Goal: Information Seeking & Learning: Learn about a topic

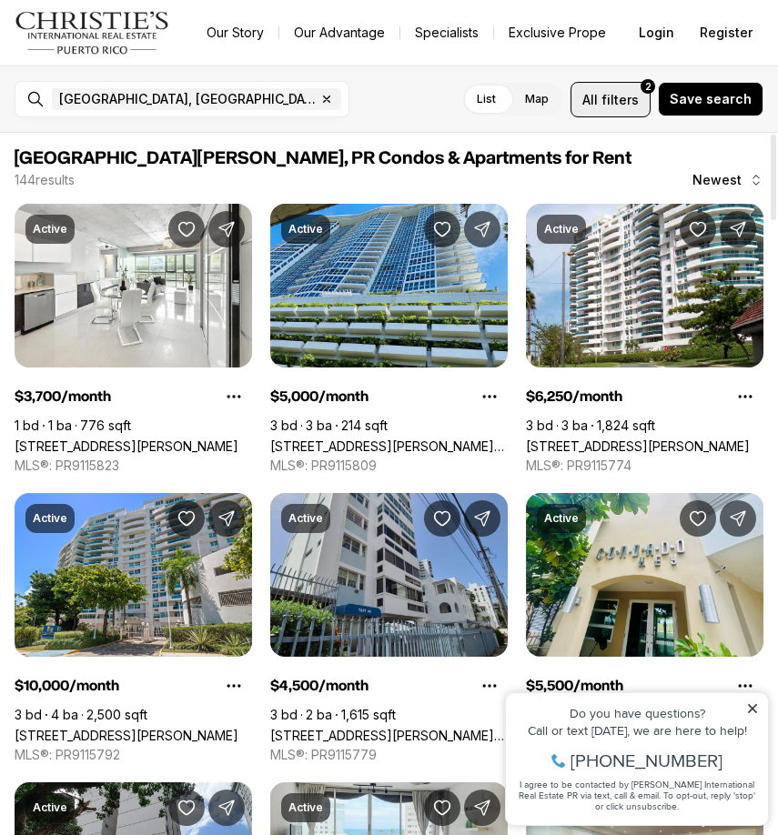
click at [639, 99] on span "filters" at bounding box center [619, 99] width 37 height 19
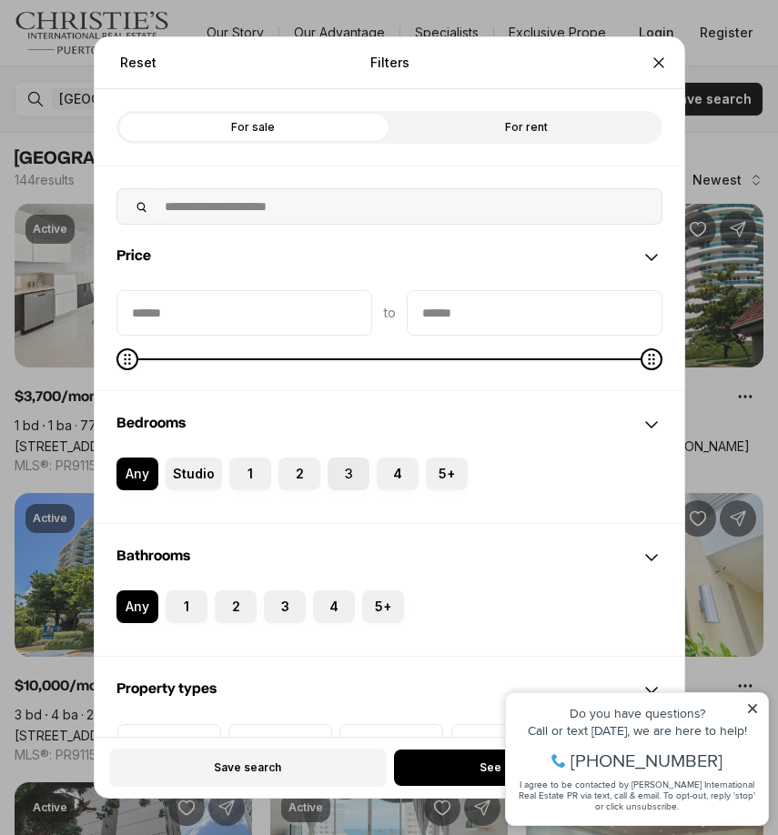
click at [337, 481] on label "3" at bounding box center [348, 474] width 42 height 33
click at [337, 476] on button "3" at bounding box center [336, 467] width 18 height 18
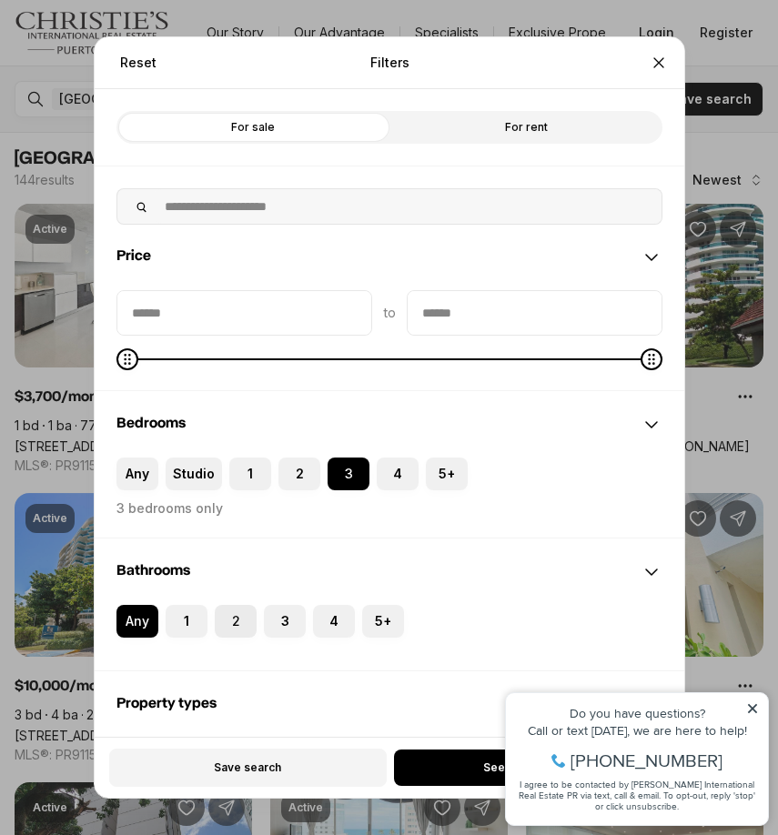
click at [245, 626] on label "2" at bounding box center [236, 621] width 42 height 33
click at [233, 623] on button "2" at bounding box center [224, 614] width 18 height 18
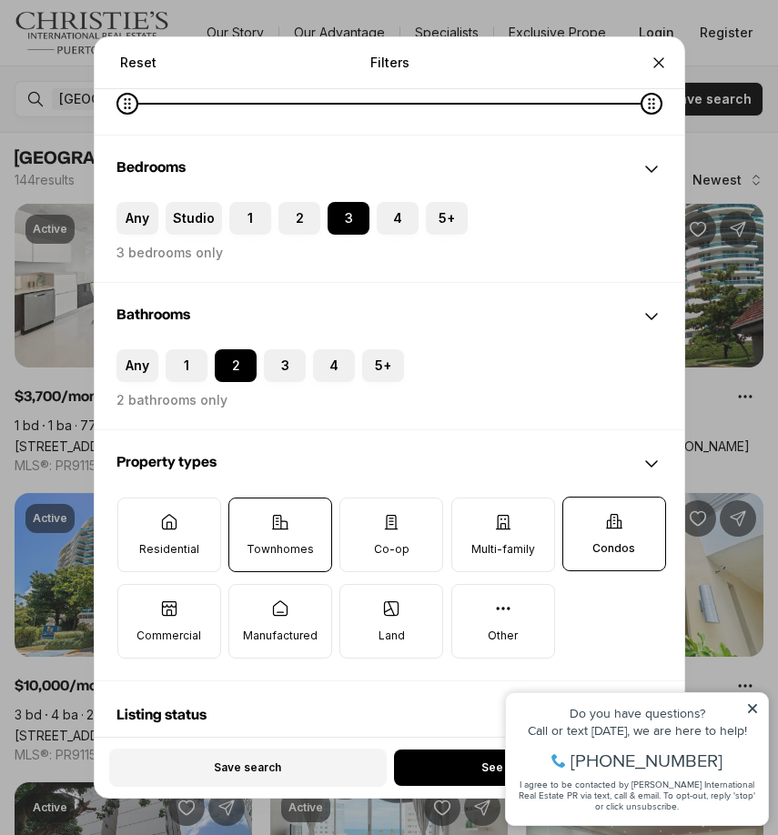
scroll to position [257, 0]
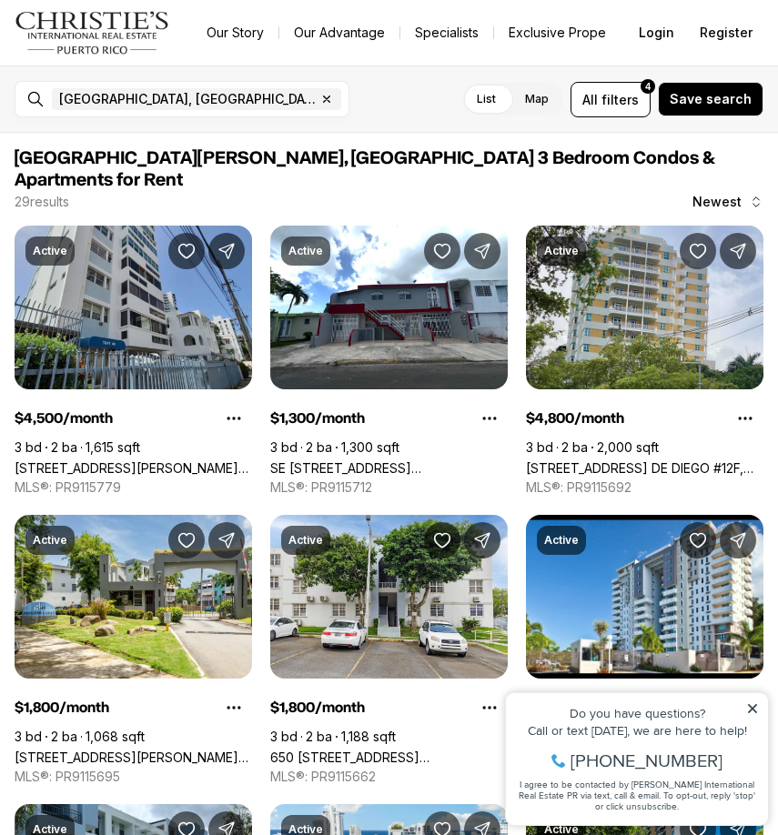
click at [756, 710] on icon at bounding box center [752, 708] width 13 height 13
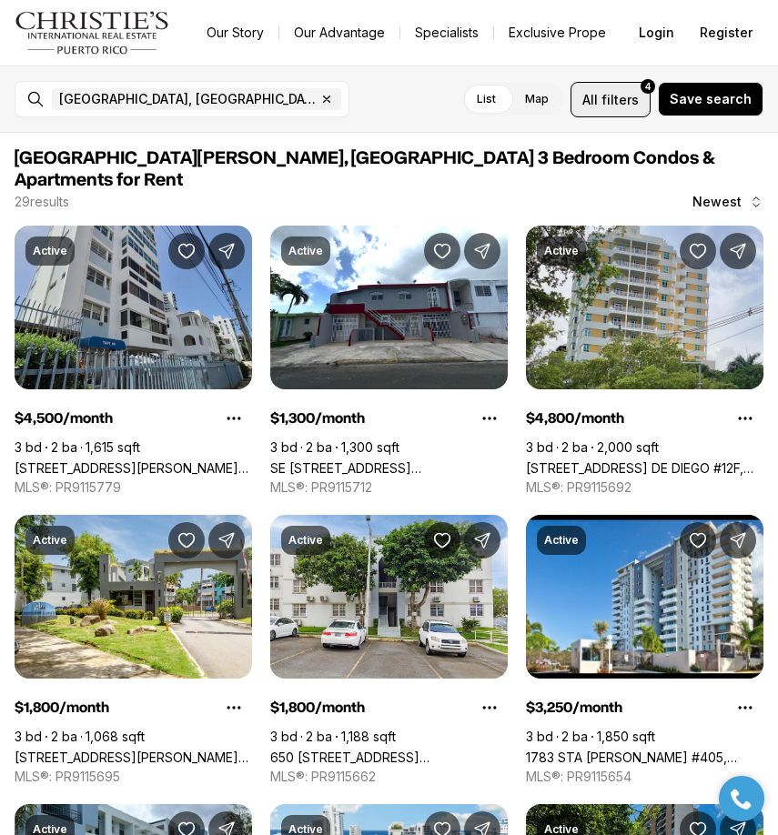
click at [633, 93] on span "filters" at bounding box center [619, 99] width 37 height 19
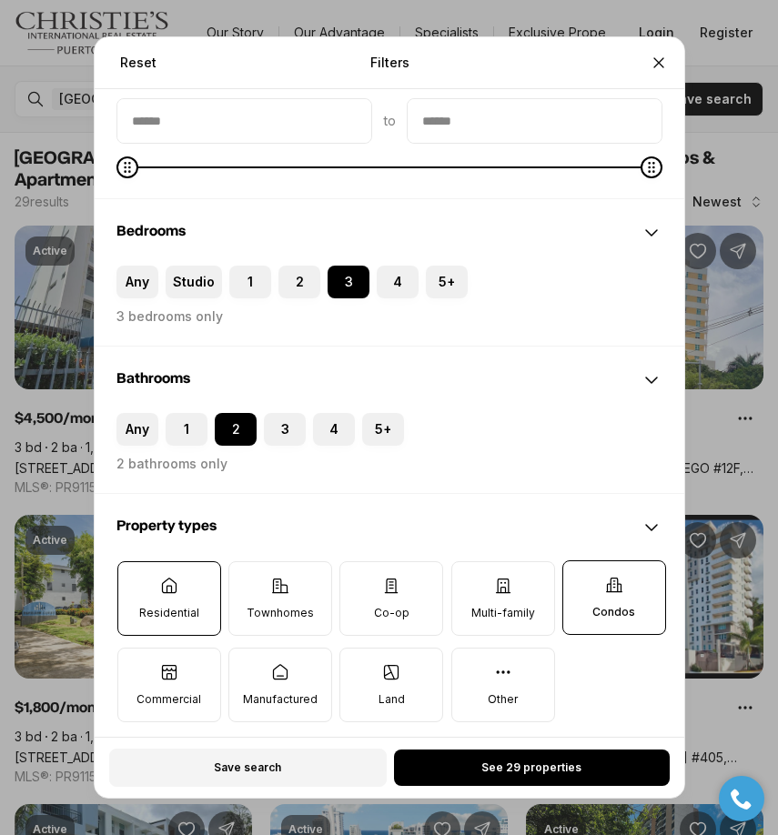
scroll to position [198, 0]
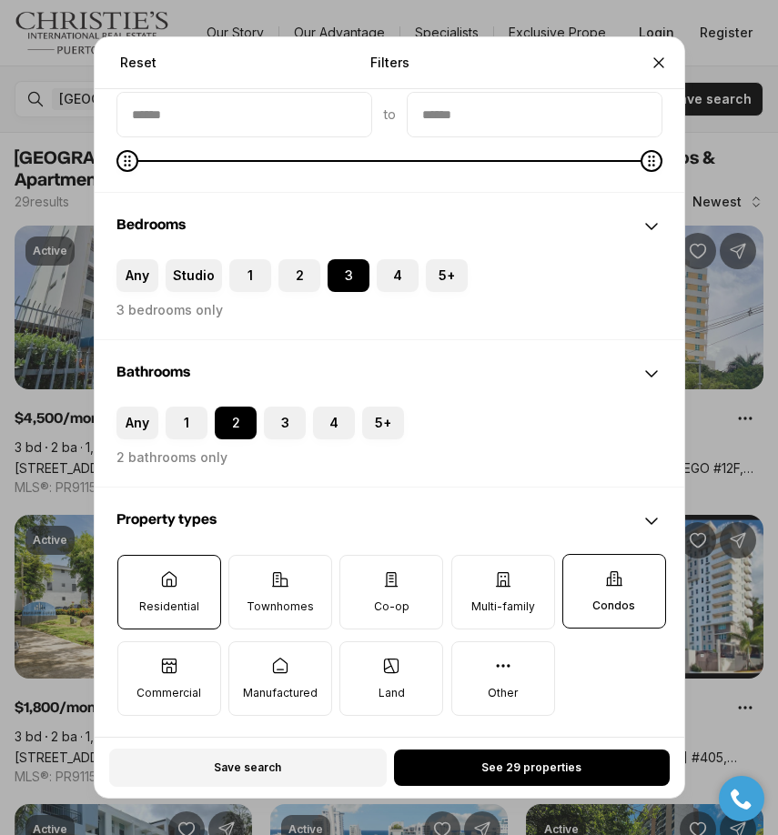
click at [164, 605] on p "Residential" at bounding box center [168, 606] width 60 height 15
click at [136, 574] on button "Residential" at bounding box center [126, 565] width 18 height 18
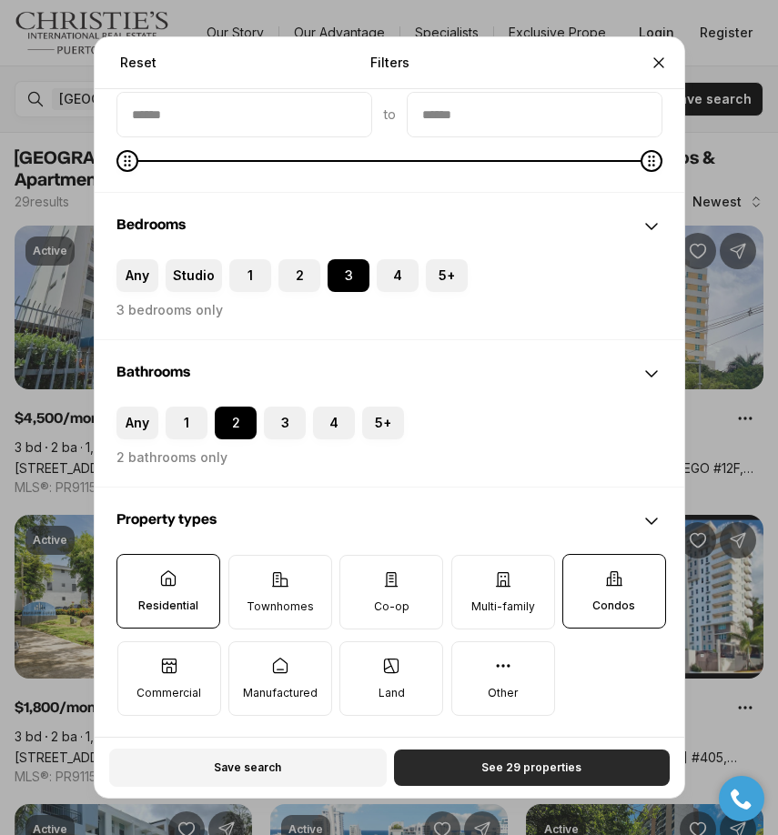
click at [482, 773] on button "See 29 properties" at bounding box center [531, 768] width 276 height 36
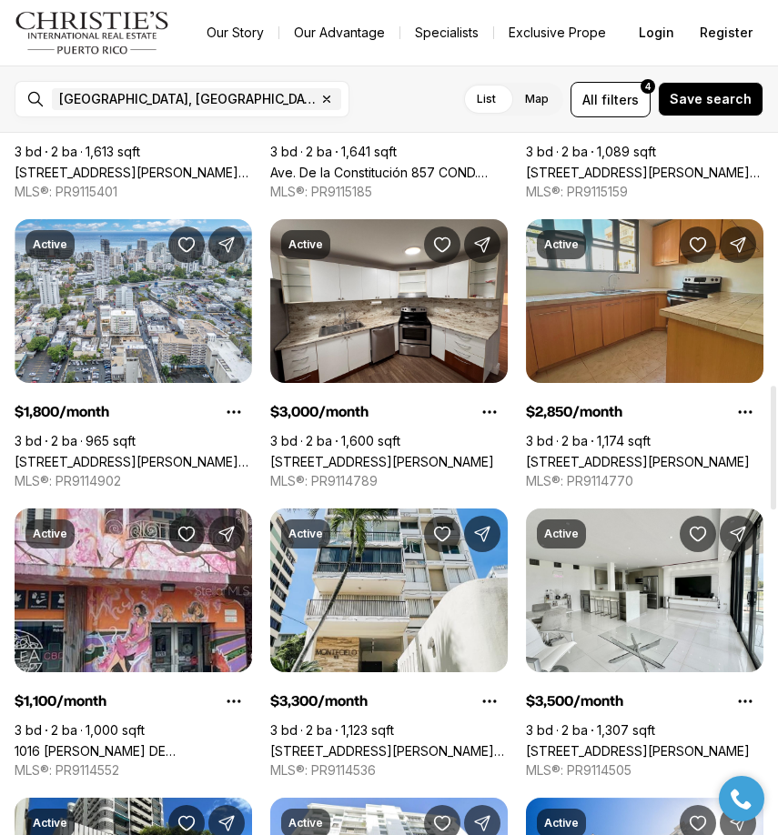
scroll to position [1430, 0]
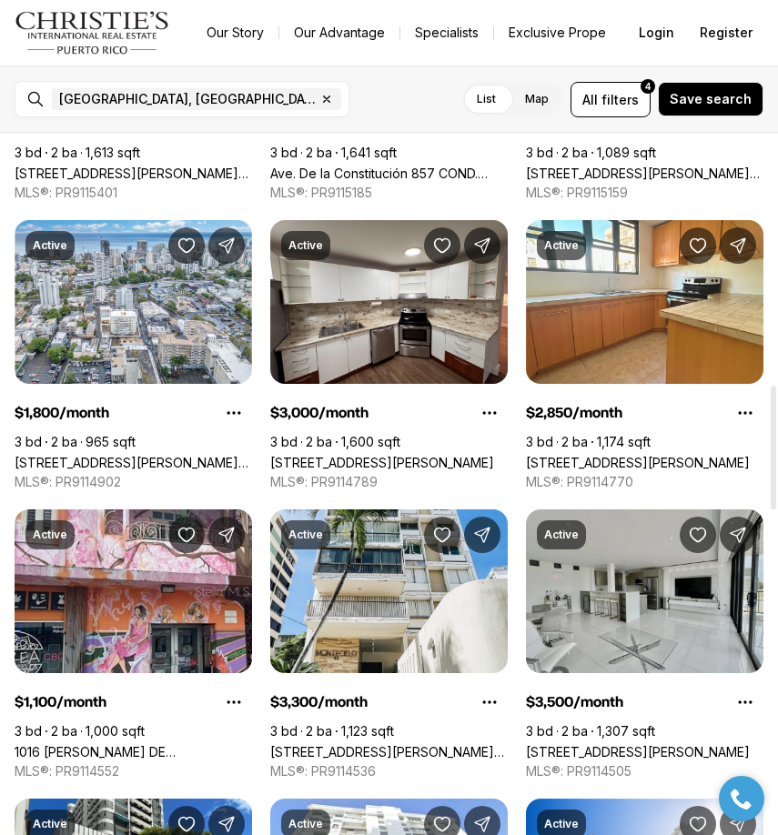
click at [695, 744] on link "450 AVENIDA DE LA CONSTITUCIÓN, SAN JUAN PR, 00901" at bounding box center [638, 751] width 224 height 15
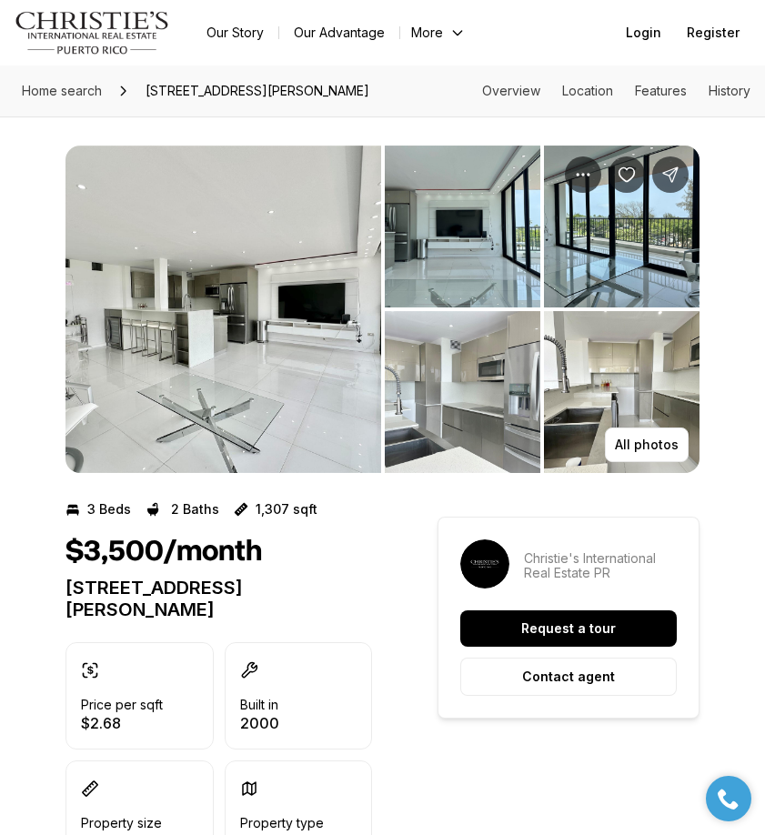
click at [310, 367] on img "View image gallery" at bounding box center [223, 309] width 316 height 327
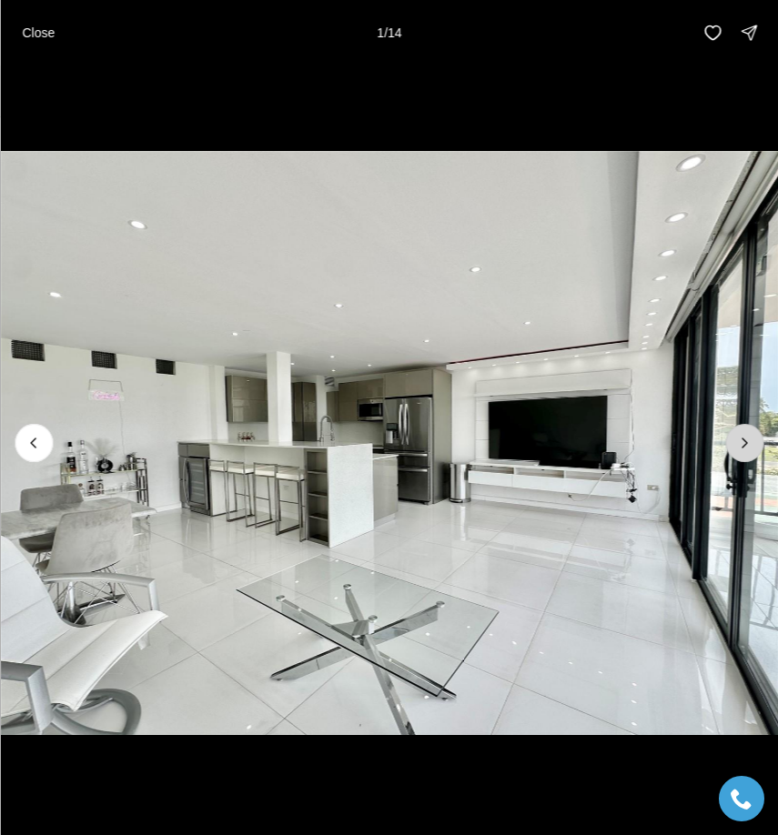
click at [748, 450] on icon "Next slide" at bounding box center [744, 443] width 18 height 18
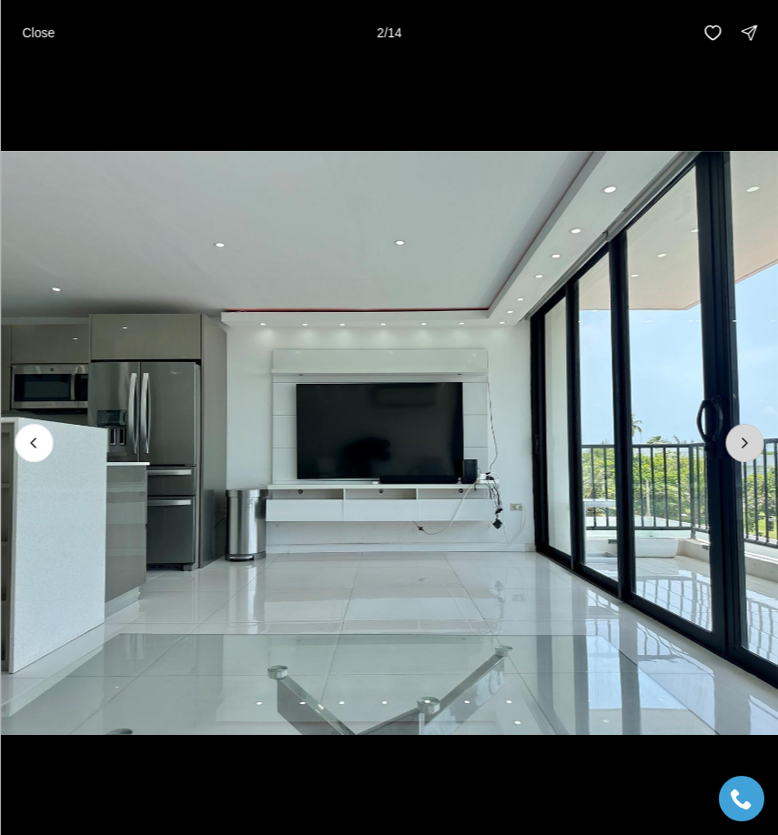
click at [748, 450] on icon "Next slide" at bounding box center [744, 443] width 18 height 18
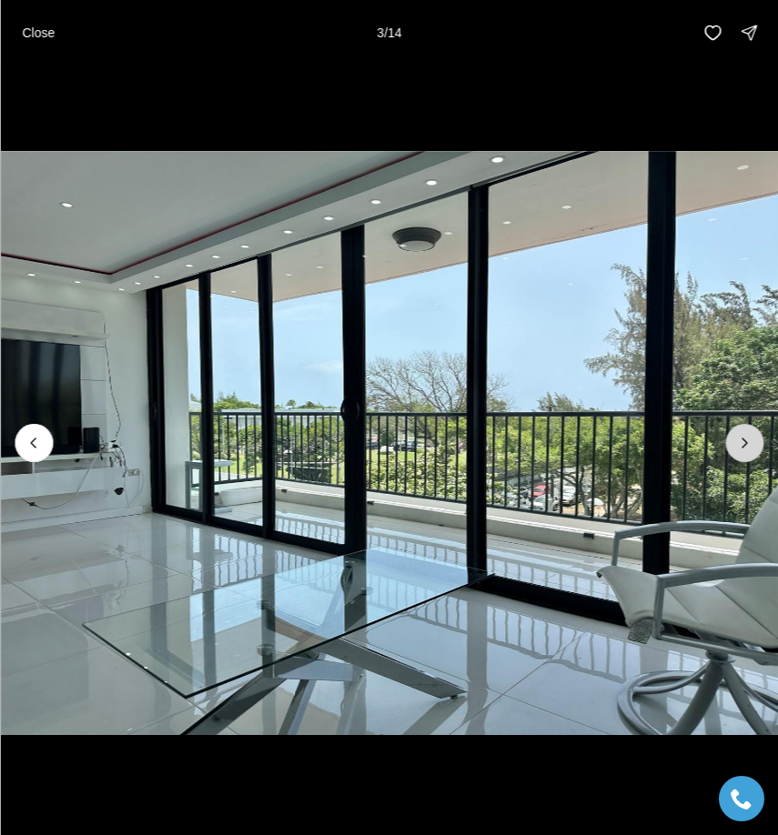
click at [748, 450] on icon "Next slide" at bounding box center [744, 443] width 18 height 18
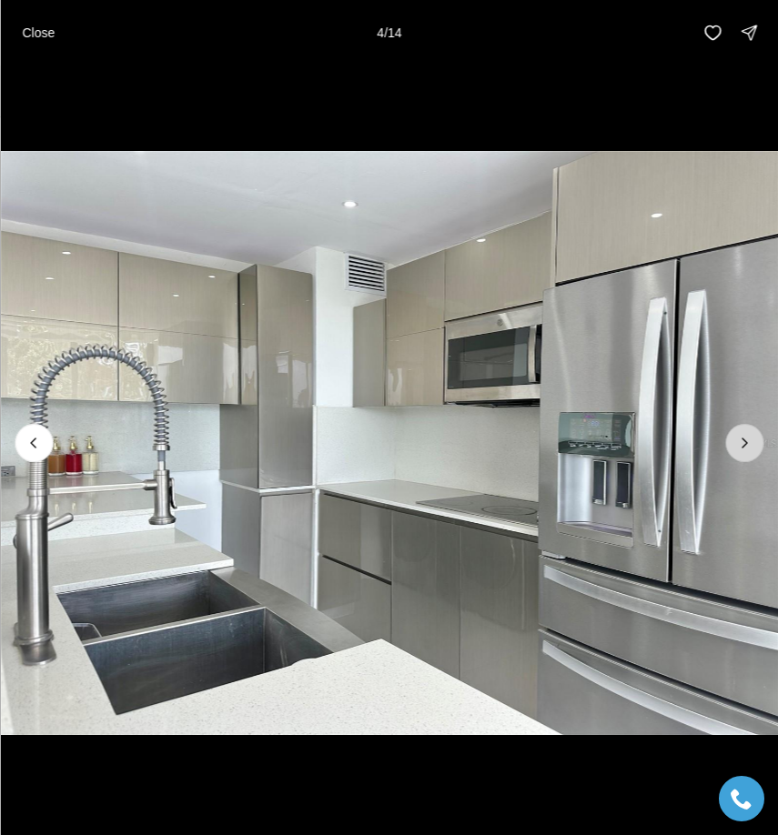
click at [744, 445] on icon "Next slide" at bounding box center [744, 442] width 5 height 9
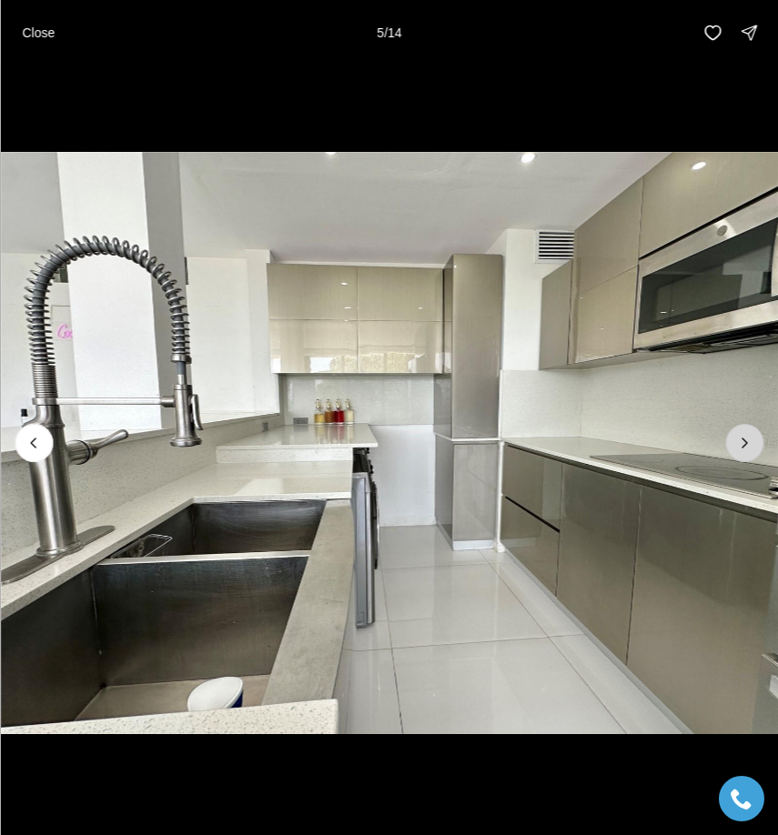
click at [744, 445] on icon "Next slide" at bounding box center [744, 442] width 5 height 9
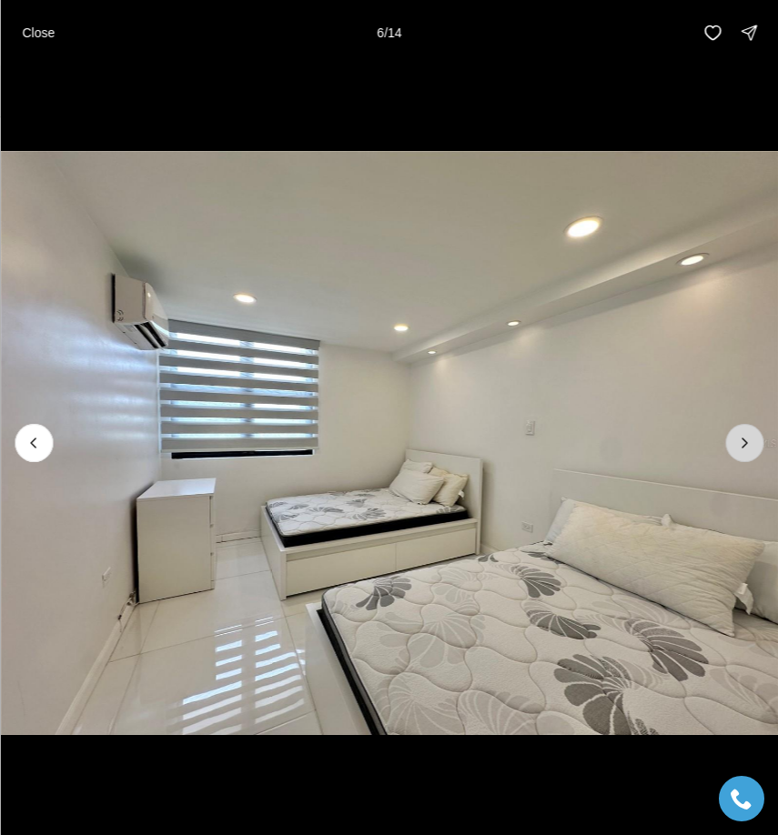
click at [744, 445] on icon "Next slide" at bounding box center [744, 442] width 5 height 9
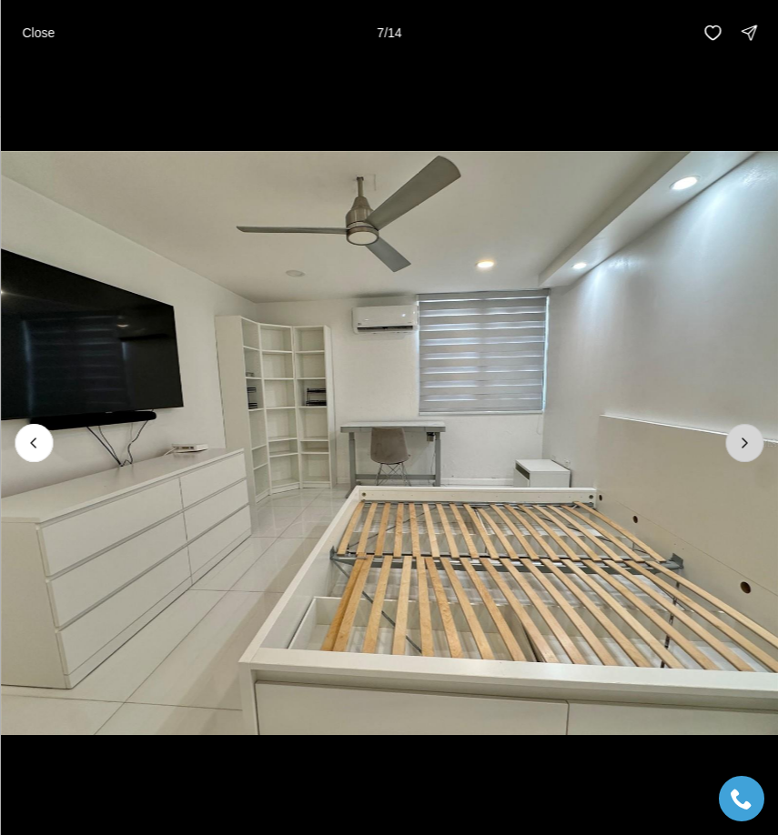
click at [744, 445] on icon "Next slide" at bounding box center [744, 442] width 5 height 9
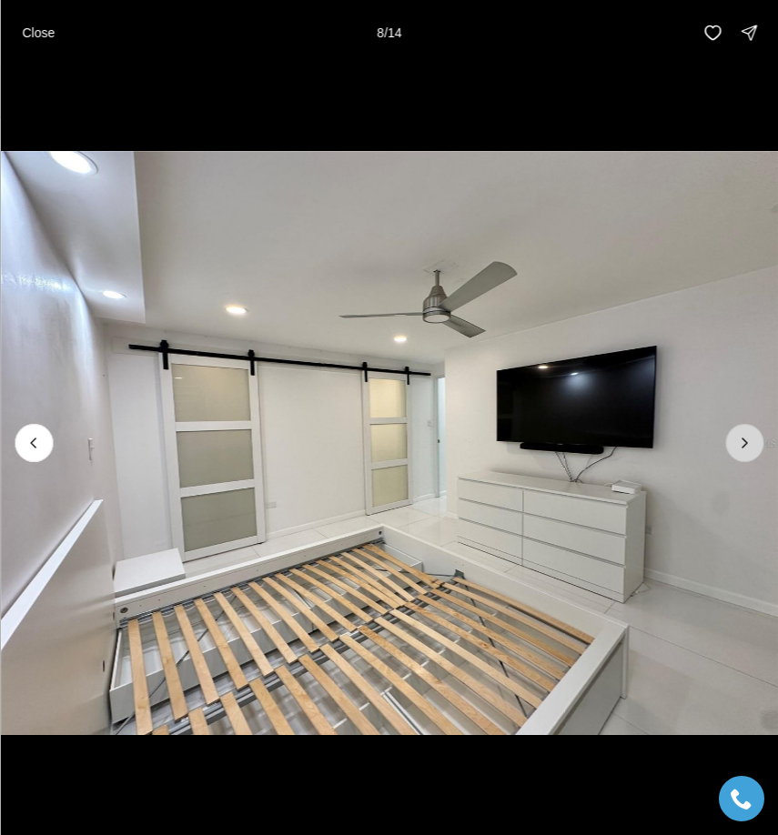
click at [748, 460] on button "Next slide" at bounding box center [744, 443] width 38 height 38
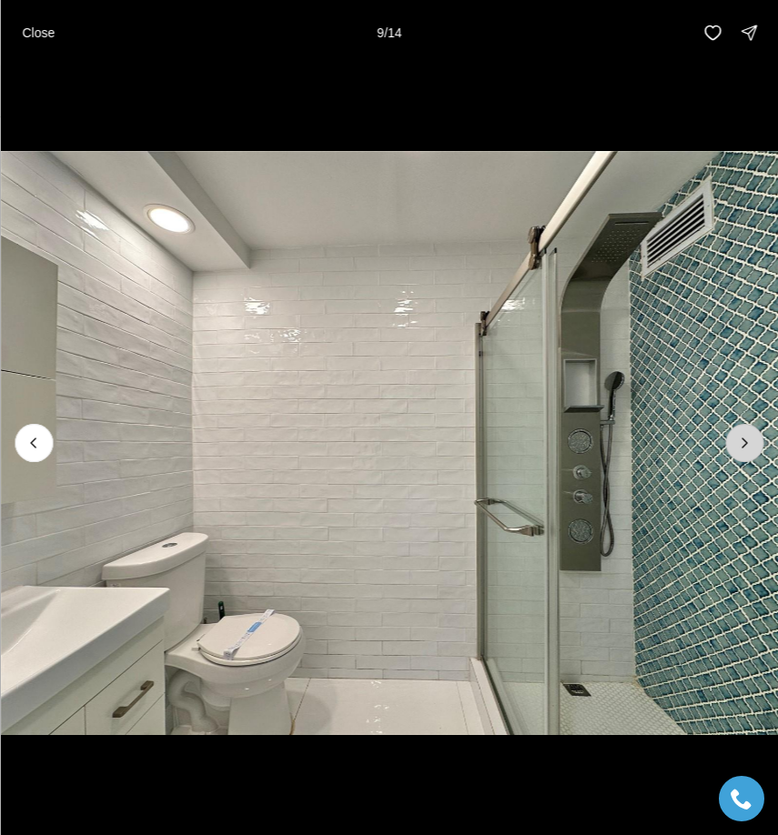
click at [741, 449] on icon "Next slide" at bounding box center [744, 443] width 18 height 18
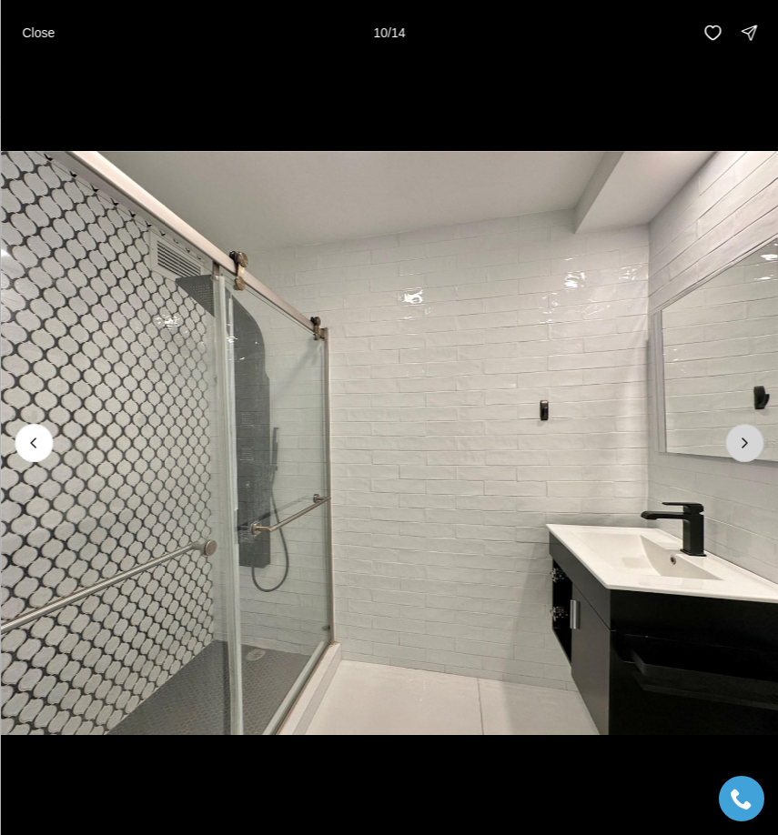
click at [741, 449] on icon "Next slide" at bounding box center [744, 443] width 18 height 18
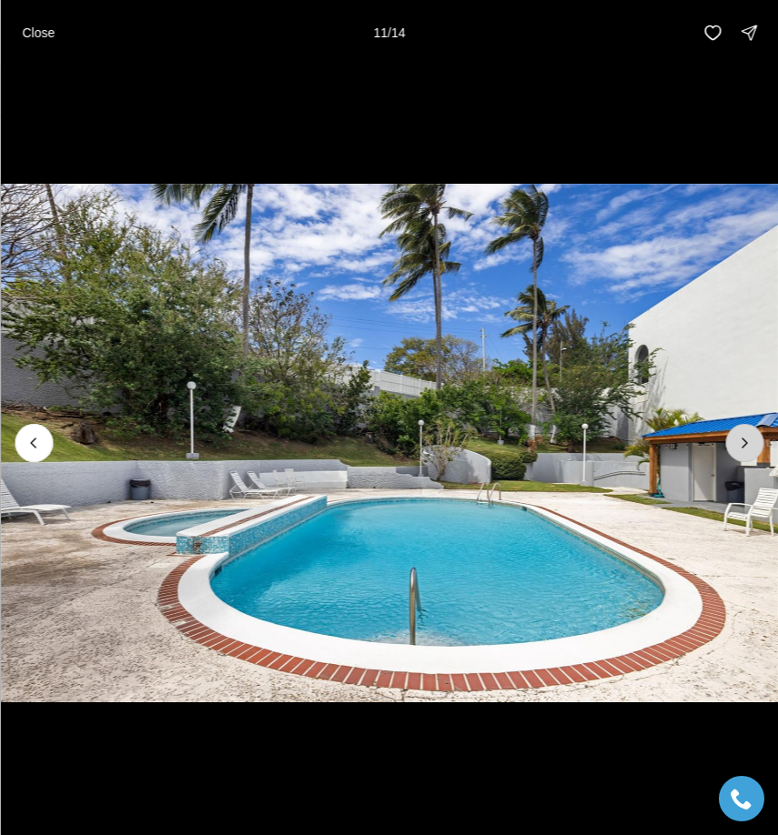
click at [741, 449] on icon "Next slide" at bounding box center [744, 443] width 18 height 18
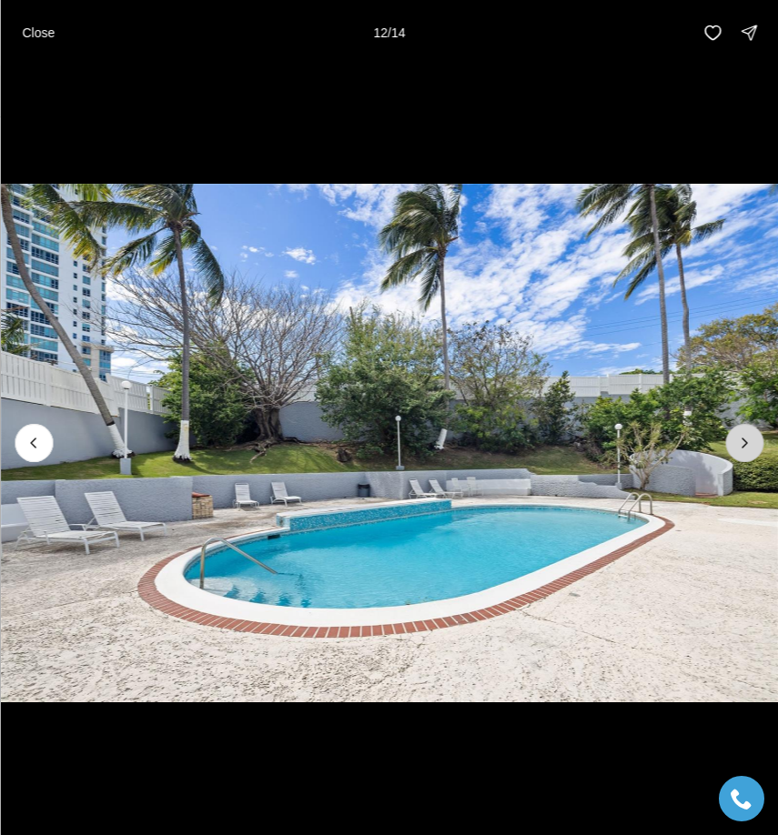
click at [741, 449] on icon "Next slide" at bounding box center [744, 443] width 18 height 18
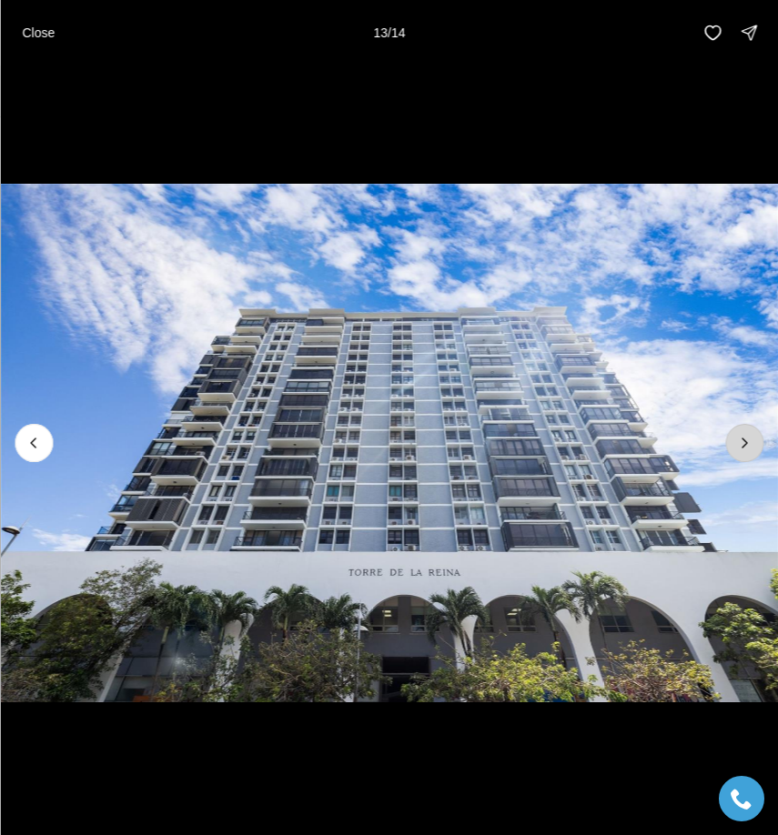
click at [741, 449] on icon "Next slide" at bounding box center [744, 443] width 18 height 18
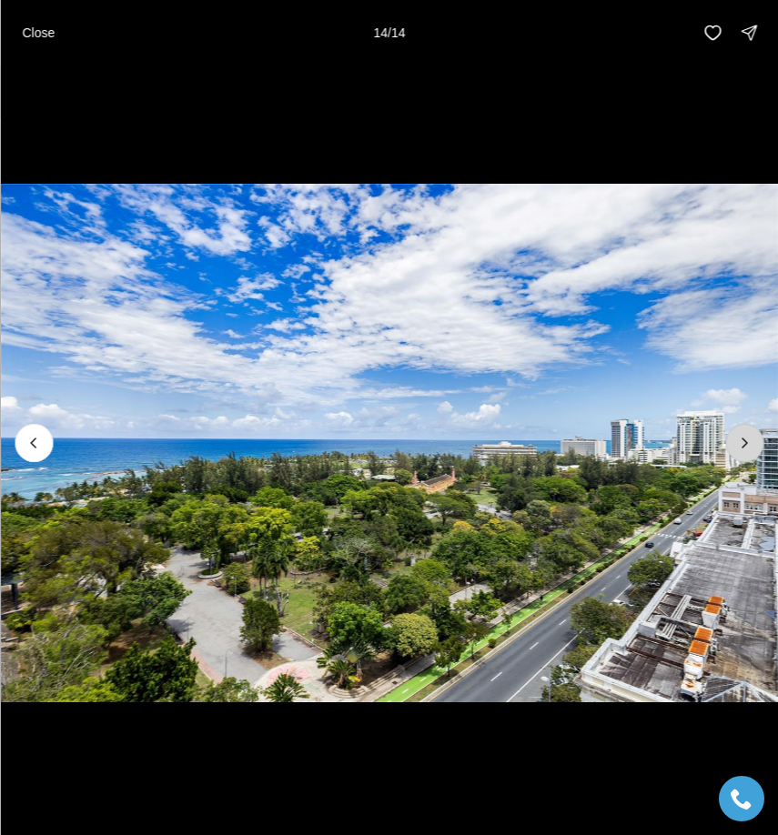
click at [741, 449] on div at bounding box center [744, 443] width 38 height 38
click at [25, 448] on icon "Previous slide" at bounding box center [34, 443] width 18 height 18
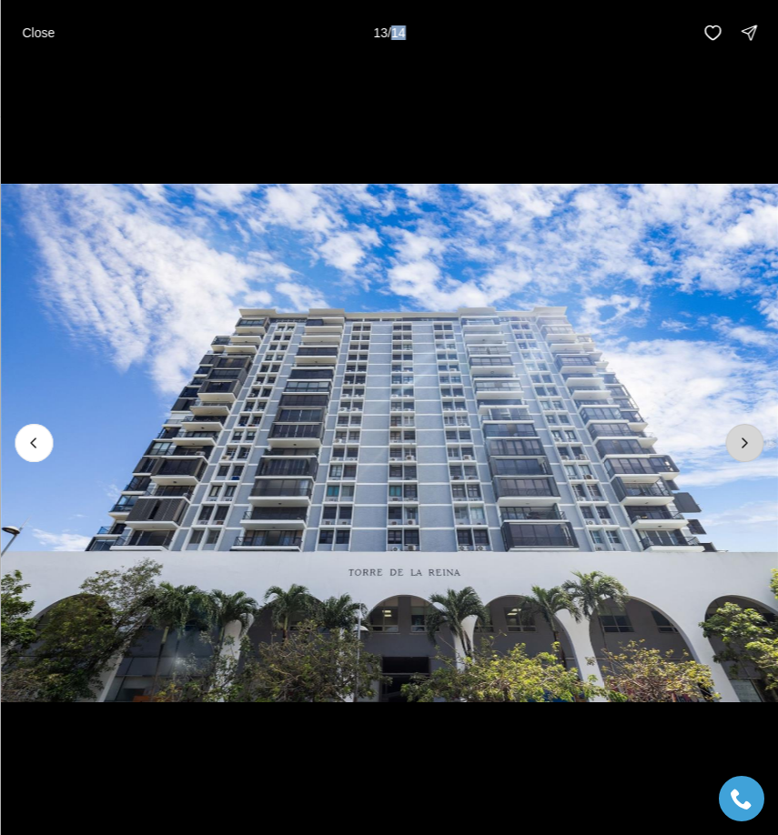
click at [739, 451] on icon "Next slide" at bounding box center [744, 443] width 18 height 18
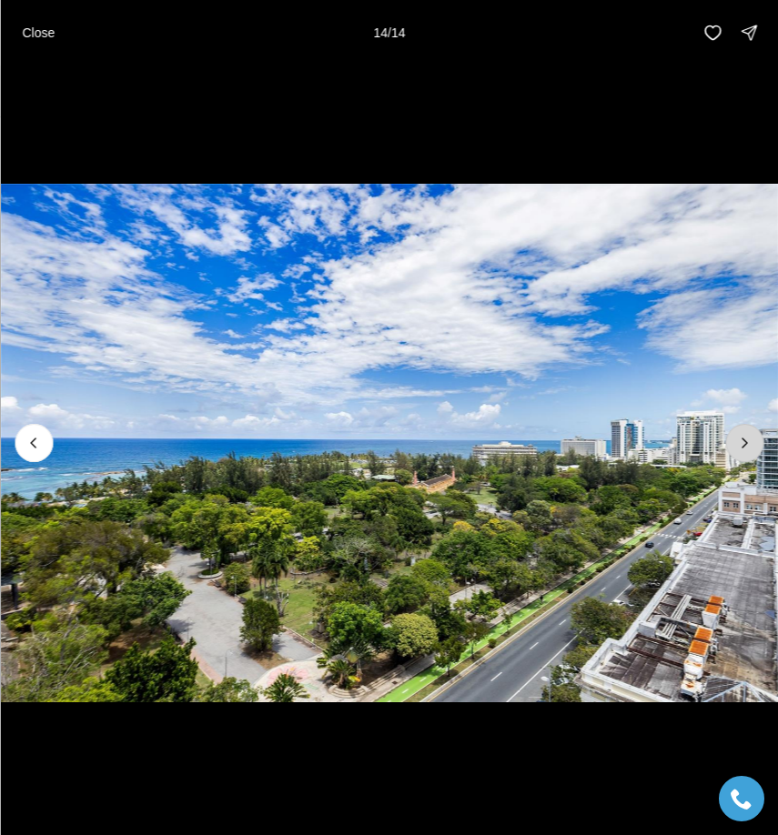
click at [739, 451] on div at bounding box center [744, 443] width 38 height 38
click at [752, 442] on div at bounding box center [744, 443] width 38 height 38
click at [37, 438] on icon "Previous slide" at bounding box center [34, 443] width 18 height 18
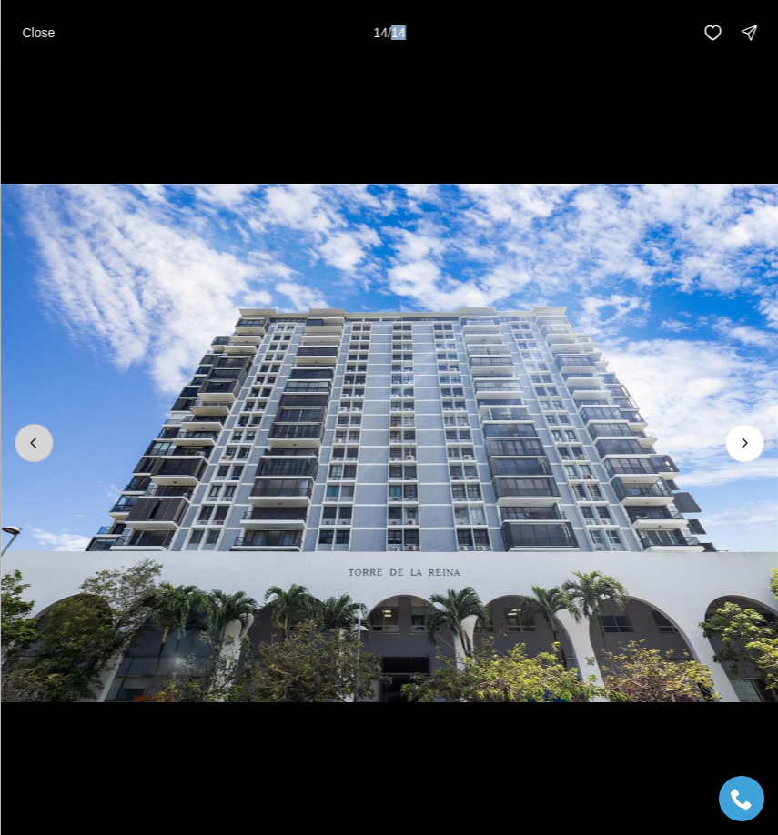
click at [37, 438] on icon "Previous slide" at bounding box center [34, 443] width 18 height 18
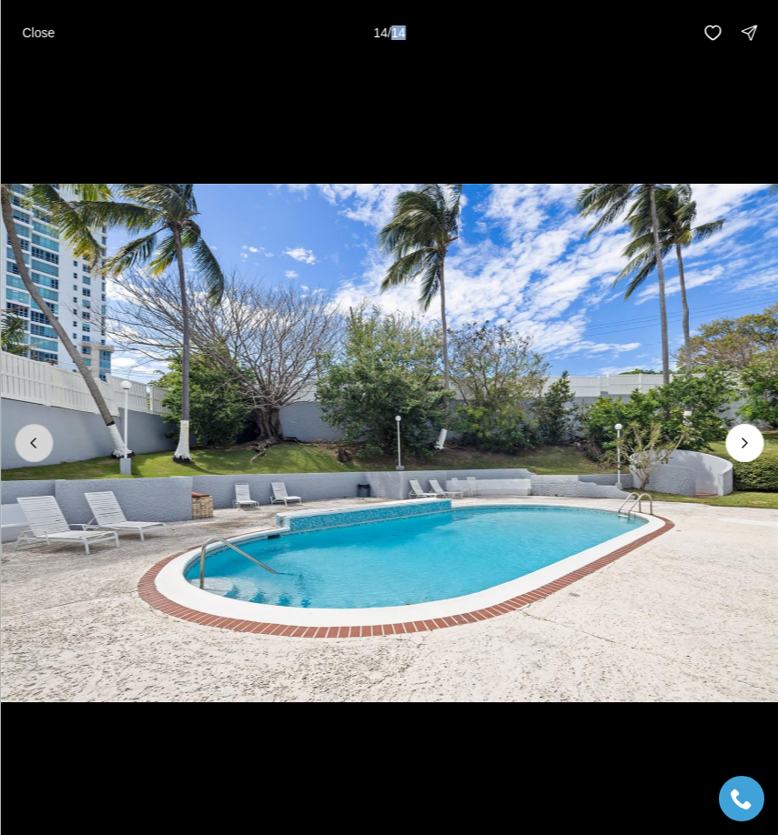
click at [37, 438] on icon "Previous slide" at bounding box center [34, 443] width 18 height 18
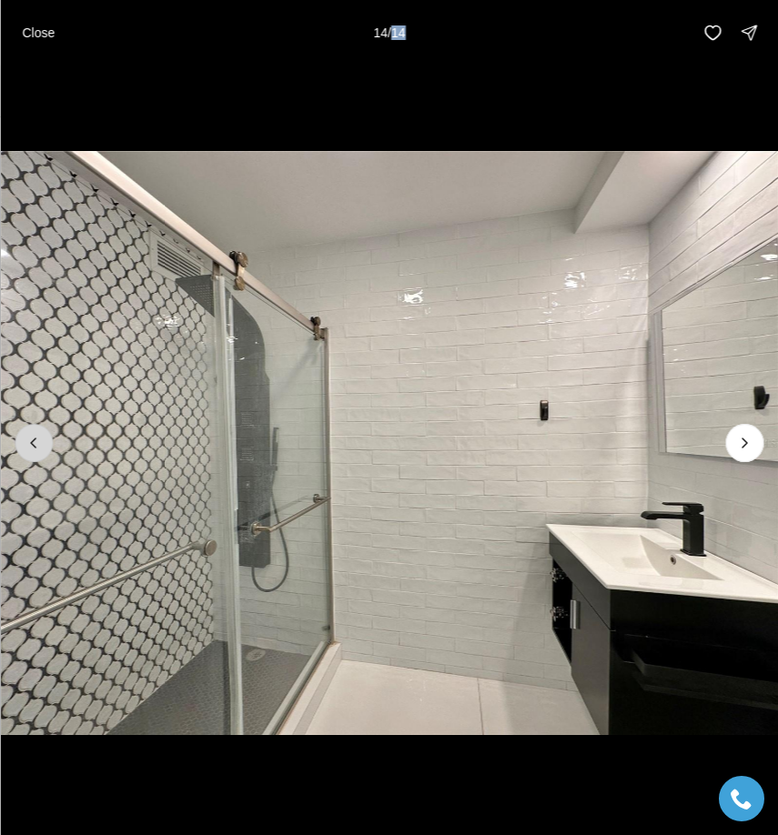
click at [37, 438] on icon "Previous slide" at bounding box center [34, 443] width 18 height 18
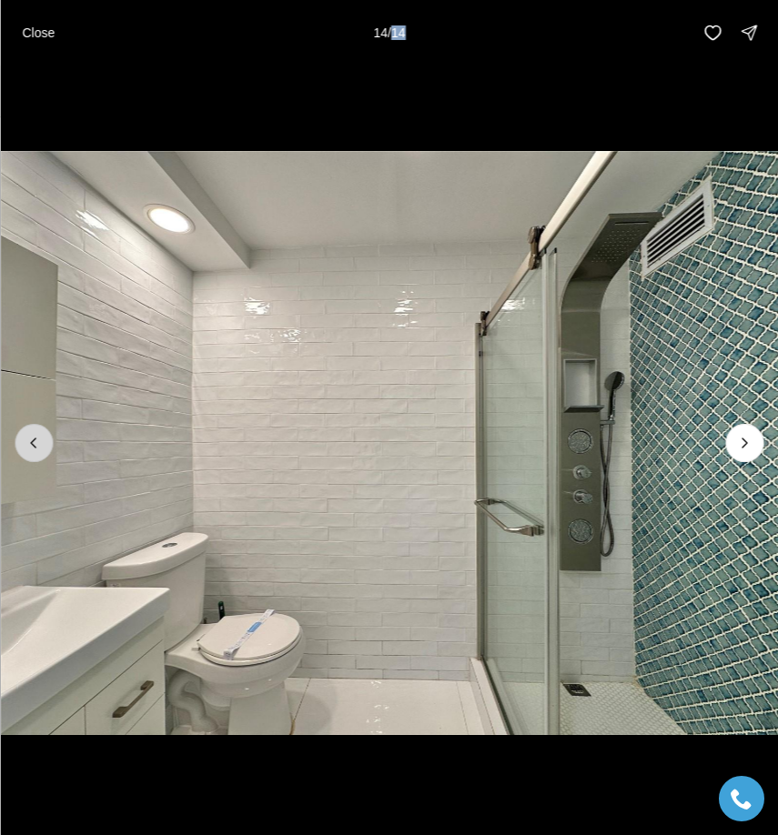
click at [37, 438] on icon "Previous slide" at bounding box center [34, 443] width 18 height 18
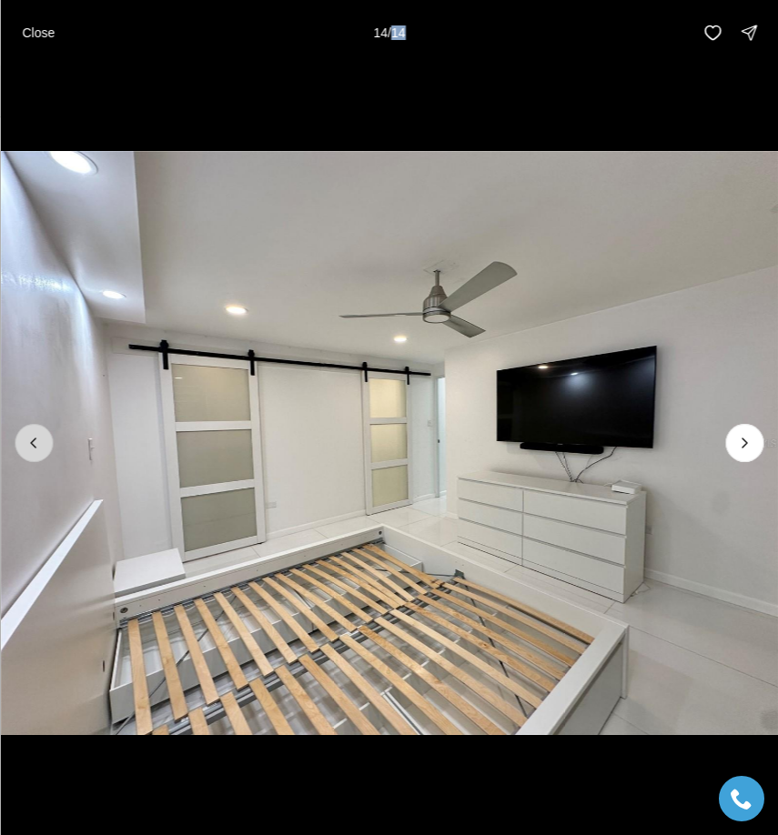
click at [37, 438] on icon "Previous slide" at bounding box center [34, 443] width 18 height 18
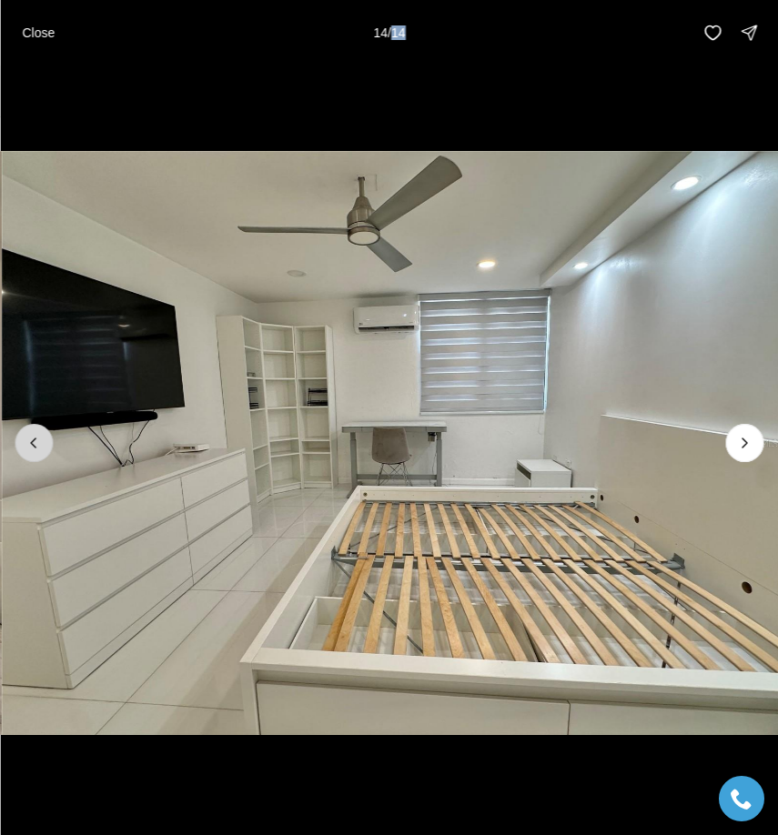
click at [37, 438] on icon "Previous slide" at bounding box center [34, 443] width 18 height 18
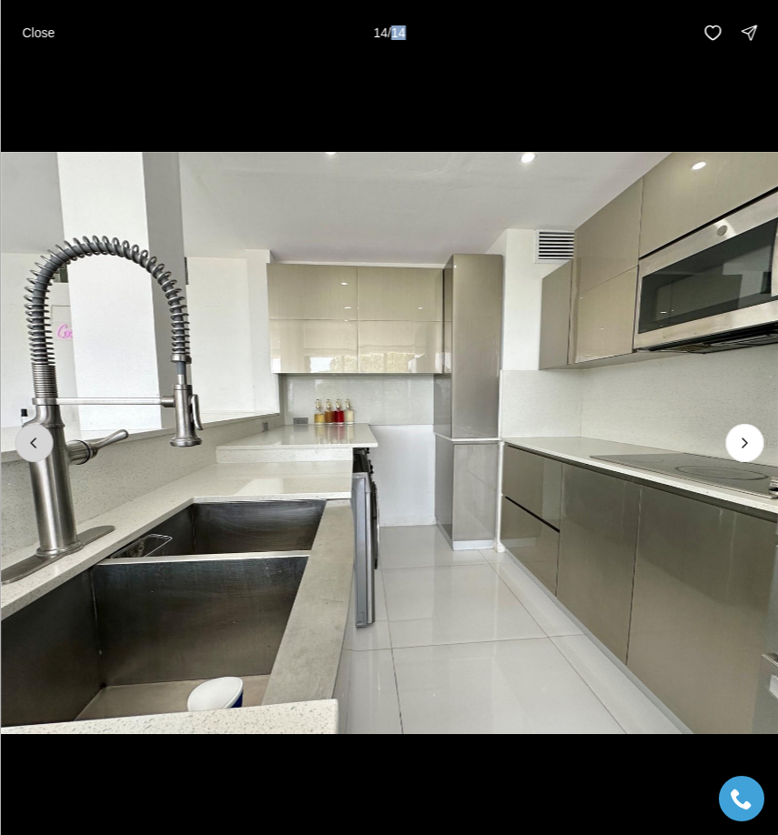
click at [37, 438] on icon "Previous slide" at bounding box center [34, 443] width 18 height 18
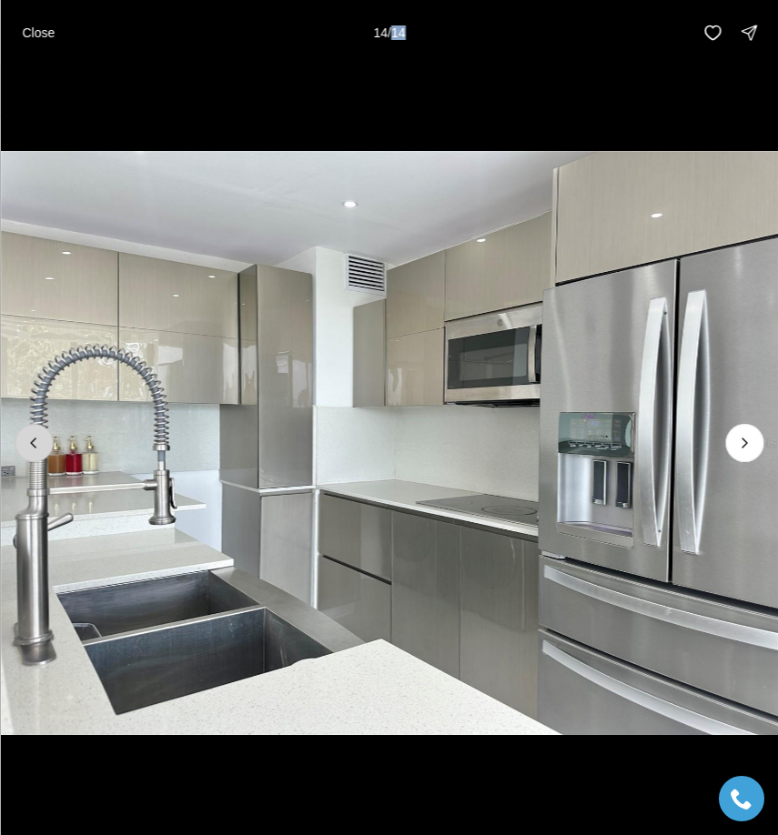
click at [37, 438] on icon "Previous slide" at bounding box center [34, 443] width 18 height 18
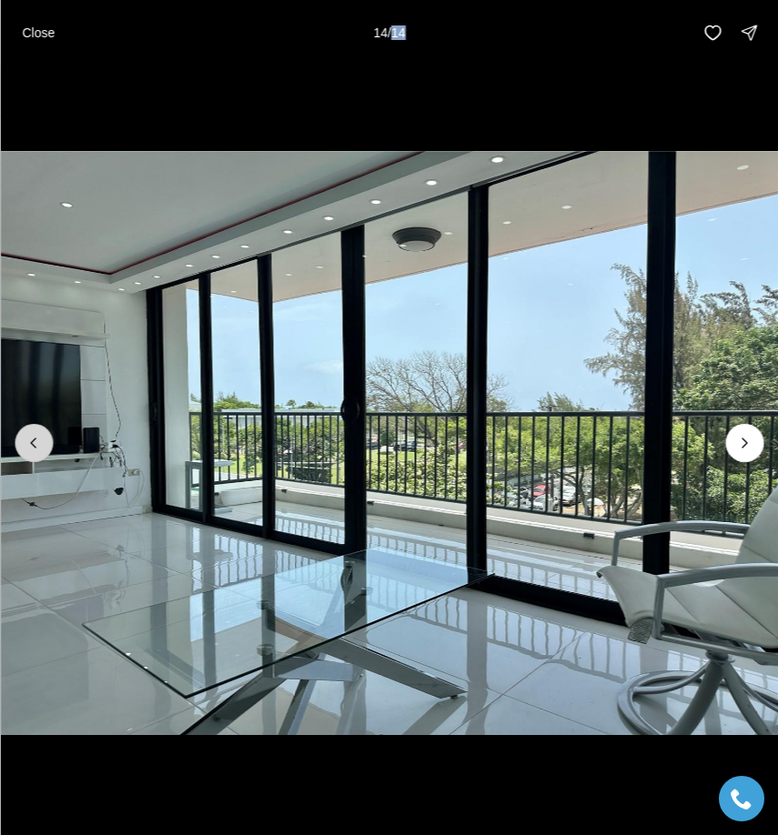
click at [37, 438] on icon "Previous slide" at bounding box center [34, 443] width 18 height 18
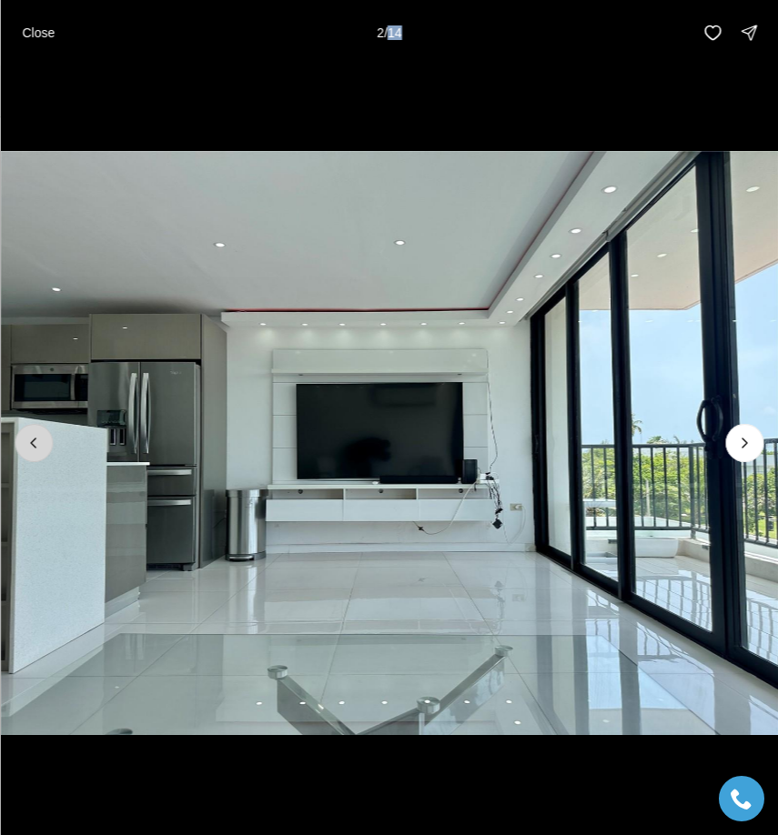
click at [38, 443] on icon "Previous slide" at bounding box center [34, 443] width 18 height 18
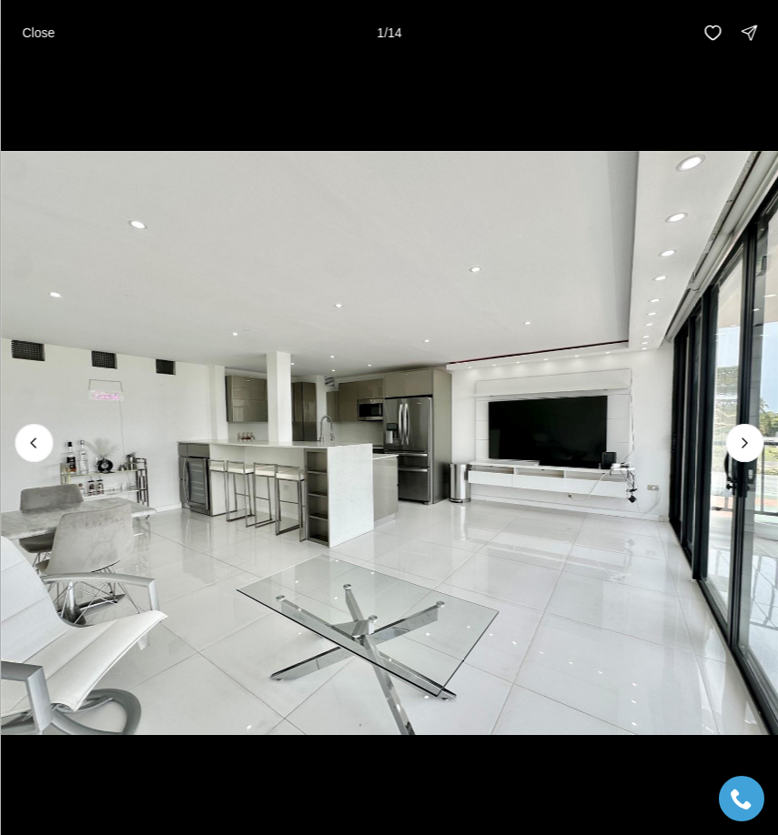
click at [25, 443] on div at bounding box center [34, 443] width 38 height 38
click at [33, 446] on div at bounding box center [34, 443] width 38 height 38
click at [41, 27] on p "Close" at bounding box center [38, 32] width 33 height 15
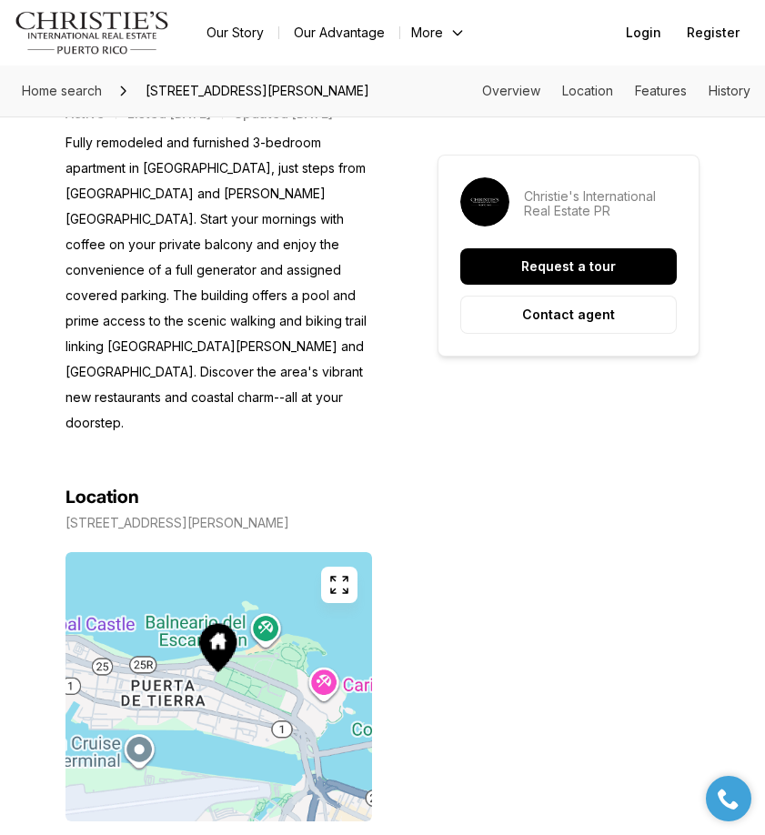
scroll to position [949, 0]
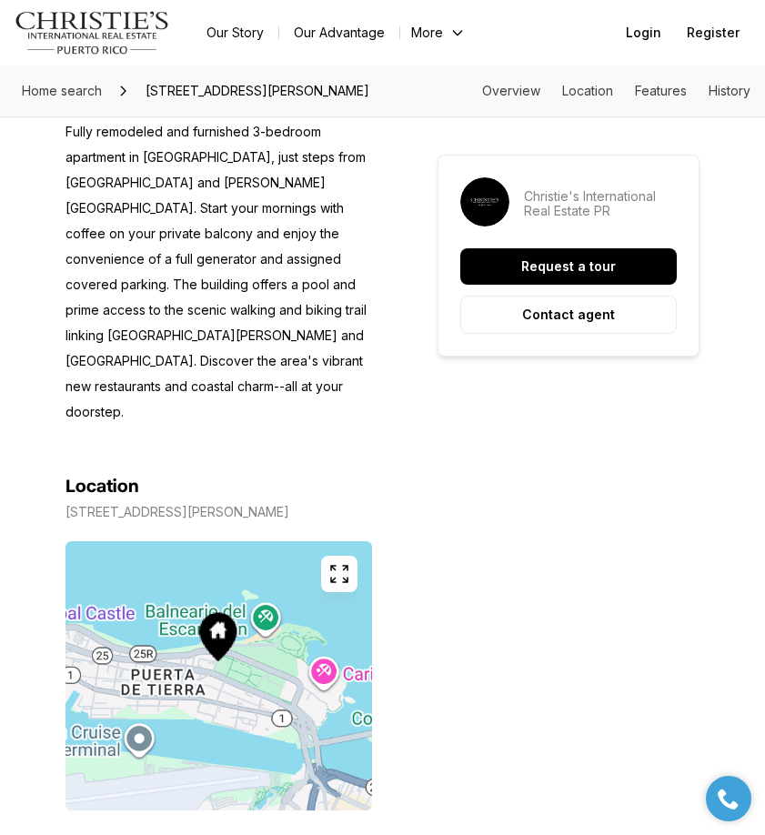
click at [336, 585] on icon "button" at bounding box center [339, 574] width 22 height 22
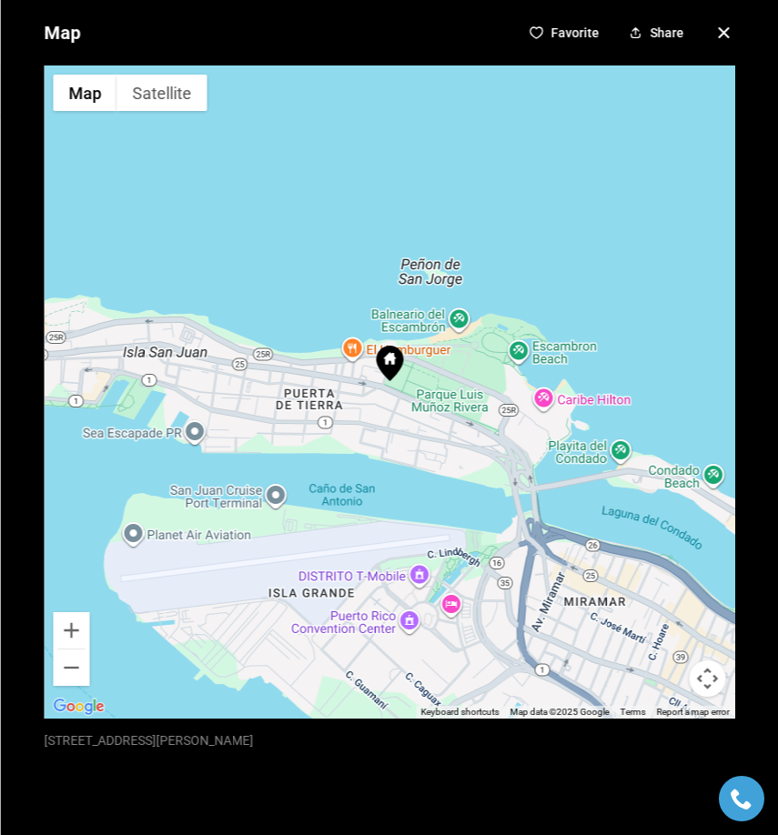
click at [383, 361] on icon at bounding box center [389, 363] width 27 height 35
click at [156, 98] on button "Satellite" at bounding box center [161, 93] width 90 height 36
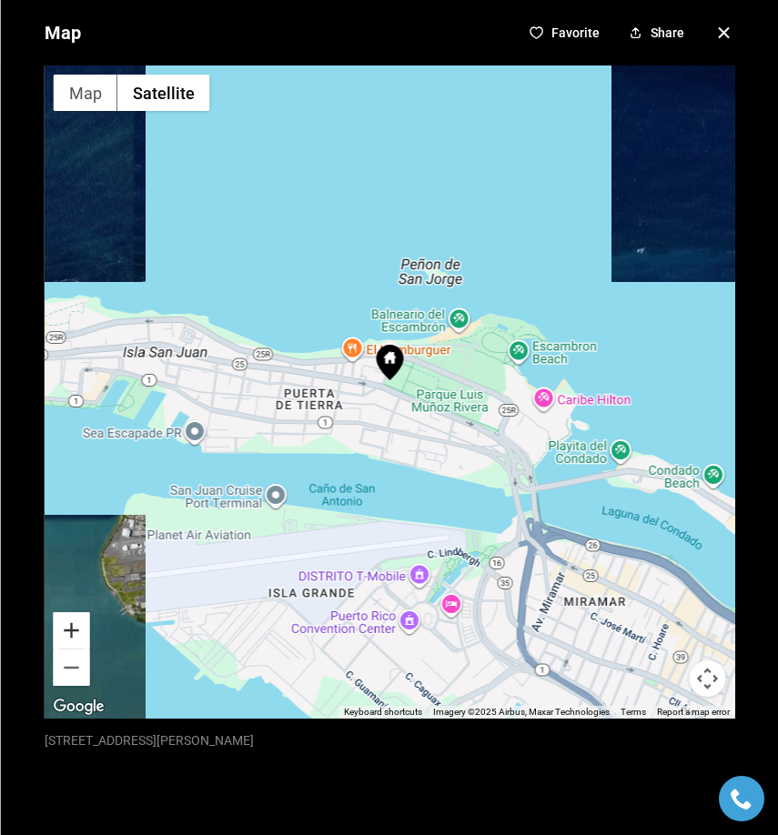
click at [69, 631] on button "Zoom in" at bounding box center [71, 630] width 36 height 36
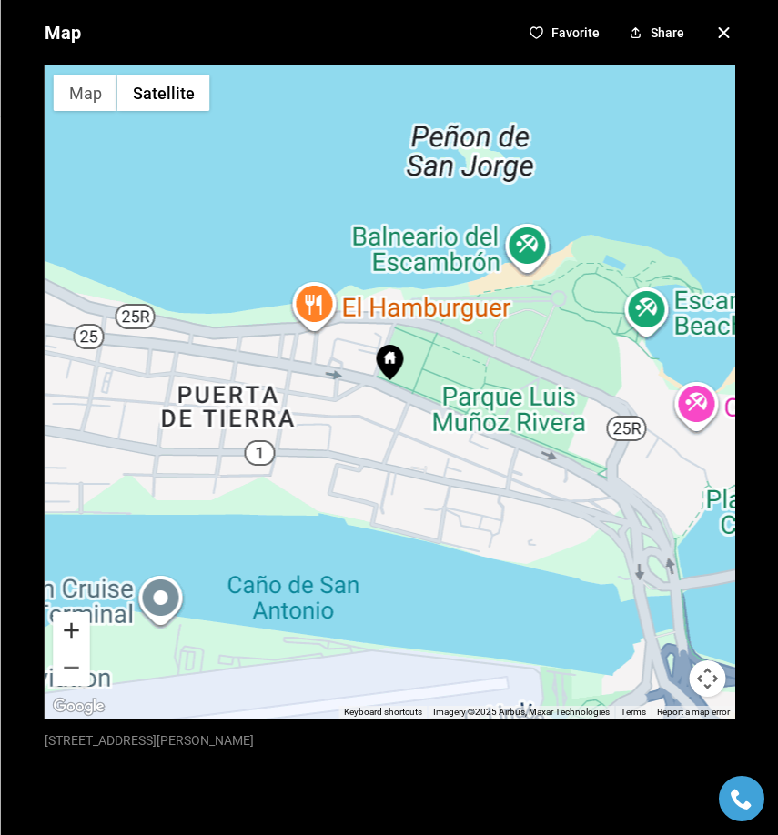
click at [69, 631] on button "Zoom in" at bounding box center [71, 630] width 36 height 36
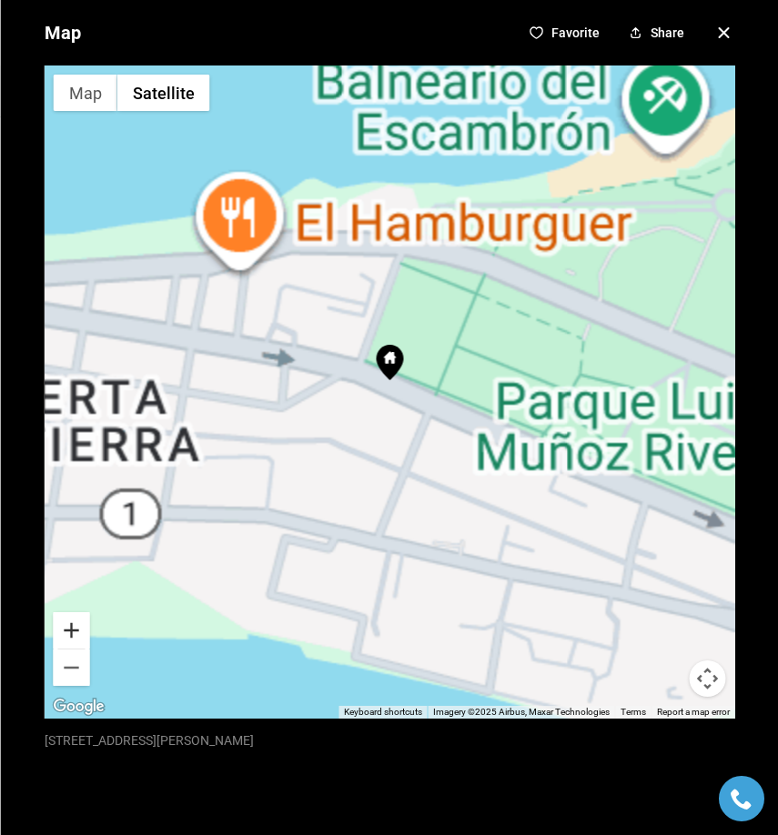
click at [69, 631] on button "Zoom in" at bounding box center [71, 630] width 36 height 36
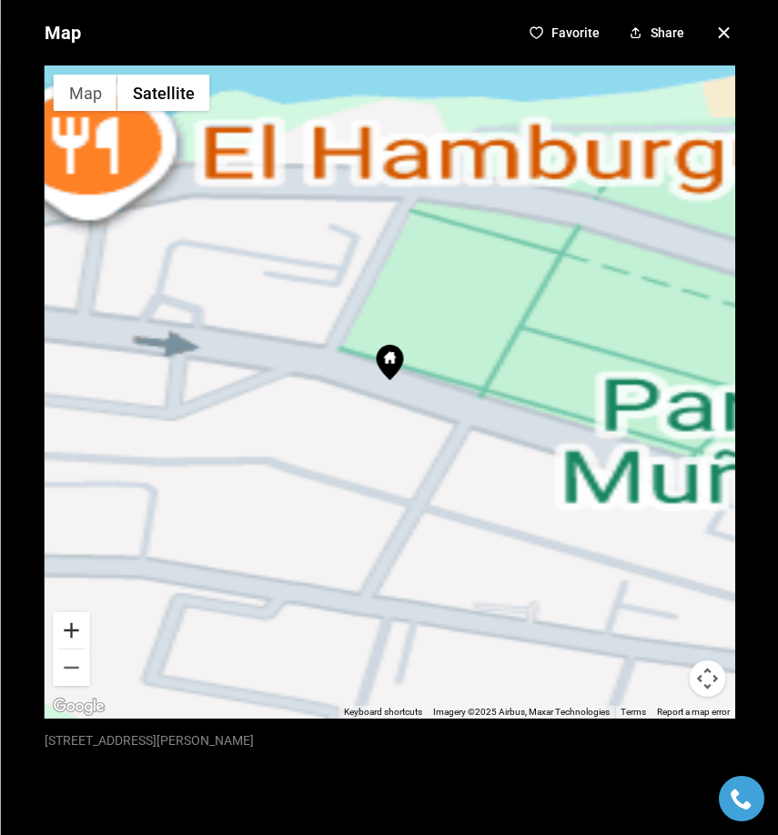
click at [70, 642] on button "Zoom in" at bounding box center [71, 630] width 36 height 36
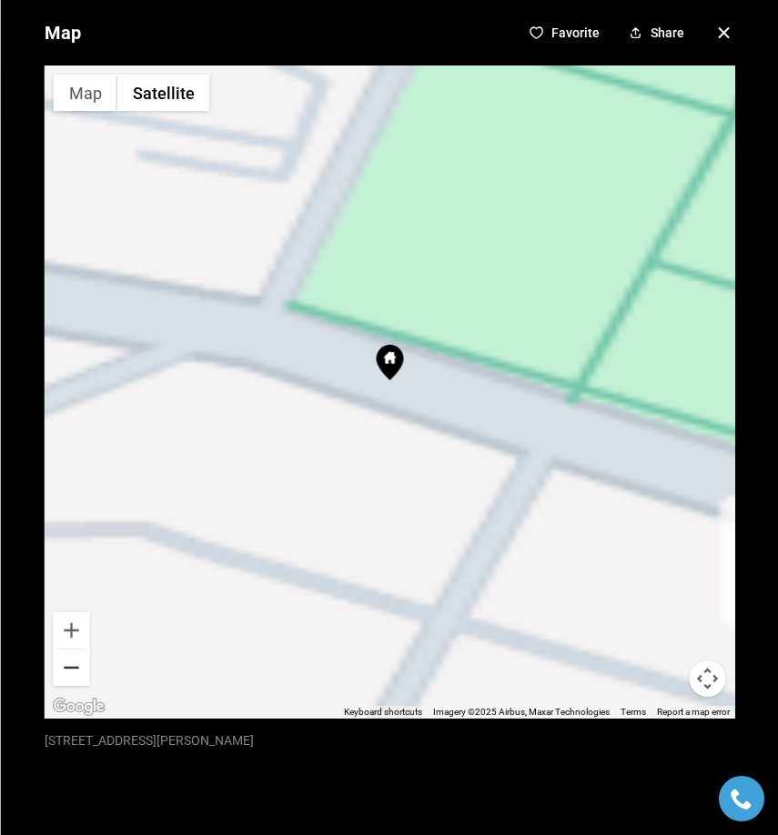
click at [70, 670] on button "Zoom out" at bounding box center [71, 667] width 36 height 36
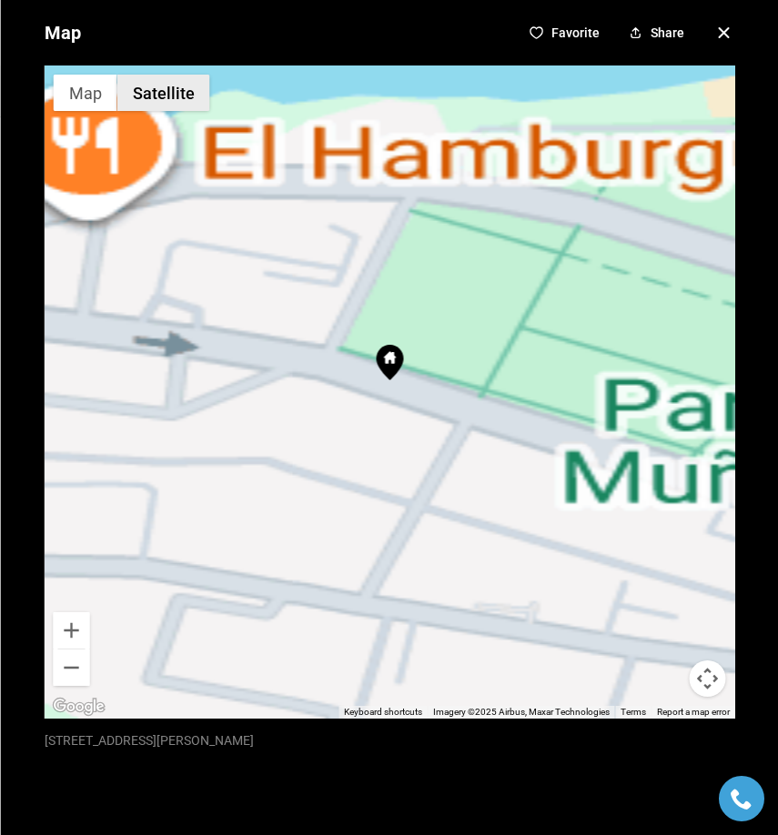
click at [158, 97] on button "Satellite" at bounding box center [162, 93] width 93 height 36
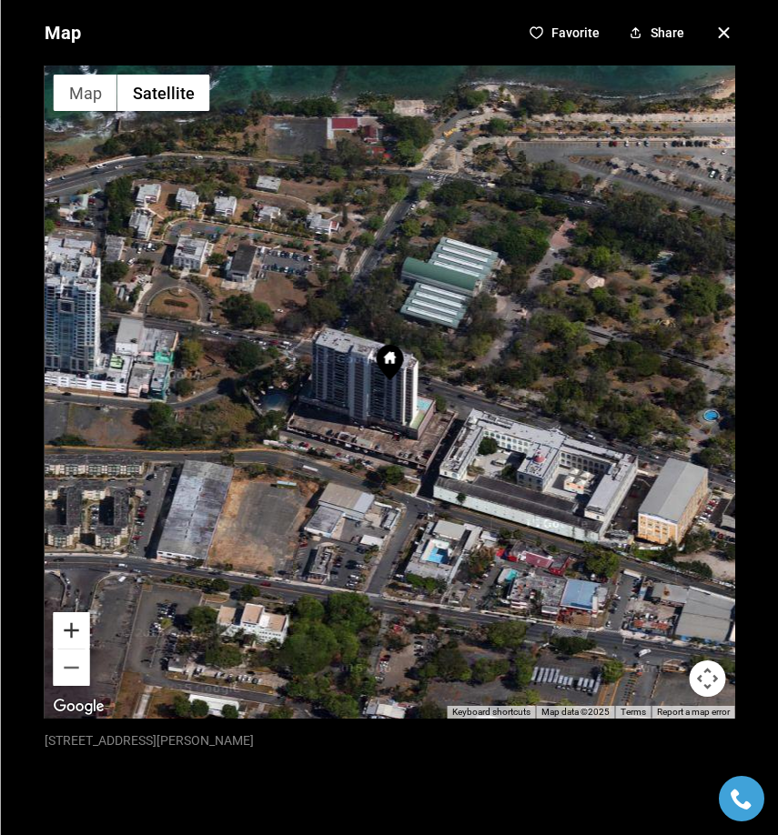
click at [76, 641] on button "Zoom in" at bounding box center [71, 630] width 36 height 36
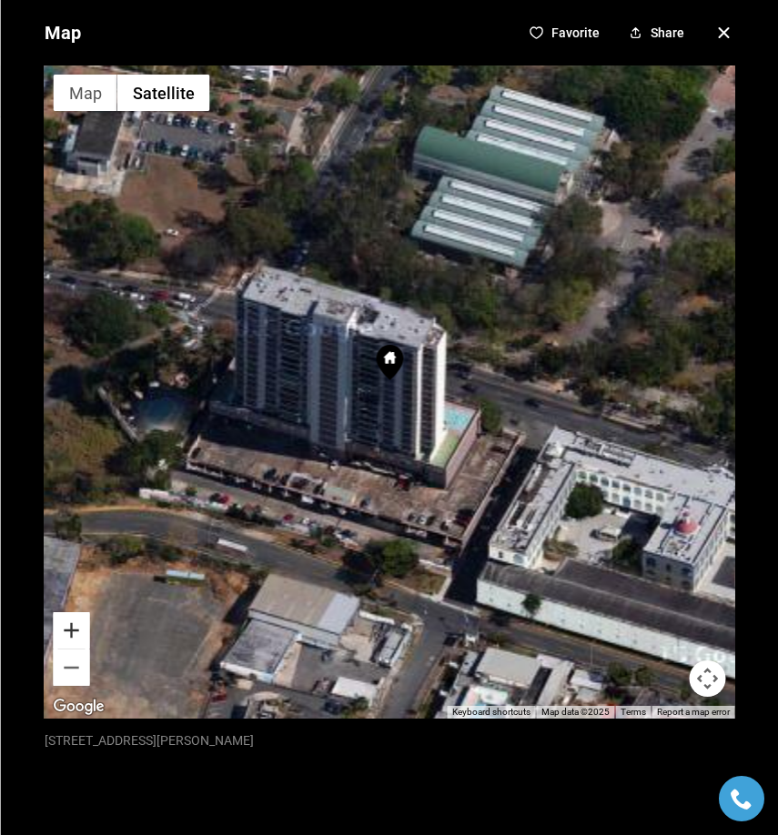
click at [76, 641] on button "Zoom in" at bounding box center [71, 630] width 36 height 36
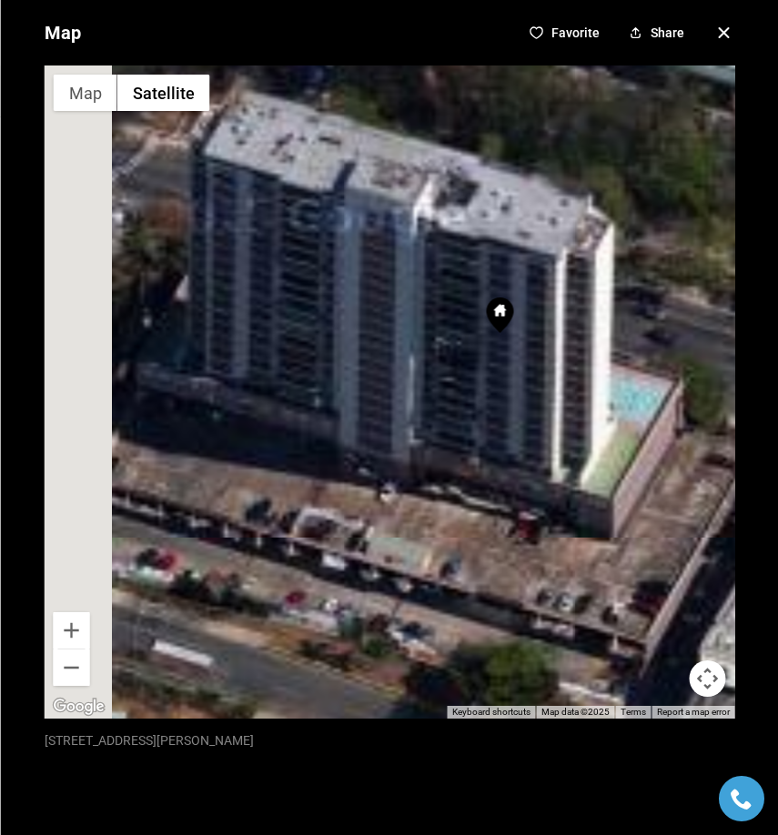
drag, startPoint x: 233, startPoint y: 565, endPoint x: 347, endPoint y: 515, distance: 124.2
click at [347, 515] on div at bounding box center [389, 391] width 690 height 653
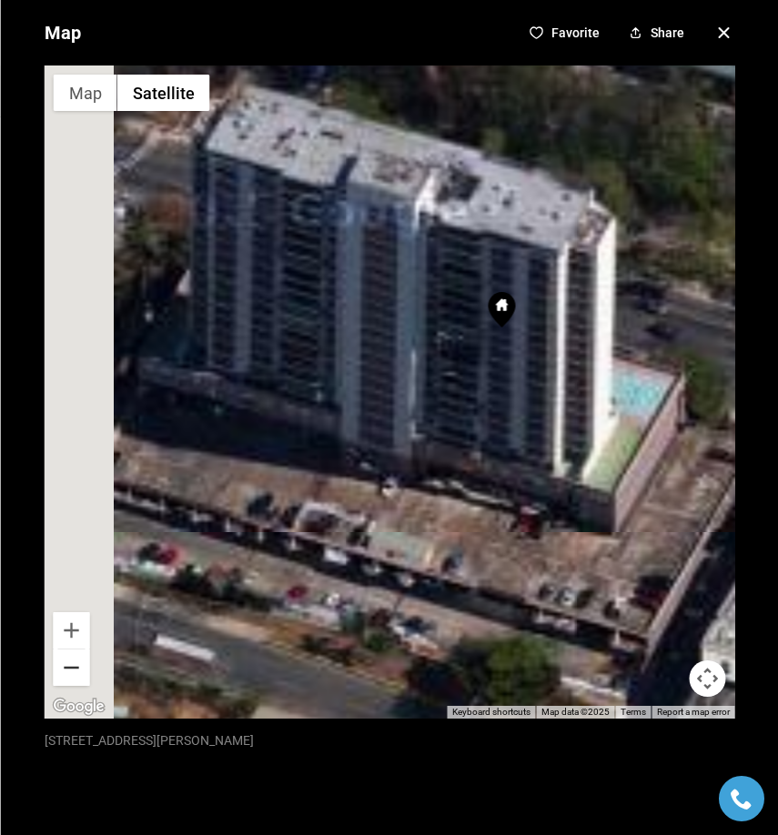
click at [65, 668] on button "Zoom out" at bounding box center [71, 667] width 36 height 36
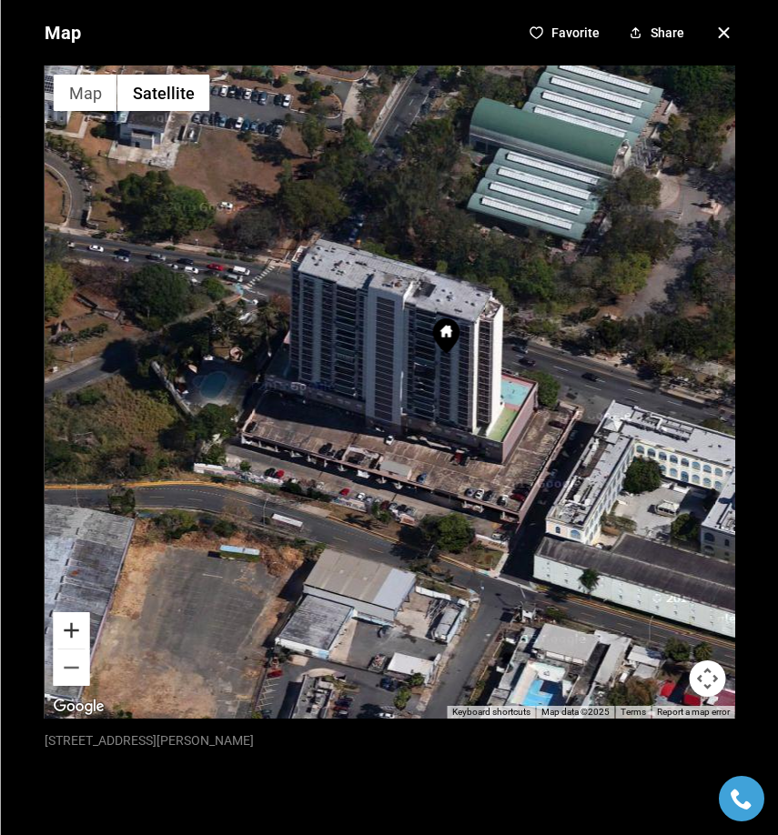
click at [75, 629] on button "Zoom in" at bounding box center [71, 630] width 36 height 36
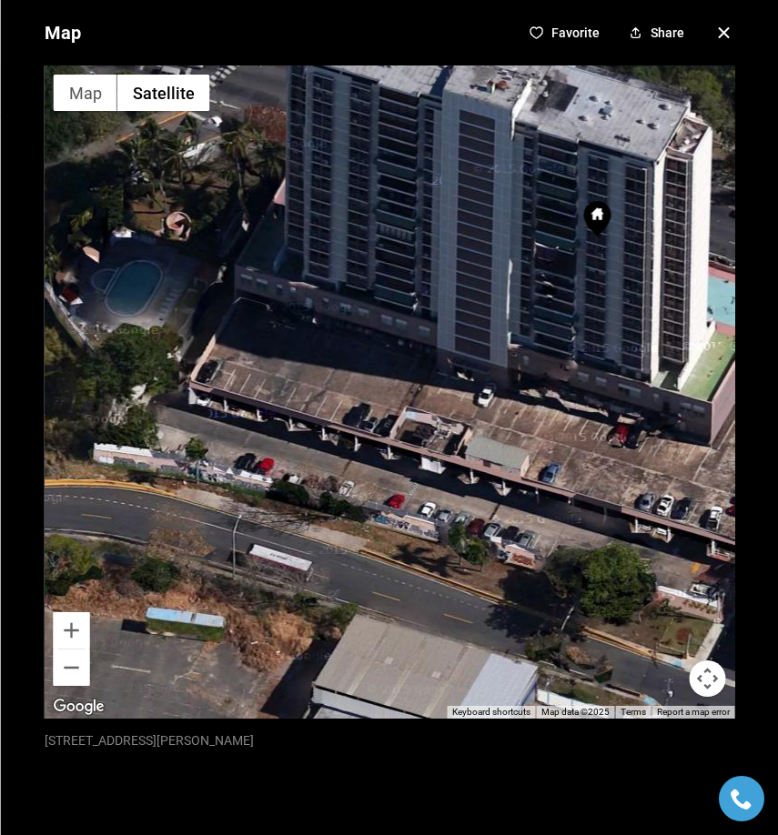
drag, startPoint x: 264, startPoint y: 448, endPoint x: 308, endPoint y: 408, distance: 60.5
click at [338, 384] on div at bounding box center [389, 391] width 690 height 653
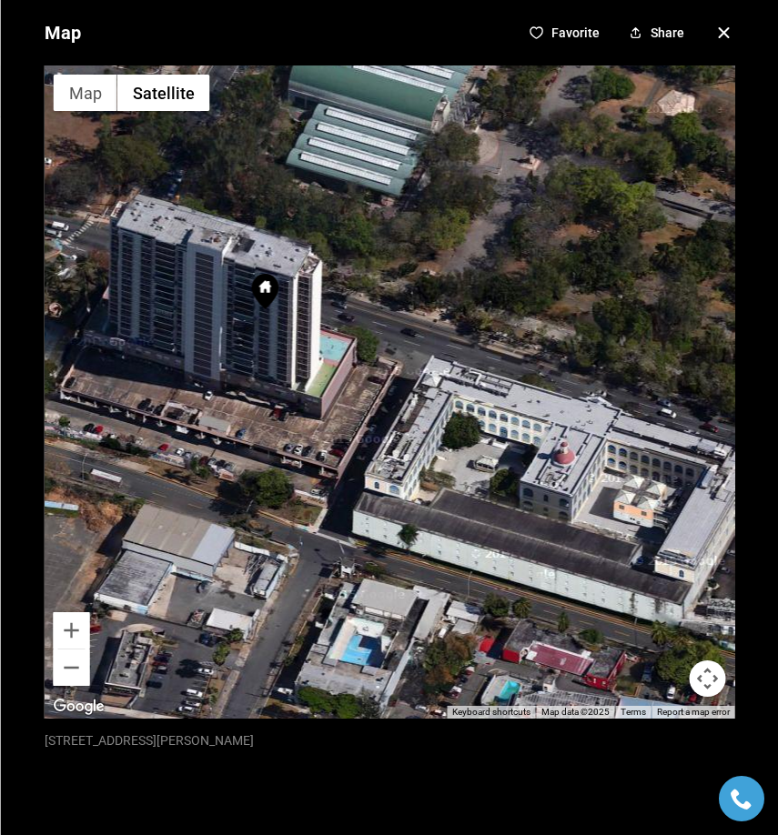
drag, startPoint x: 453, startPoint y: 429, endPoint x: 280, endPoint y: 392, distance: 176.8
click at [280, 392] on div at bounding box center [389, 391] width 690 height 653
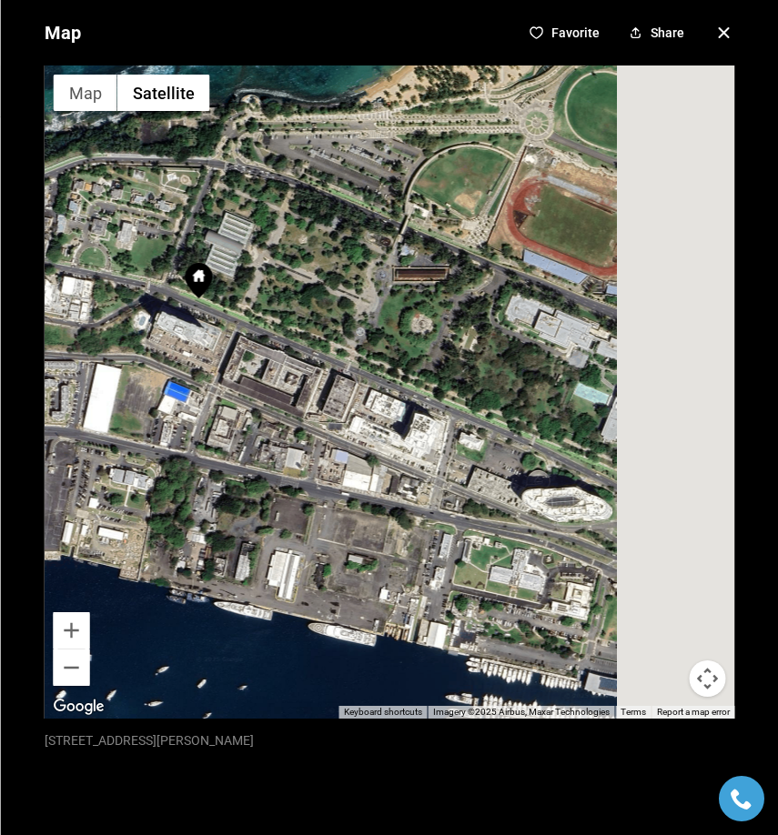
drag, startPoint x: 565, startPoint y: 248, endPoint x: 418, endPoint y: 247, distance: 146.5
click at [418, 247] on div at bounding box center [389, 391] width 690 height 653
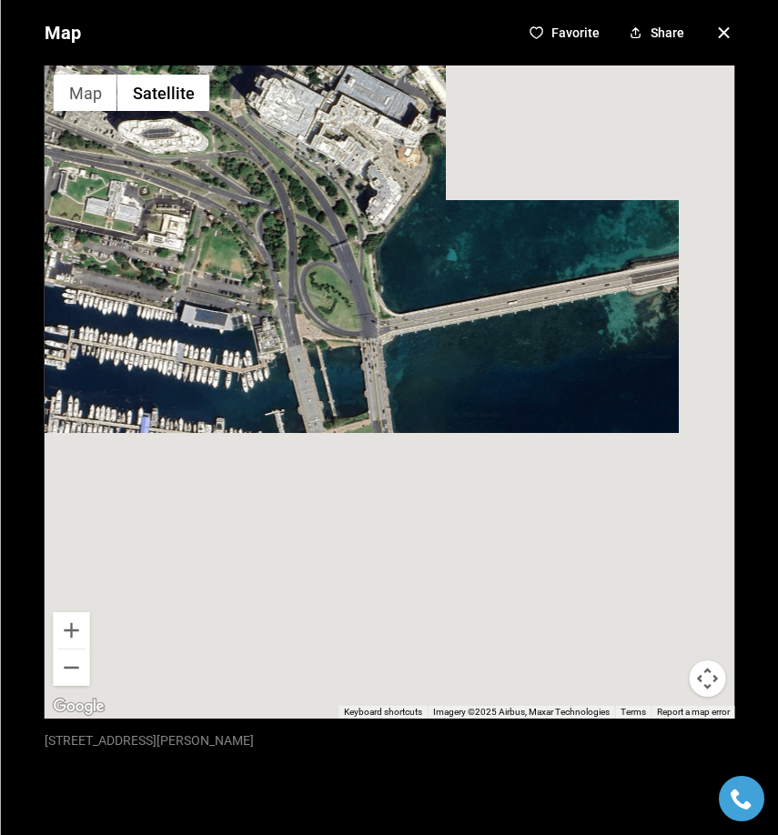
drag, startPoint x: 450, startPoint y: 315, endPoint x: 41, endPoint y: -52, distance: 549.5
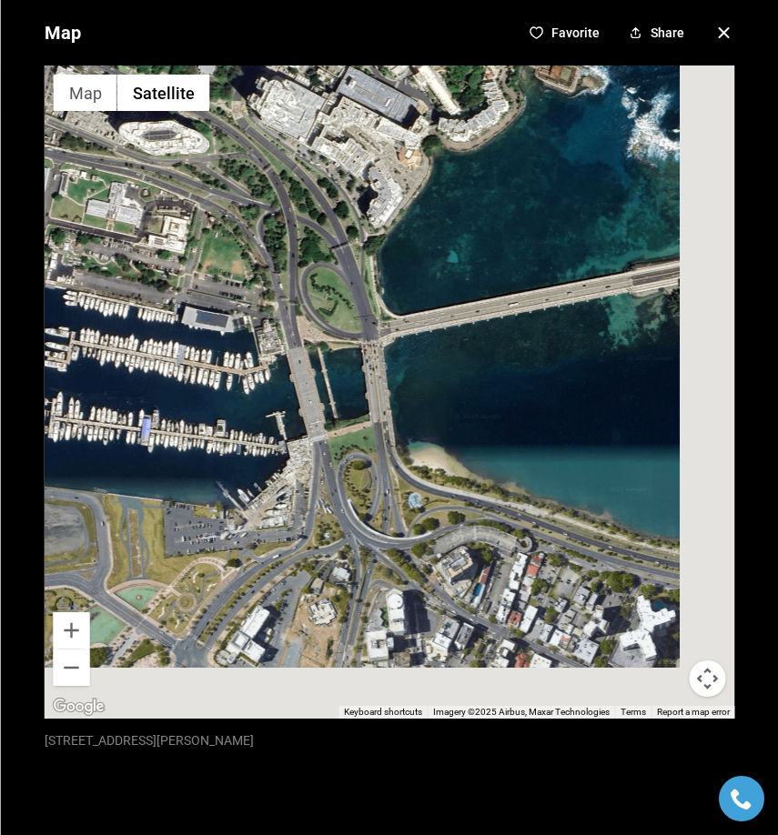
click at [712, 29] on icon "button" at bounding box center [723, 33] width 22 height 22
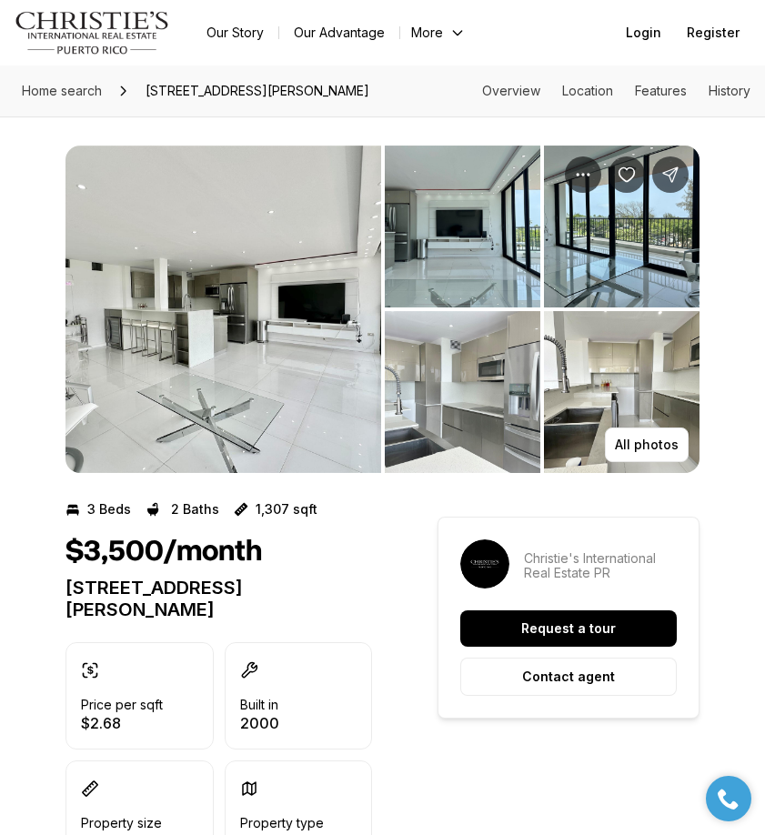
scroll to position [0, 0]
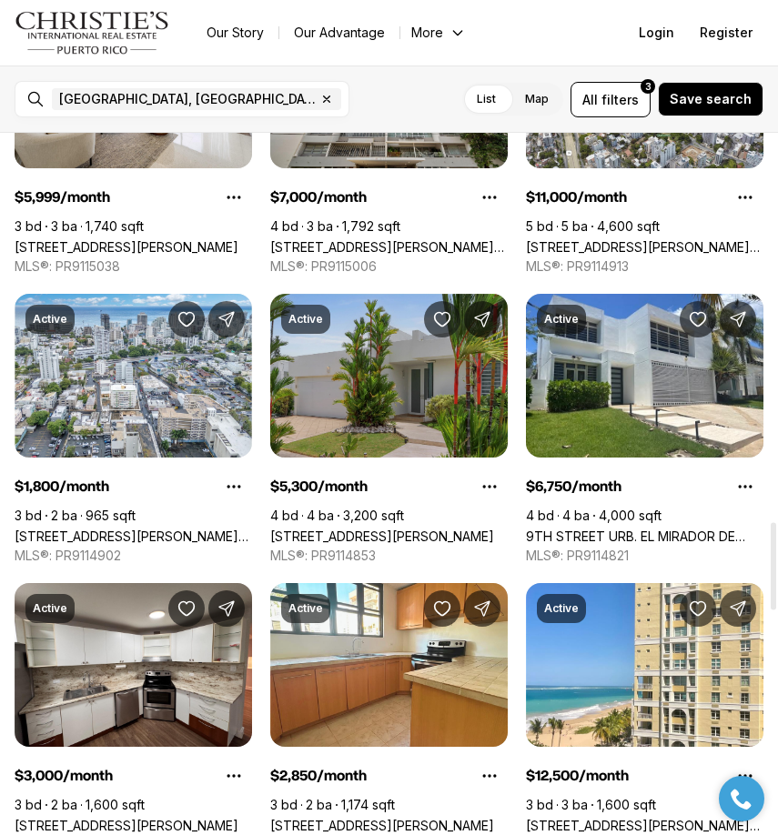
scroll to position [3118, 0]
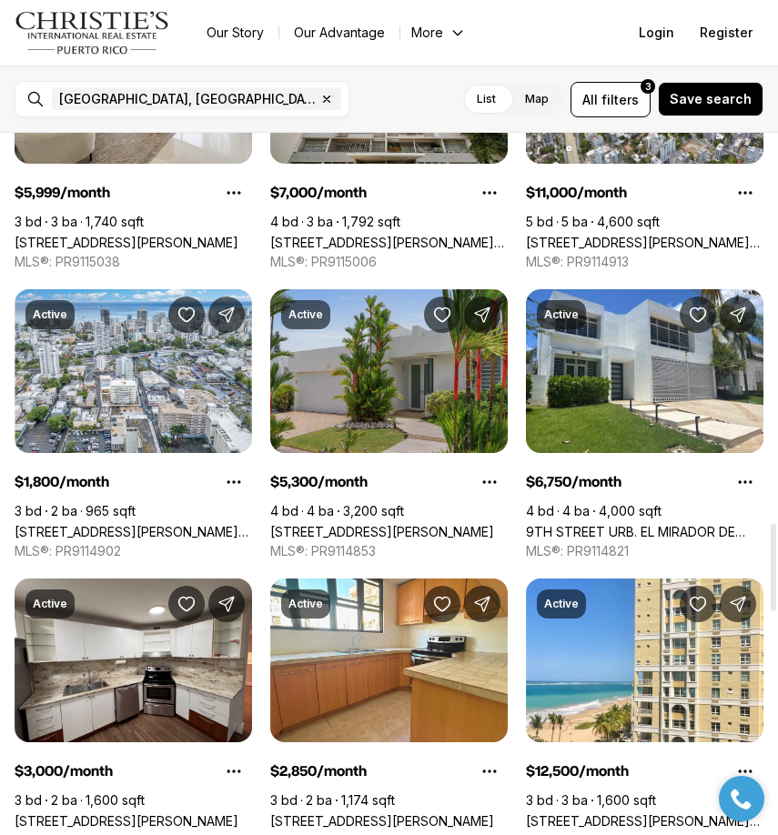
click at [405, 524] on link "[STREET_ADDRESS][PERSON_NAME]" at bounding box center [382, 531] width 224 height 15
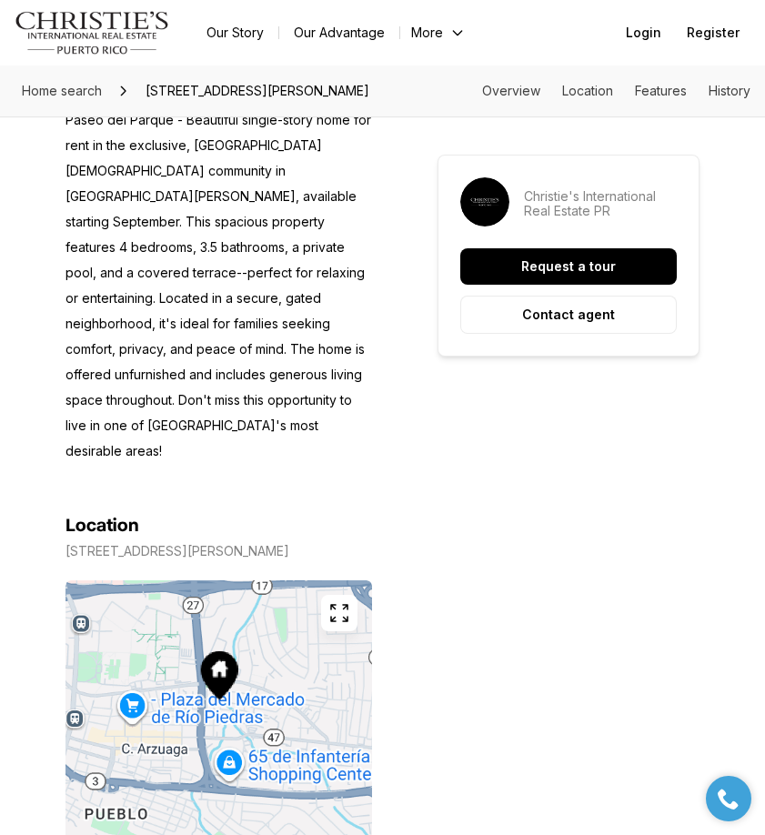
scroll to position [963, 0]
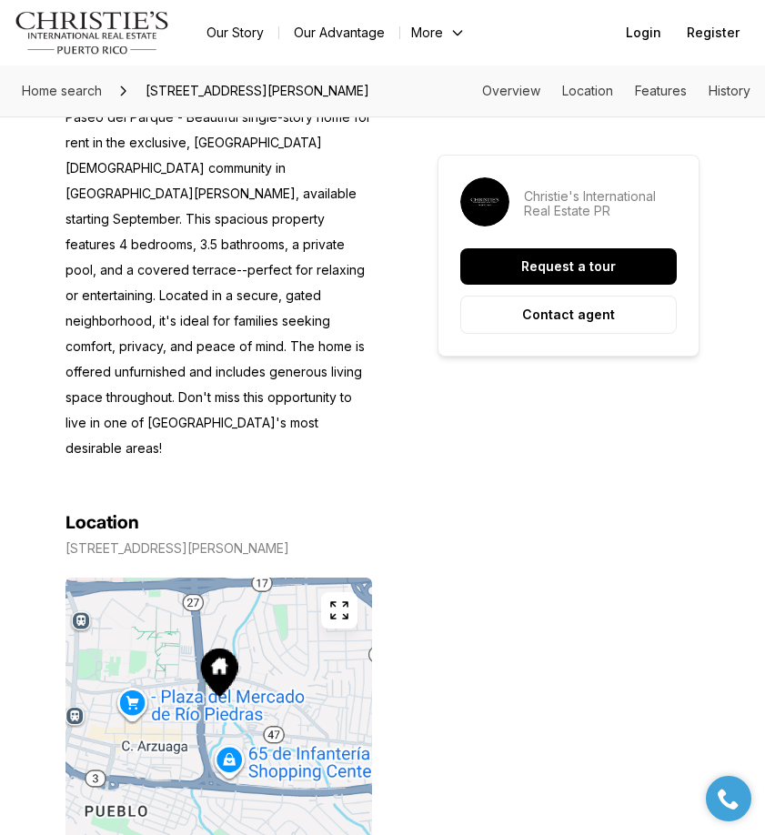
click at [333, 599] on icon "button" at bounding box center [339, 610] width 22 height 22
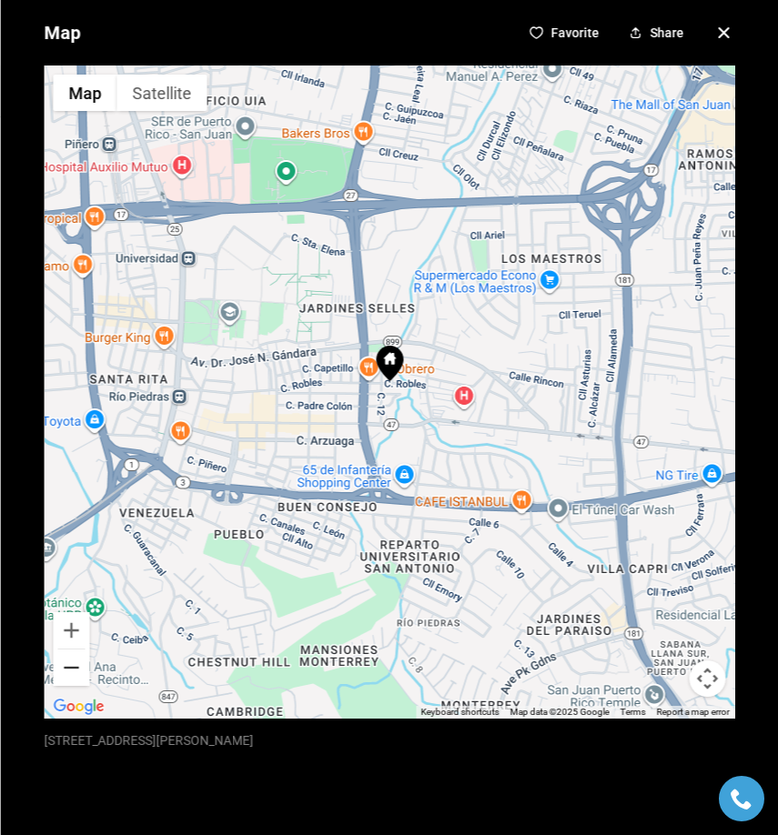
click at [69, 669] on button "Zoom out" at bounding box center [71, 667] width 36 height 36
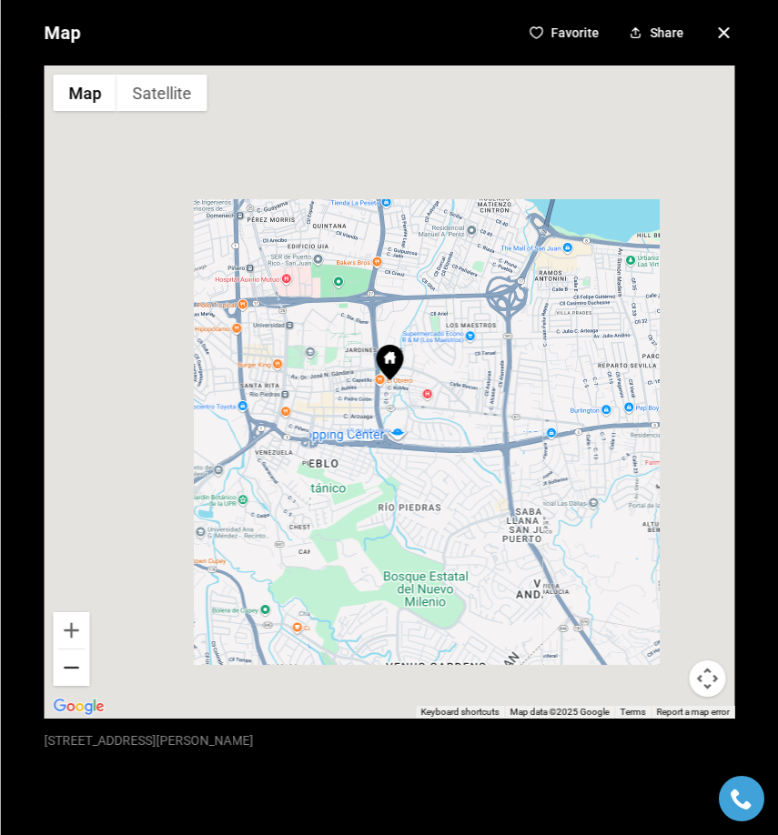
click at [69, 669] on button "Zoom out" at bounding box center [71, 667] width 36 height 36
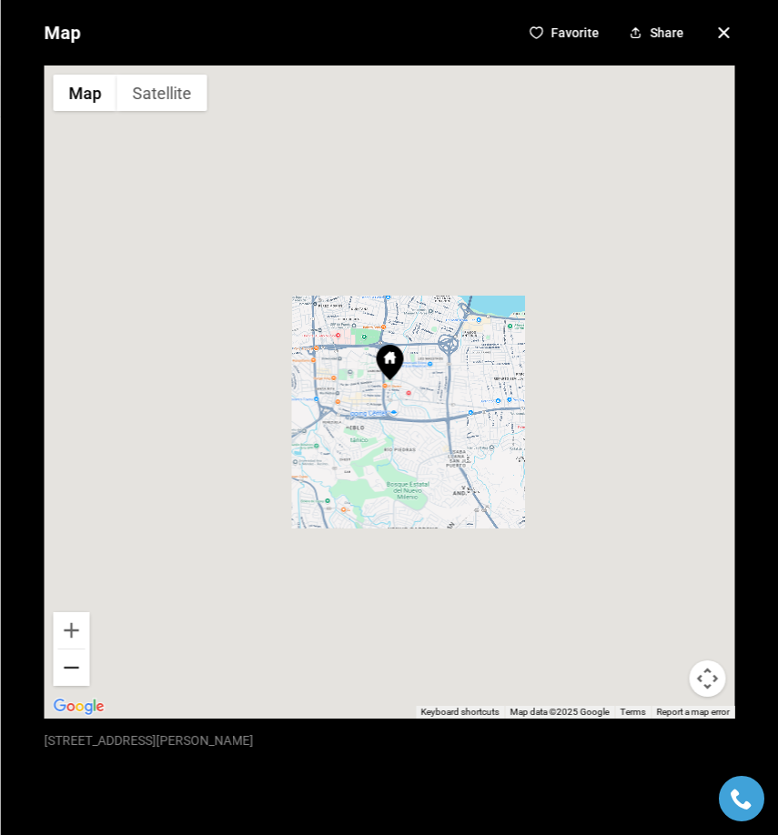
click at [69, 669] on button "Zoom out" at bounding box center [71, 667] width 36 height 36
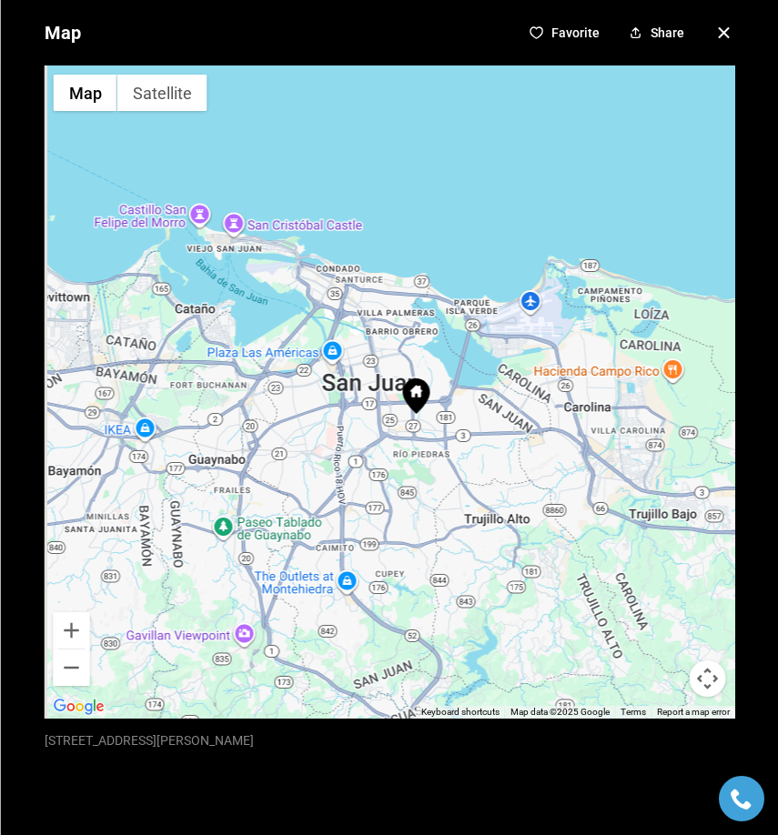
drag, startPoint x: 325, startPoint y: 374, endPoint x: 353, endPoint y: 403, distance: 40.5
click at [353, 404] on div at bounding box center [389, 391] width 690 height 653
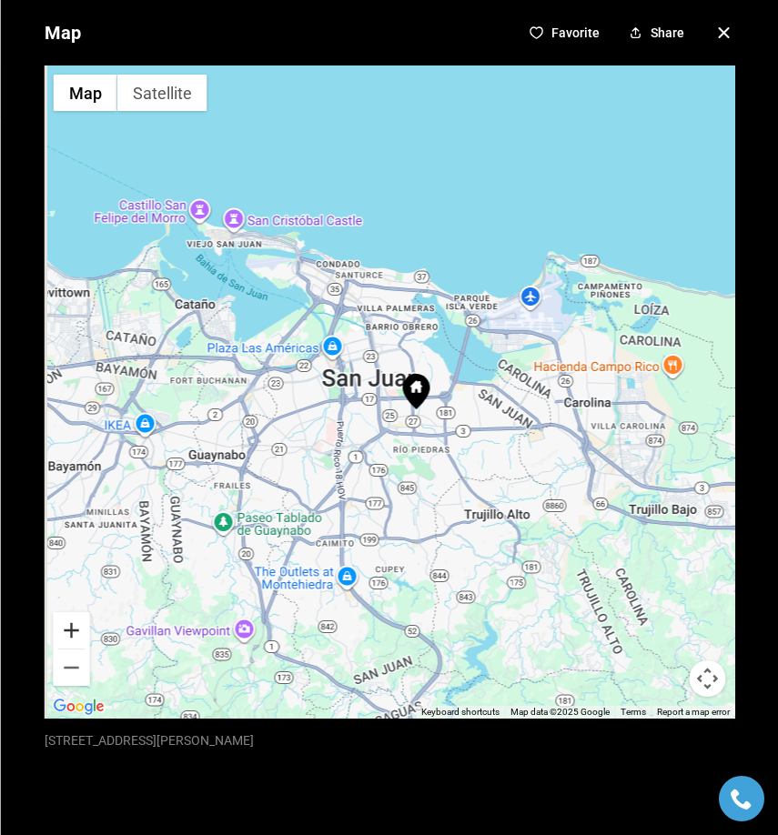
click at [65, 634] on button "Zoom in" at bounding box center [71, 630] width 36 height 36
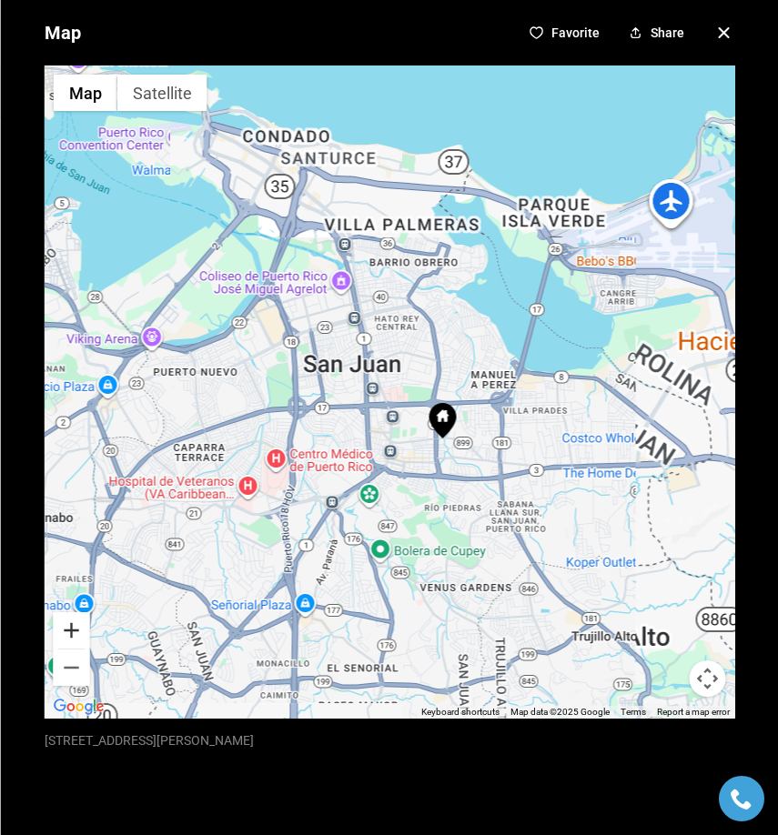
click at [65, 634] on button "Zoom in" at bounding box center [71, 630] width 36 height 36
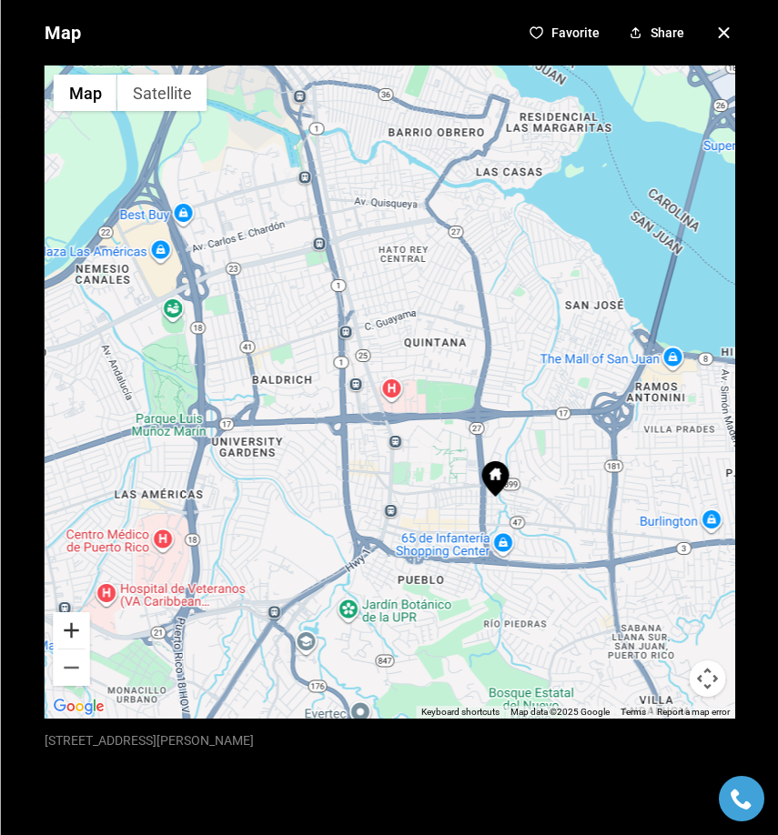
click at [65, 634] on button "Zoom in" at bounding box center [71, 630] width 36 height 36
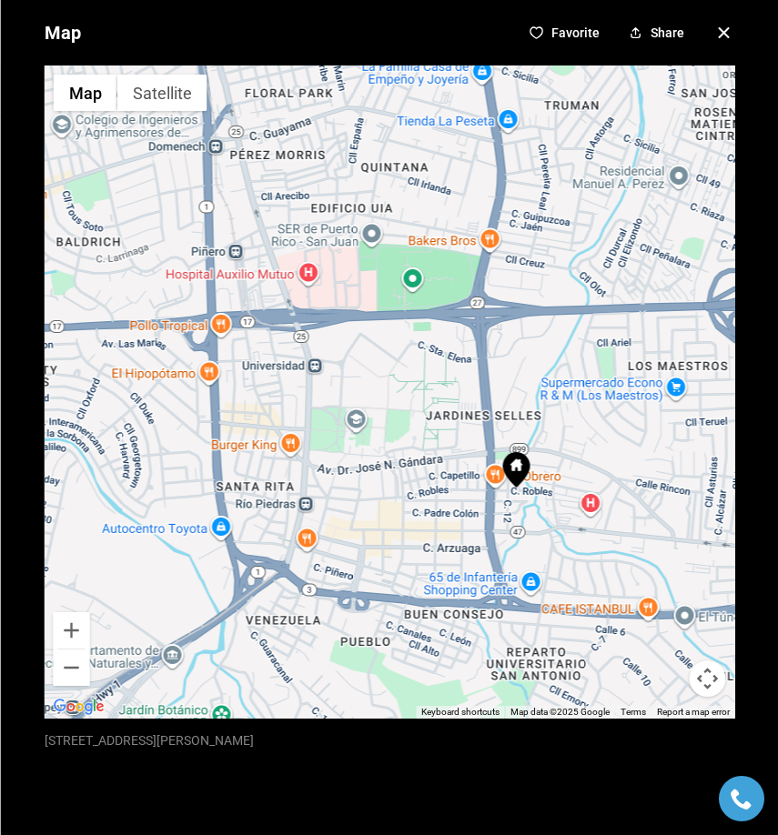
drag, startPoint x: 502, startPoint y: 555, endPoint x: 415, endPoint y: 429, distance: 152.9
click at [415, 429] on div at bounding box center [389, 391] width 690 height 653
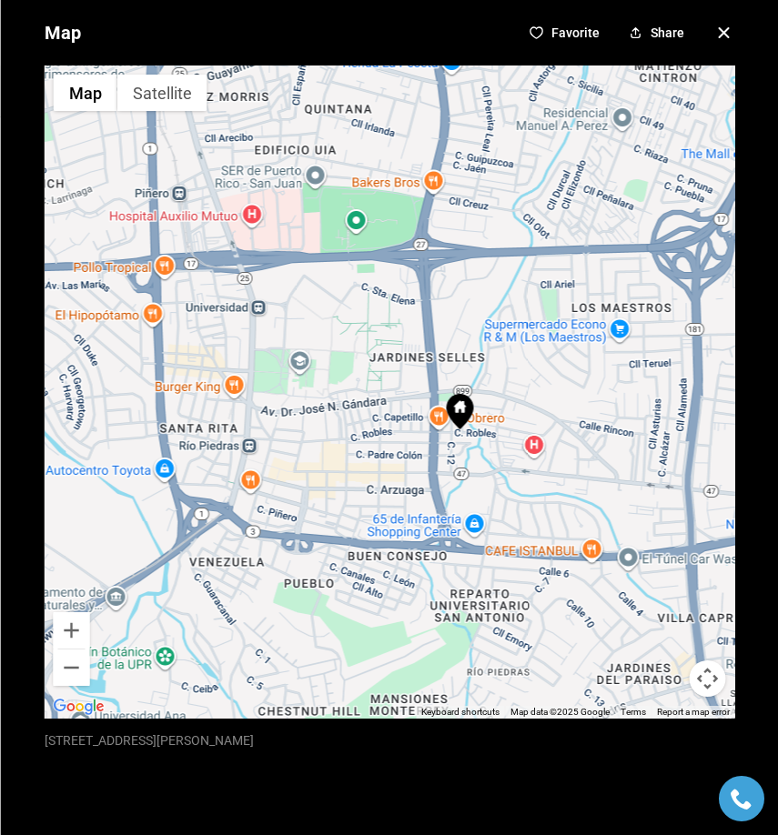
drag, startPoint x: 470, startPoint y: 479, endPoint x: 410, endPoint y: 418, distance: 86.2
click at [410, 418] on div at bounding box center [389, 391] width 690 height 653
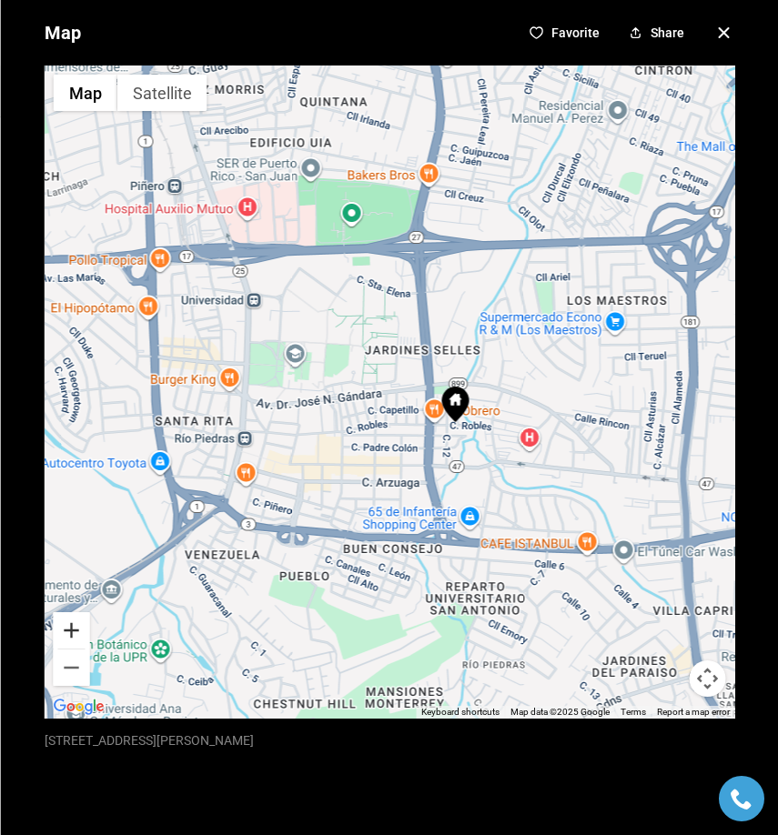
click at [71, 627] on button "Zoom in" at bounding box center [71, 630] width 36 height 36
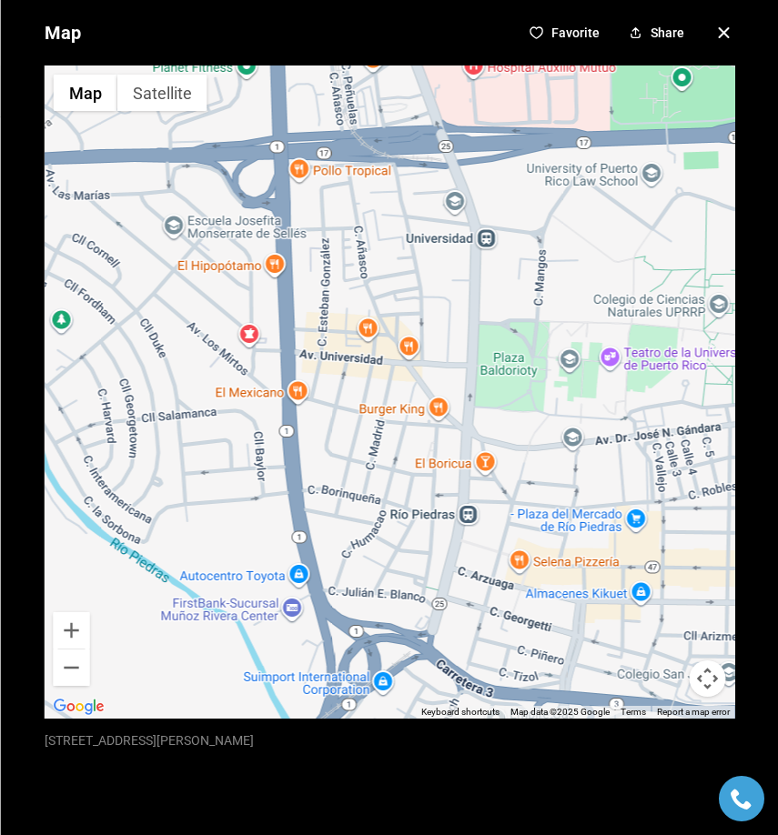
drag, startPoint x: 193, startPoint y: 431, endPoint x: 567, endPoint y: 460, distance: 375.0
click at [567, 460] on div at bounding box center [389, 391] width 690 height 653
click at [270, 266] on div at bounding box center [389, 391] width 690 height 653
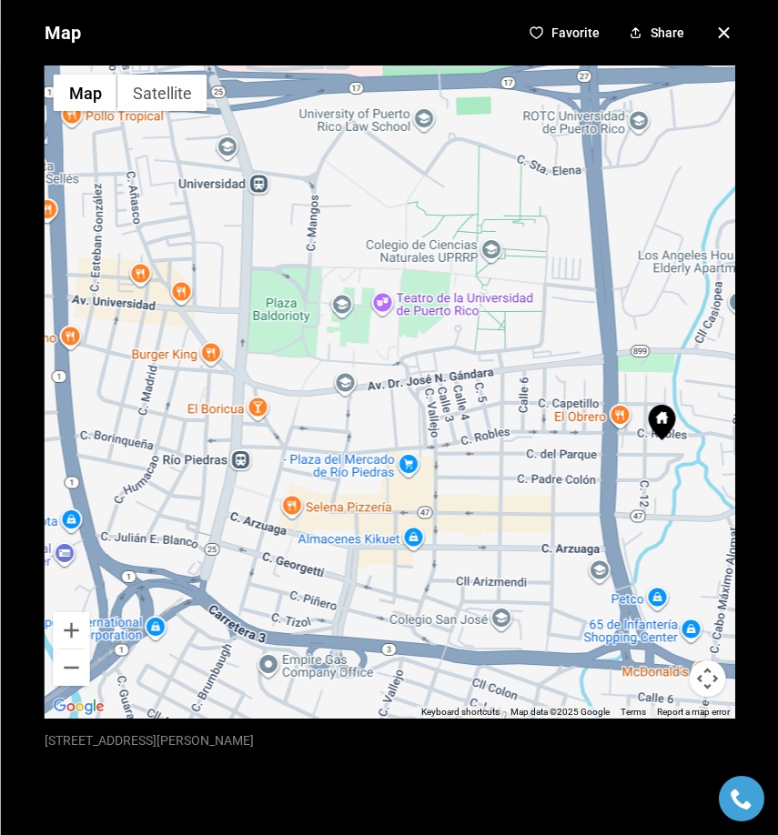
drag, startPoint x: 478, startPoint y: 309, endPoint x: 224, endPoint y: 249, distance: 261.7
click at [224, 248] on div at bounding box center [389, 391] width 690 height 653
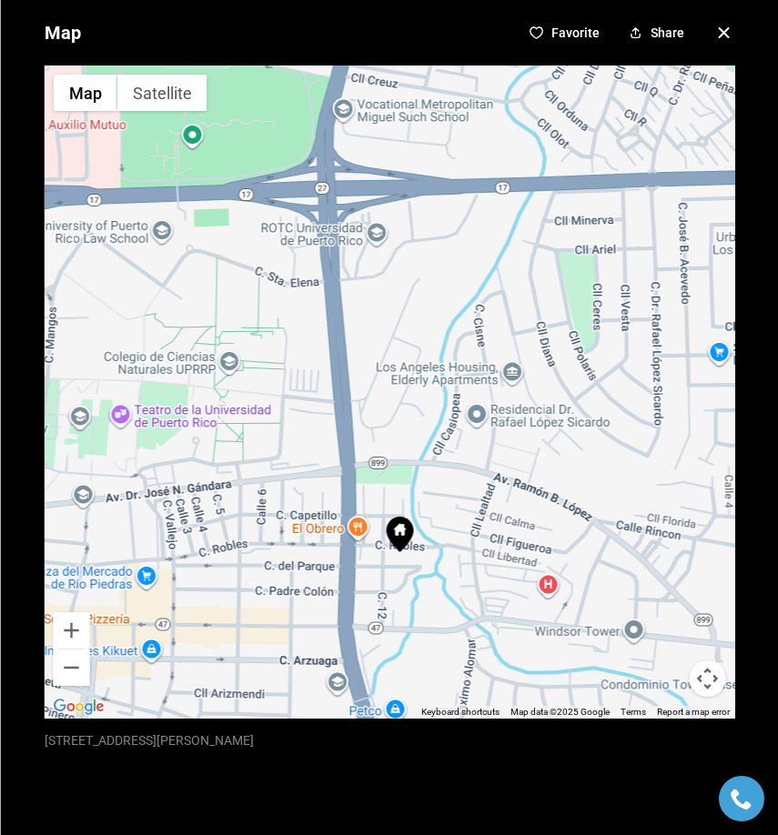
drag, startPoint x: 509, startPoint y: 314, endPoint x: 274, endPoint y: 477, distance: 286.4
click at [275, 477] on div at bounding box center [389, 391] width 690 height 653
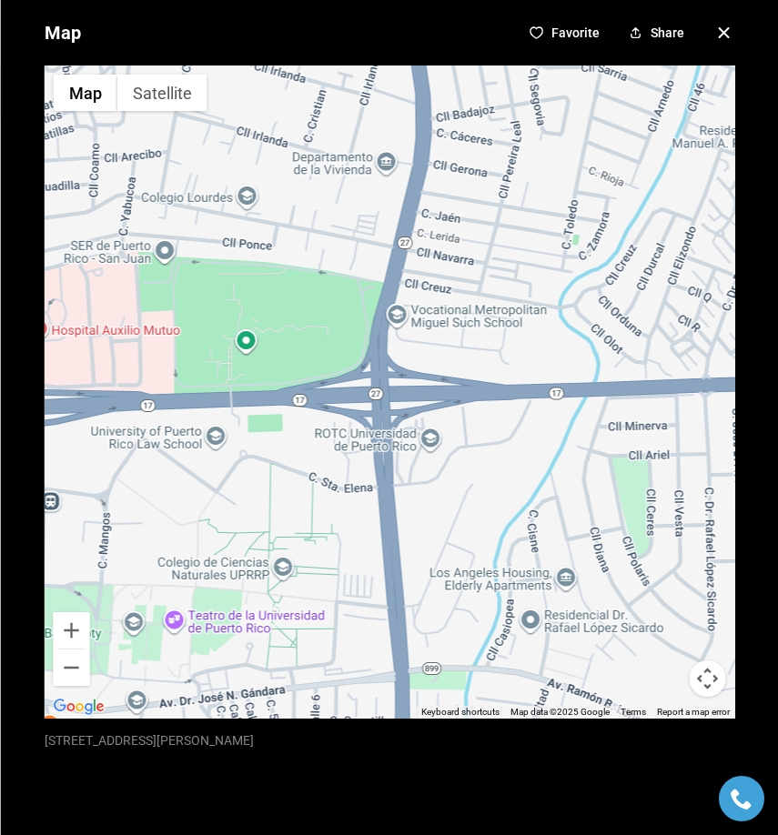
drag, startPoint x: 420, startPoint y: 291, endPoint x: 478, endPoint y: 438, distance: 157.6
click at [478, 438] on div at bounding box center [389, 391] width 690 height 653
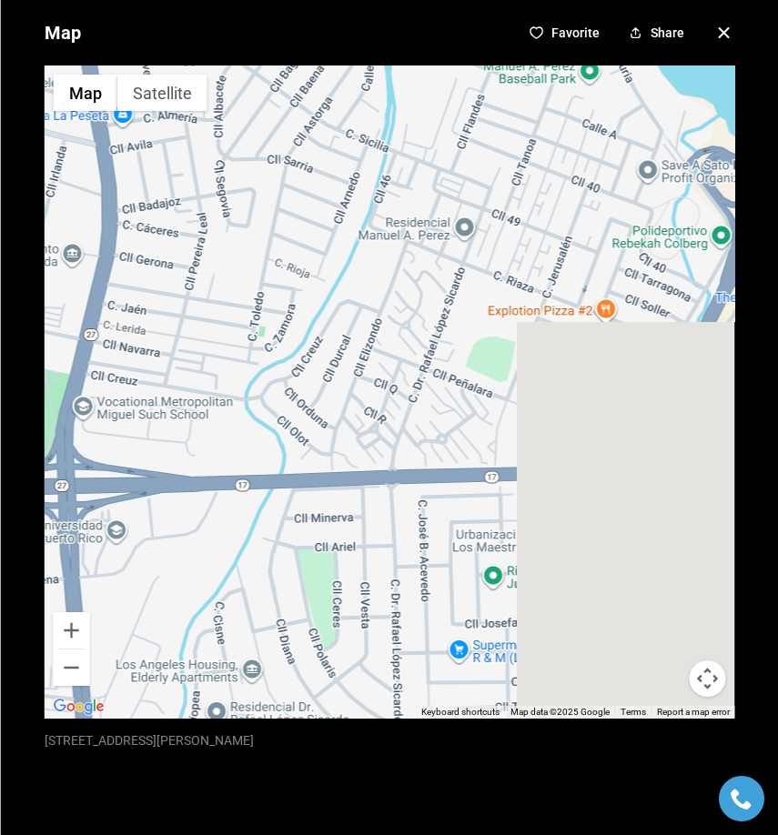
drag, startPoint x: 534, startPoint y: 231, endPoint x: 209, endPoint y: 301, distance: 332.2
click at [209, 300] on div at bounding box center [389, 391] width 690 height 653
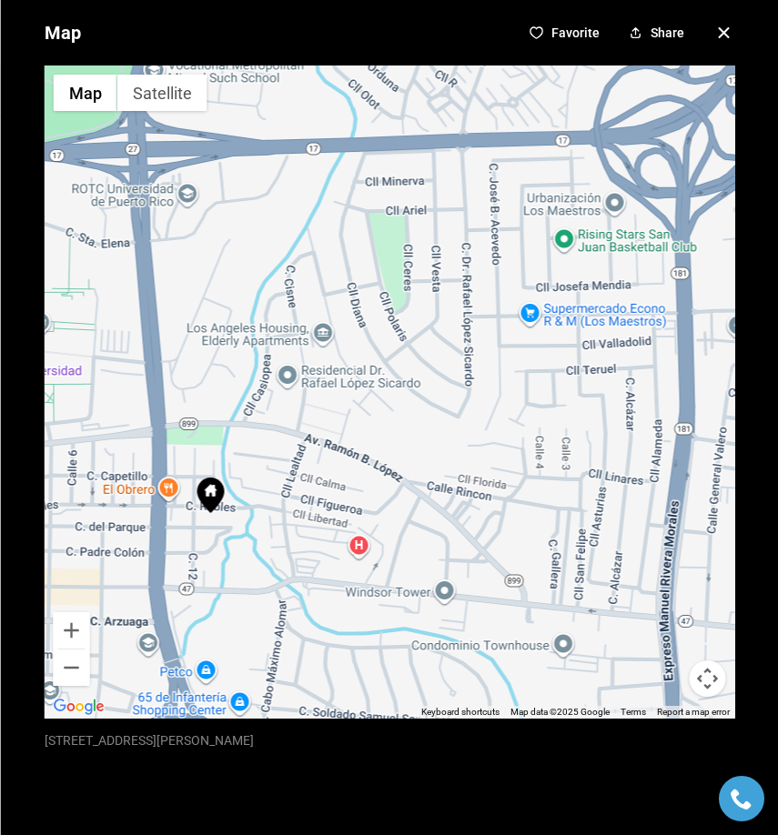
drag, startPoint x: 188, startPoint y: 449, endPoint x: 272, endPoint y: 135, distance: 325.7
click at [272, 136] on div at bounding box center [389, 391] width 690 height 653
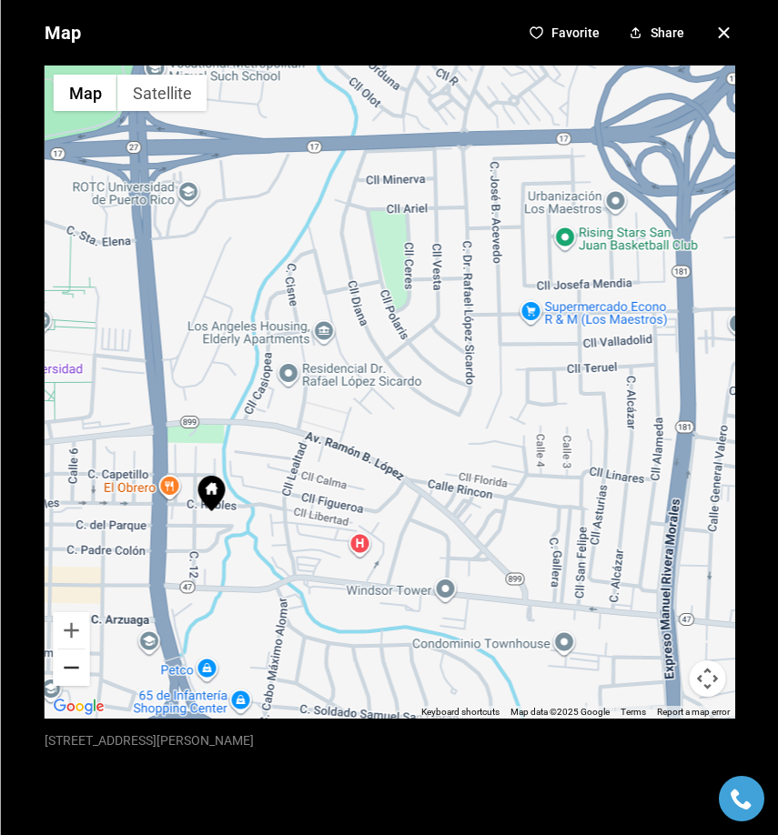
click at [70, 682] on button "Zoom out" at bounding box center [71, 667] width 36 height 36
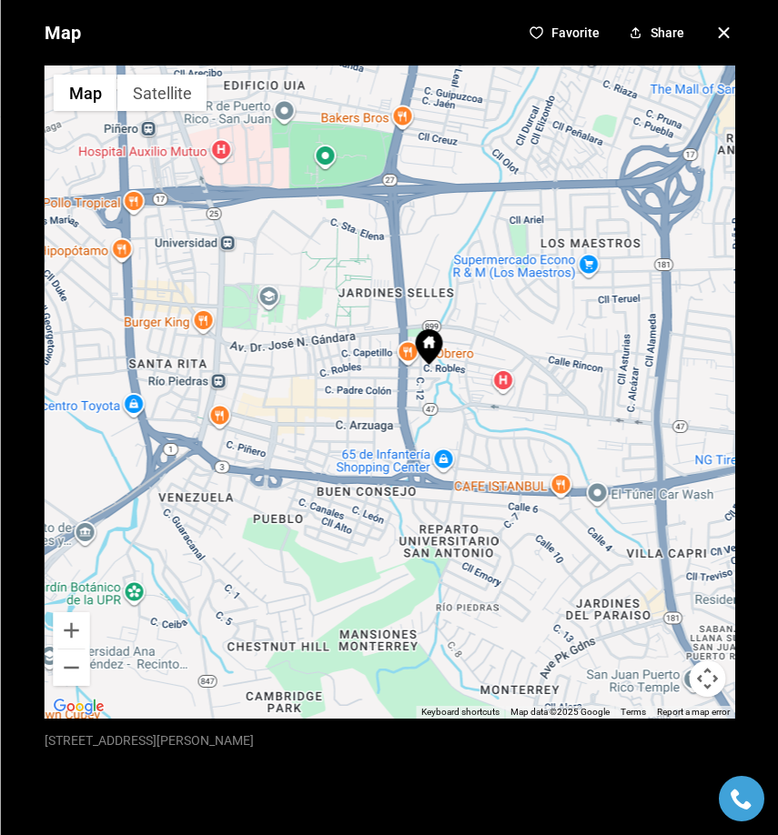
drag, startPoint x: 163, startPoint y: 598, endPoint x: 353, endPoint y: 478, distance: 224.4
click at [353, 478] on div at bounding box center [389, 391] width 690 height 653
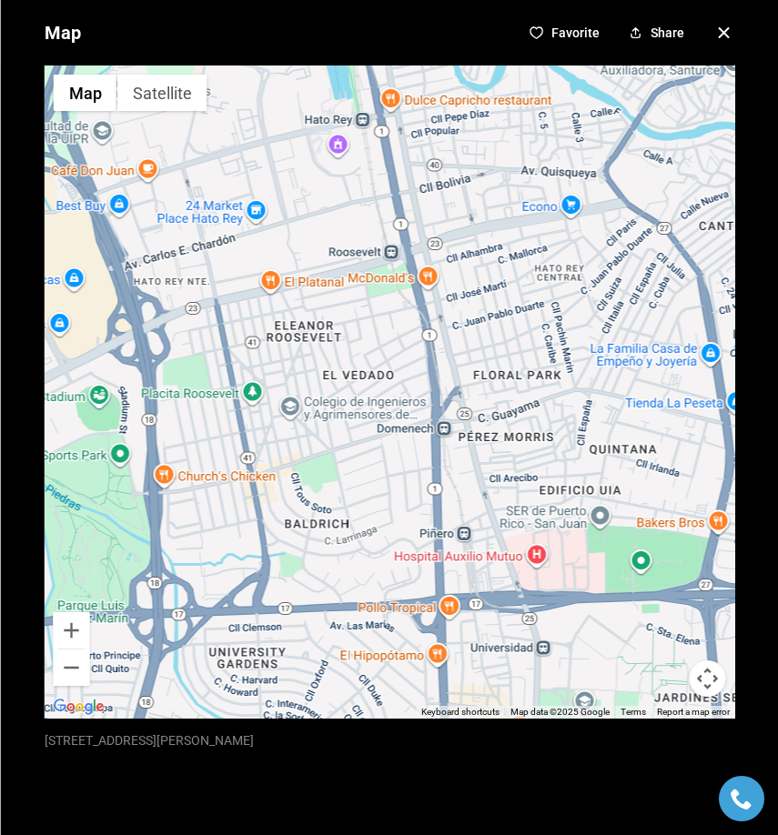
drag, startPoint x: 284, startPoint y: 387, endPoint x: 527, endPoint y: 812, distance: 490.1
click at [533, 821] on div "Map Favorite Share ← Move left → Move right ↑ Move up ↓ Move down + Zoom in - Z…" at bounding box center [389, 417] width 778 height 835
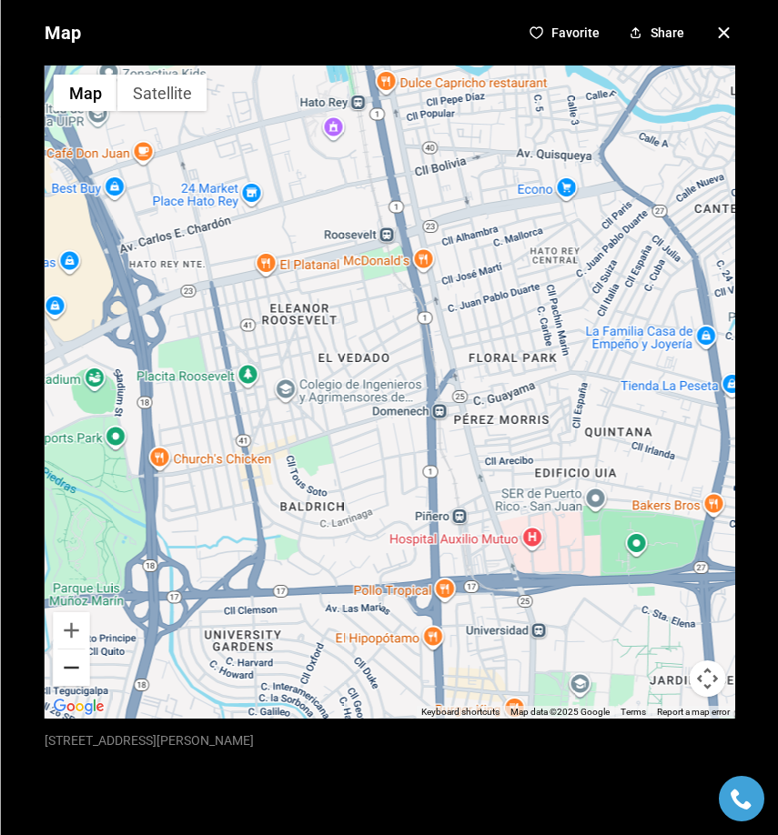
click at [69, 682] on button "Zoom out" at bounding box center [71, 667] width 36 height 36
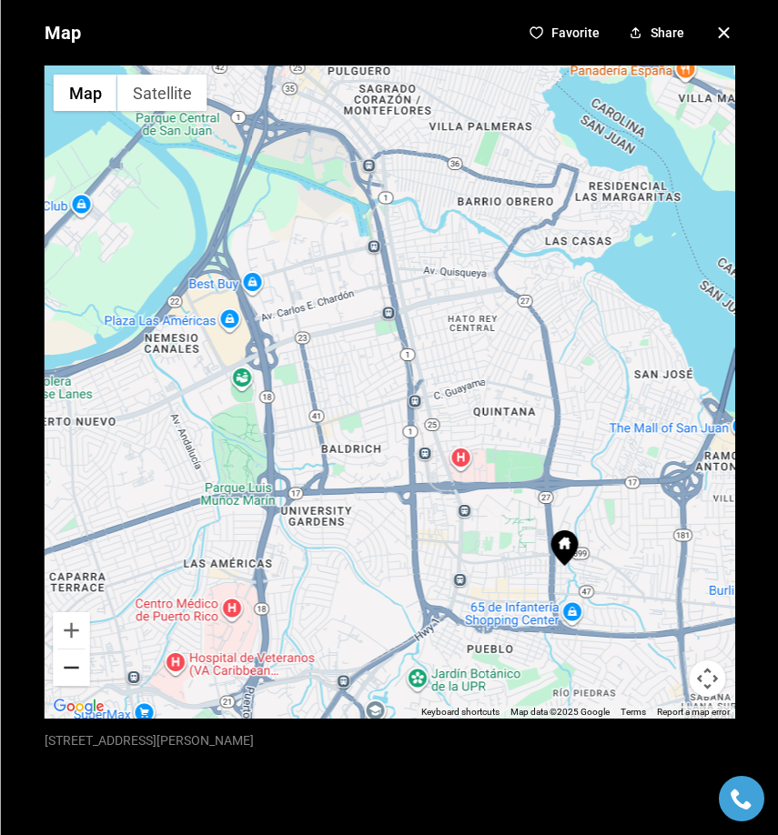
click at [69, 682] on button "Zoom out" at bounding box center [71, 667] width 36 height 36
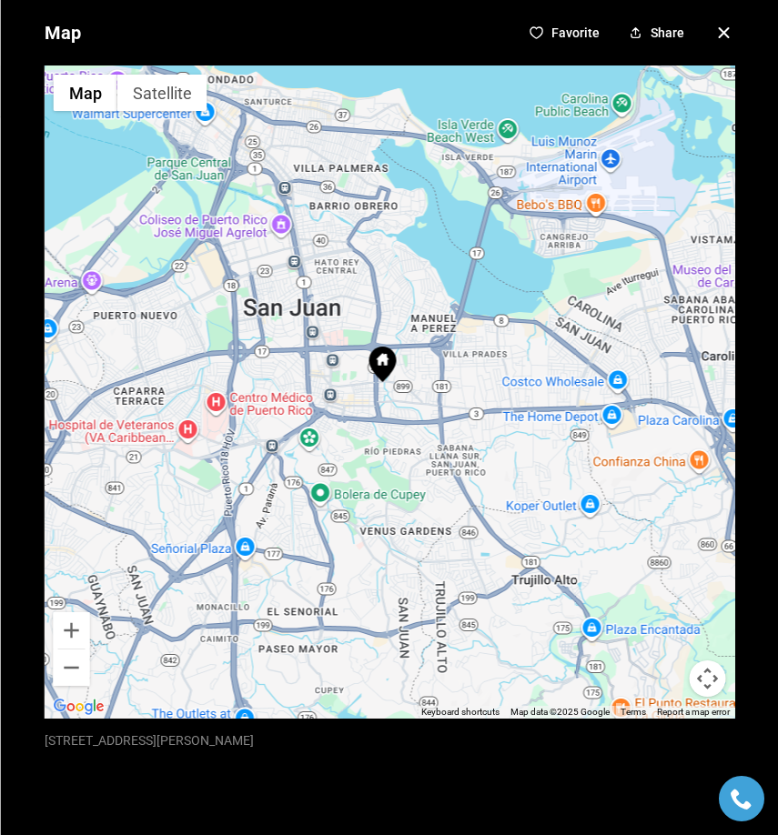
drag, startPoint x: 500, startPoint y: 498, endPoint x: 402, endPoint y: 405, distance: 135.8
click at [402, 405] on div at bounding box center [389, 391] width 690 height 653
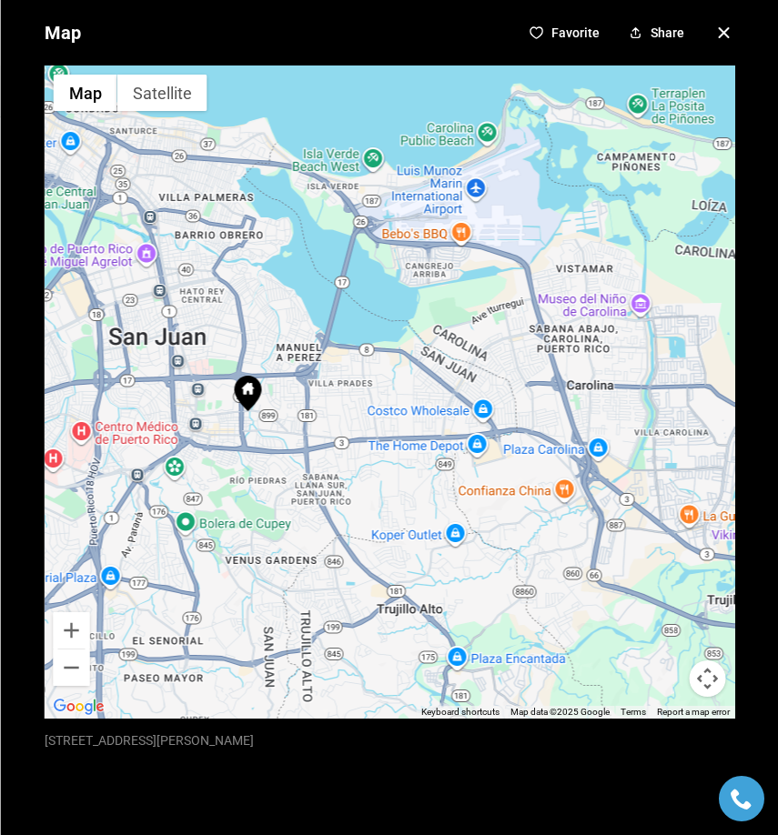
drag, startPoint x: 436, startPoint y: 408, endPoint x: 297, endPoint y: 438, distance: 141.3
click at [297, 438] on div at bounding box center [389, 391] width 690 height 653
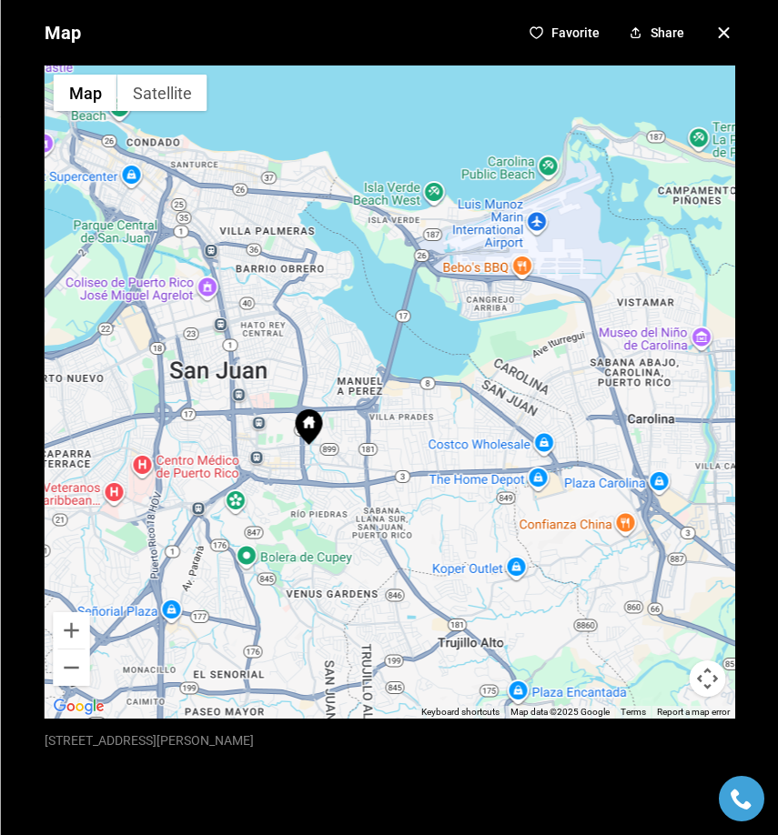
drag, startPoint x: 208, startPoint y: 239, endPoint x: 276, endPoint y: 267, distance: 73.0
click at [276, 267] on div at bounding box center [389, 391] width 690 height 653
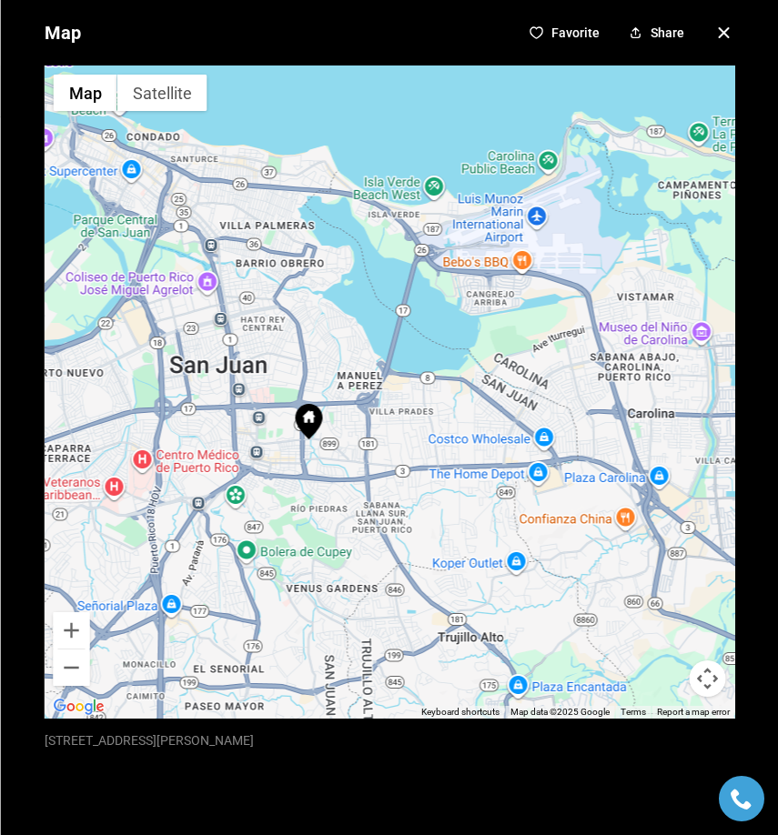
click at [712, 26] on icon "button" at bounding box center [723, 33] width 22 height 22
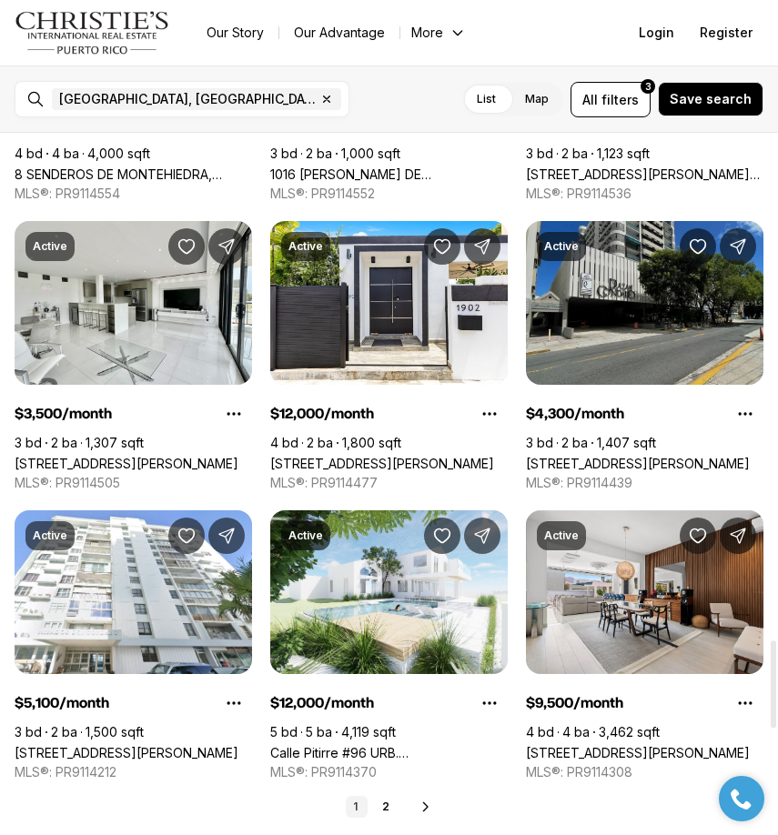
scroll to position [4062, 0]
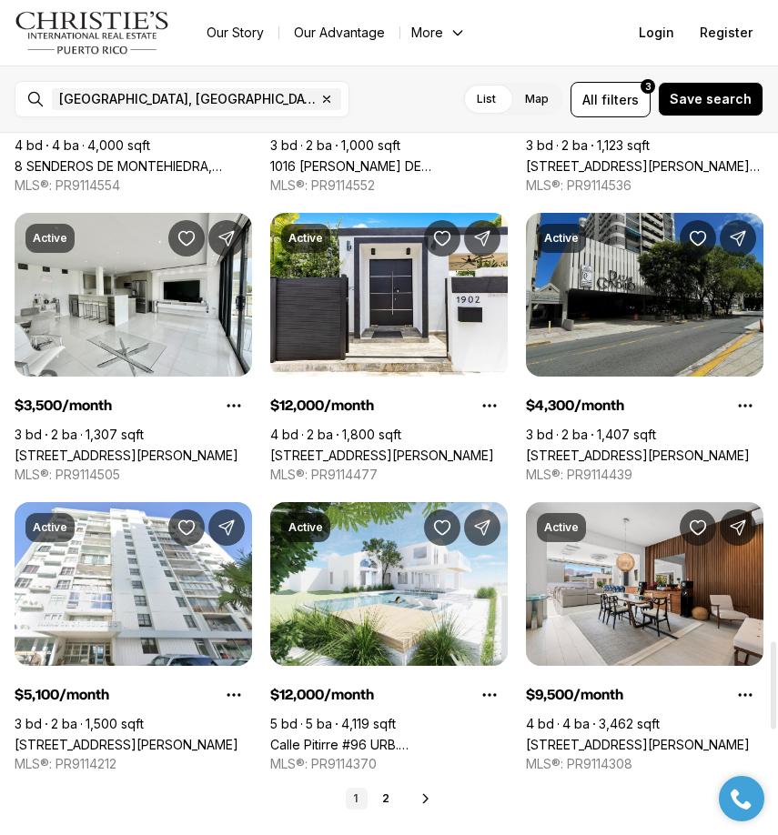
click at [676, 448] on link "[STREET_ADDRESS][PERSON_NAME]" at bounding box center [638, 455] width 224 height 15
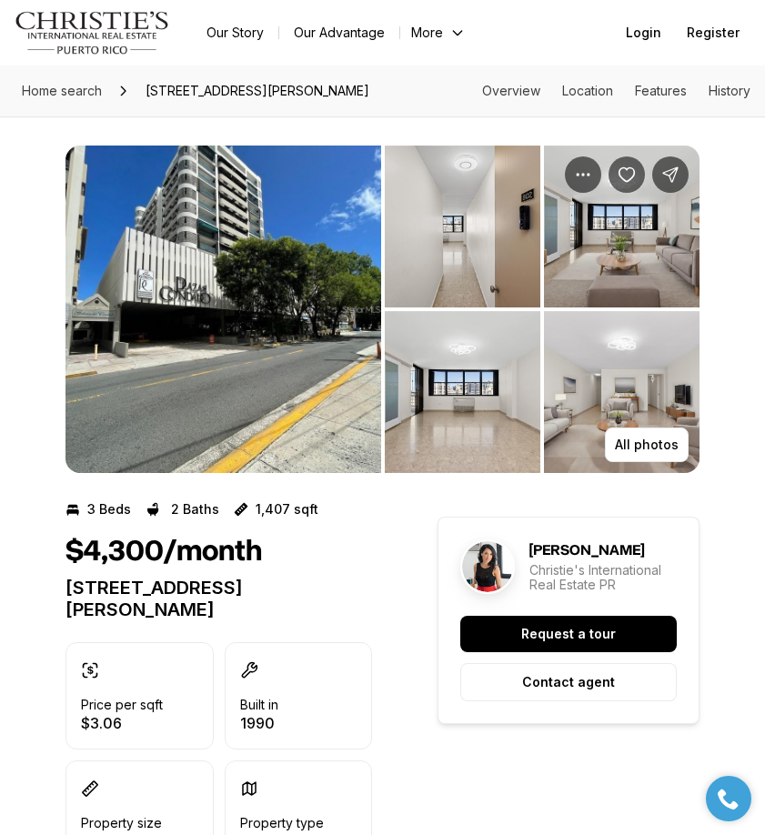
click at [313, 313] on img "View image gallery" at bounding box center [223, 309] width 316 height 327
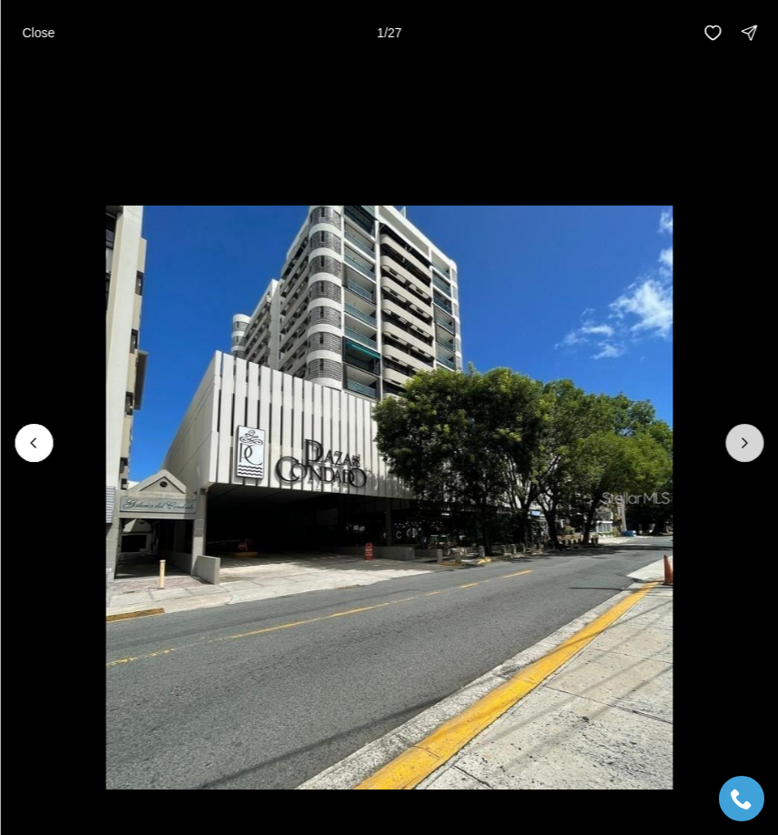
click at [749, 443] on icon "Next slide" at bounding box center [744, 443] width 18 height 18
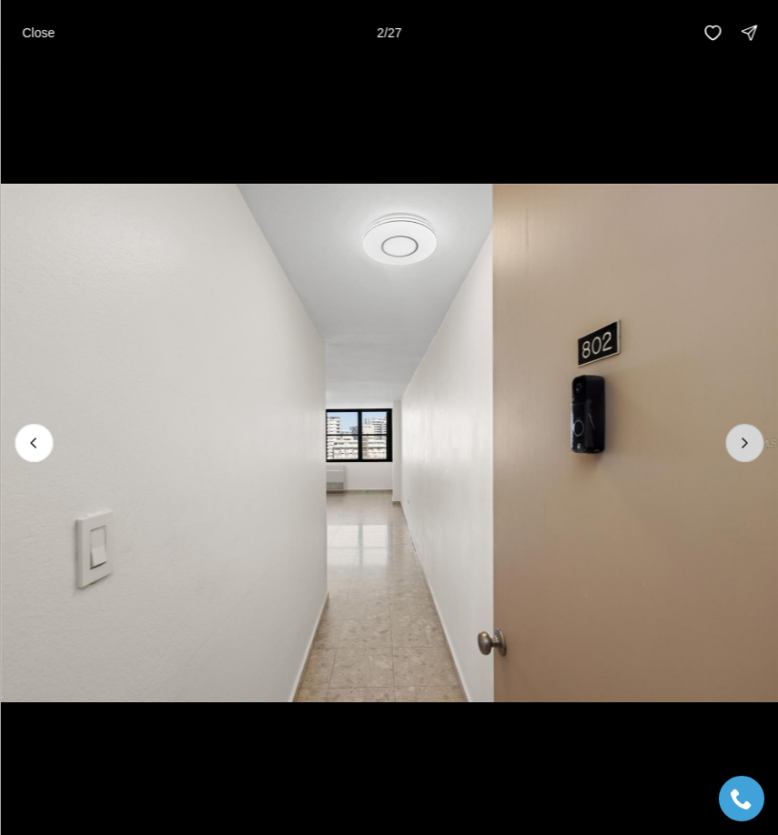
click at [749, 443] on icon "Next slide" at bounding box center [744, 443] width 18 height 18
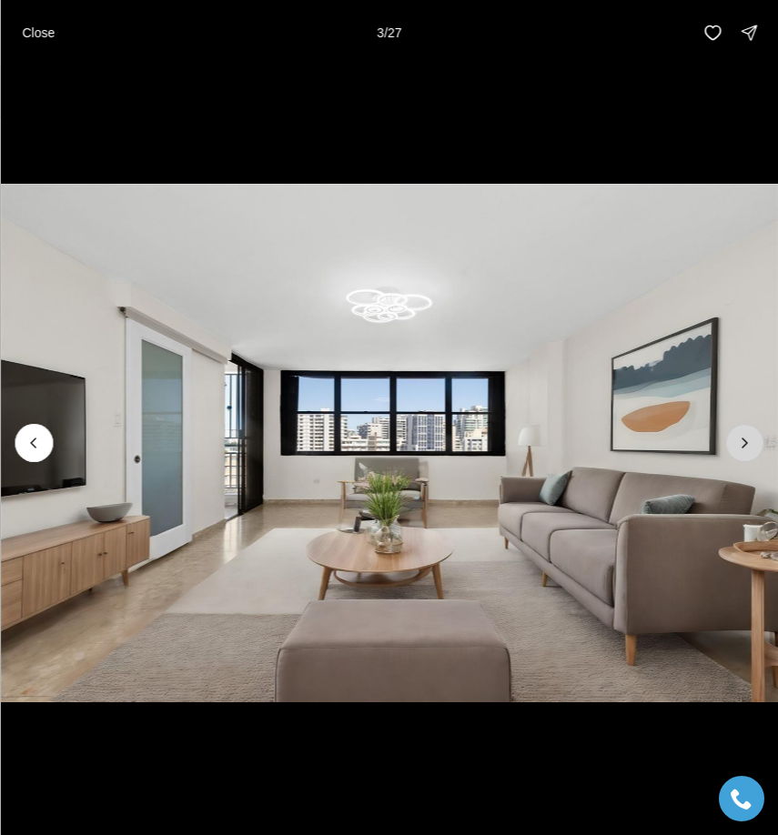
click at [749, 443] on icon "Next slide" at bounding box center [744, 443] width 18 height 18
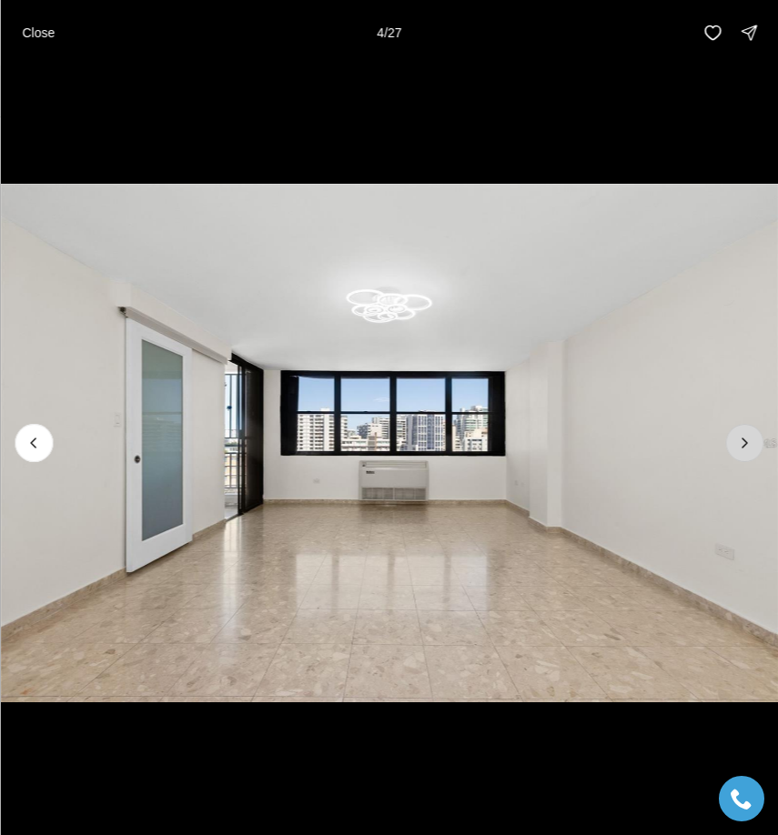
click at [750, 443] on icon "Next slide" at bounding box center [744, 443] width 18 height 18
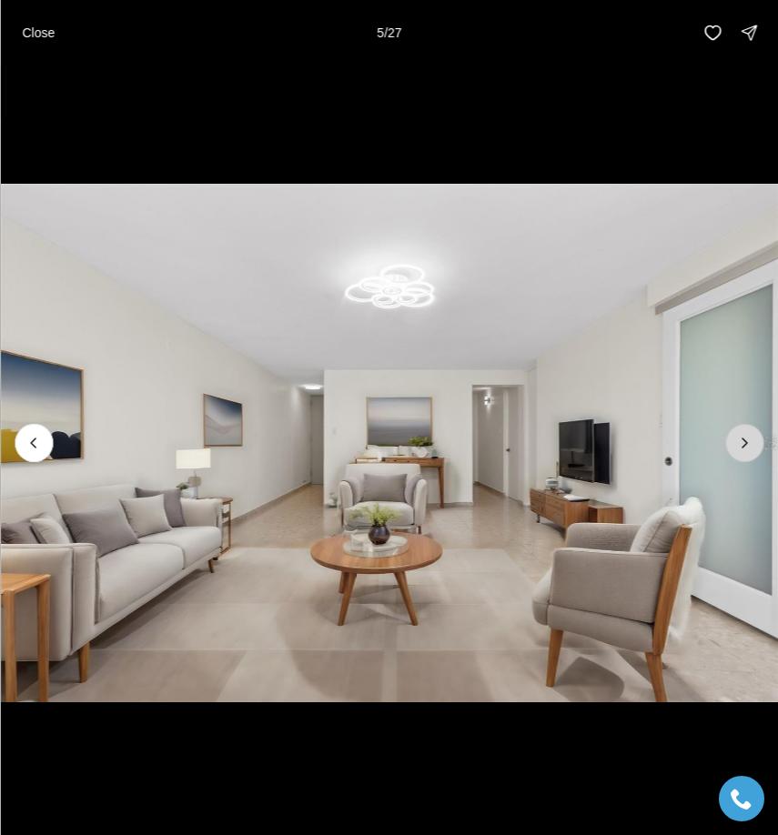
click at [750, 444] on icon "Next slide" at bounding box center [744, 443] width 18 height 18
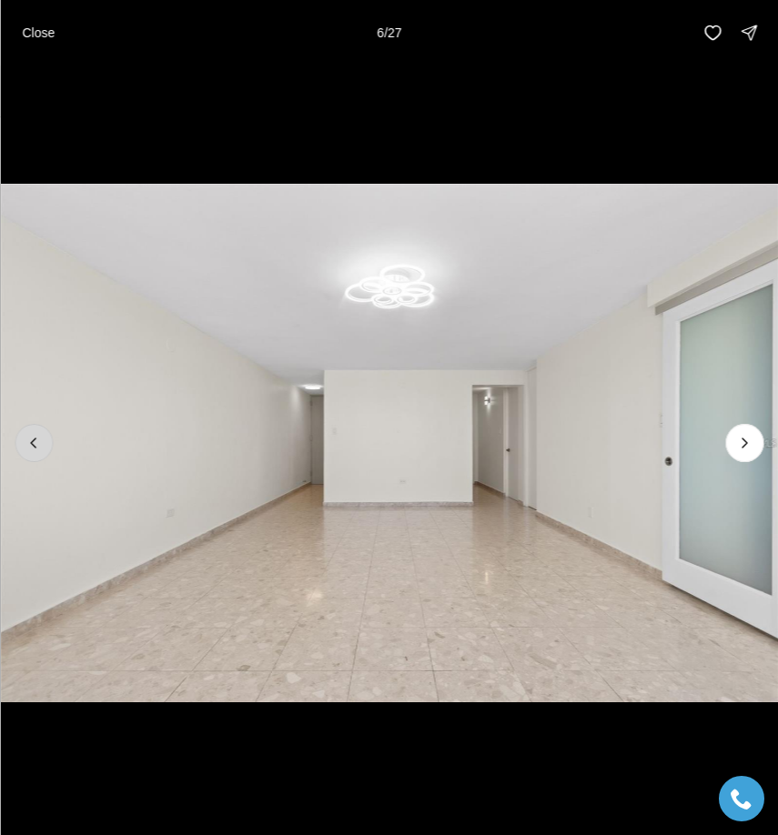
click at [34, 444] on icon "Previous slide" at bounding box center [34, 443] width 18 height 18
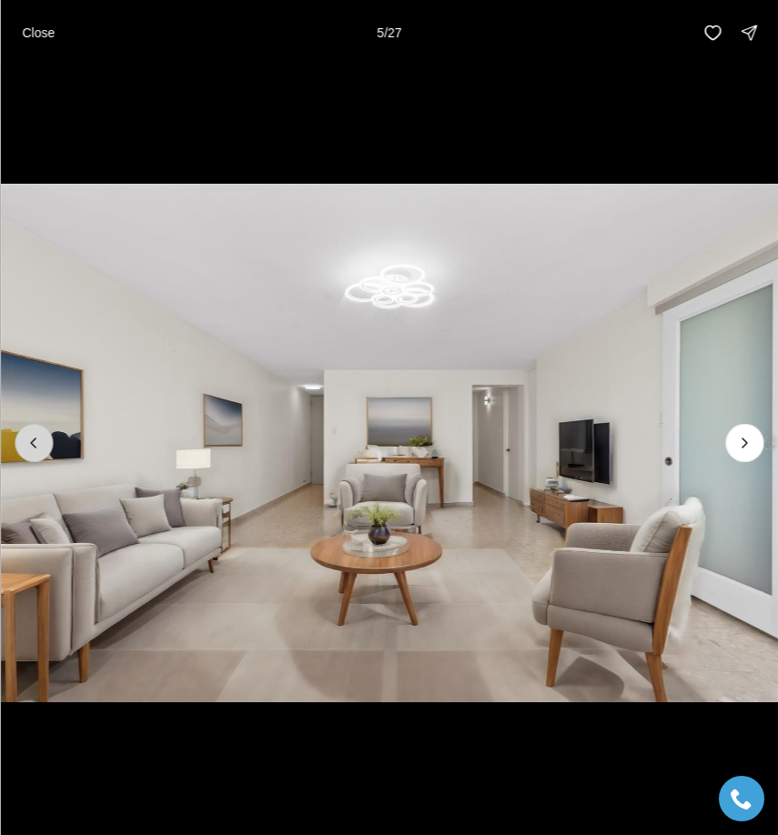
click at [34, 445] on icon "Previous slide" at bounding box center [34, 443] width 18 height 18
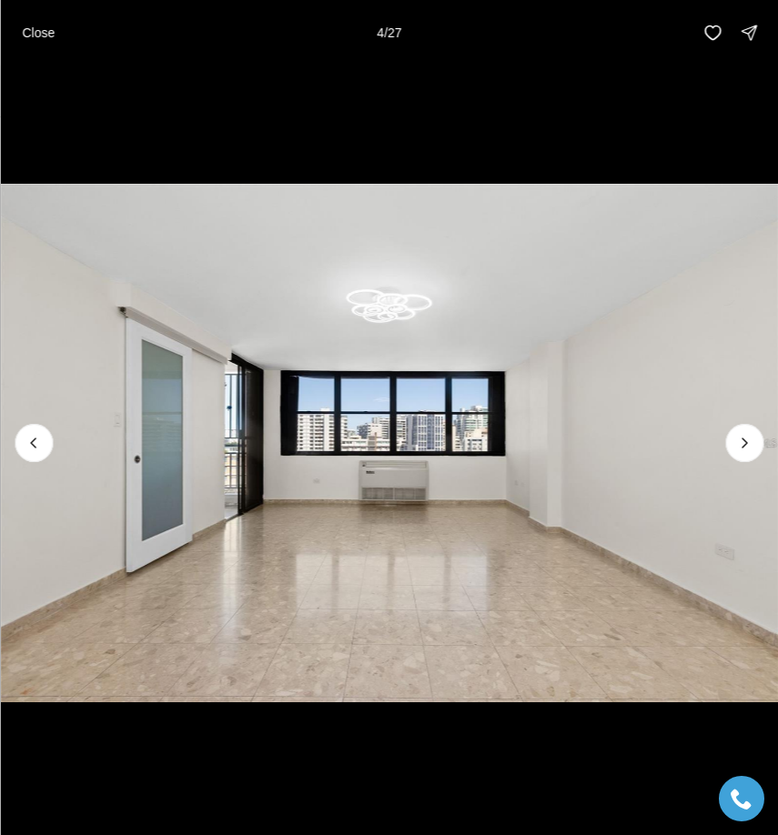
click at [745, 462] on img "4 of 27" at bounding box center [389, 443] width 778 height 585
click at [744, 454] on button "Next slide" at bounding box center [744, 443] width 38 height 38
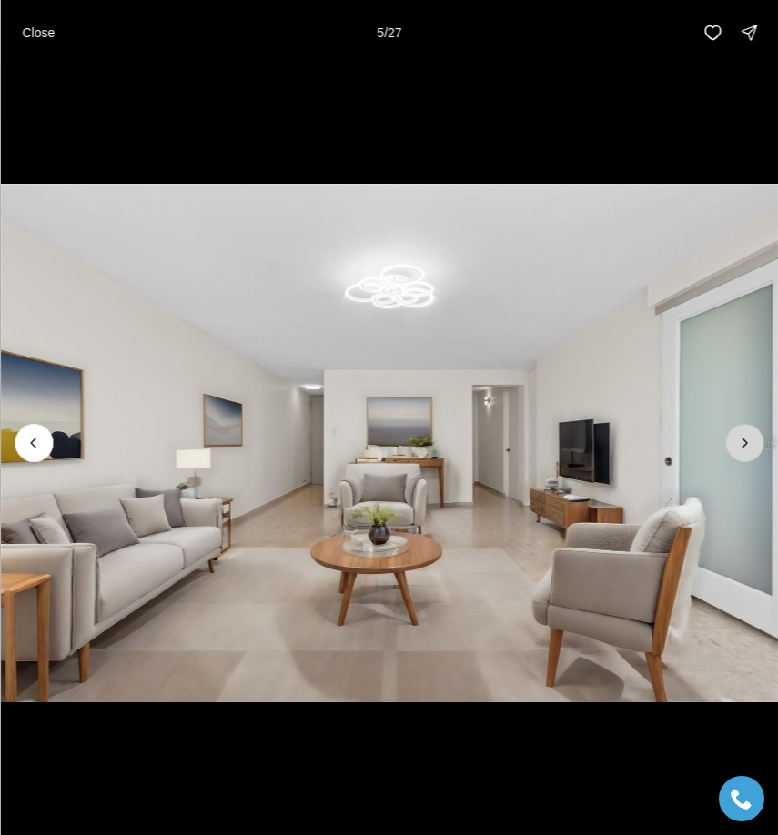
click at [744, 454] on button "Next slide" at bounding box center [744, 443] width 38 height 38
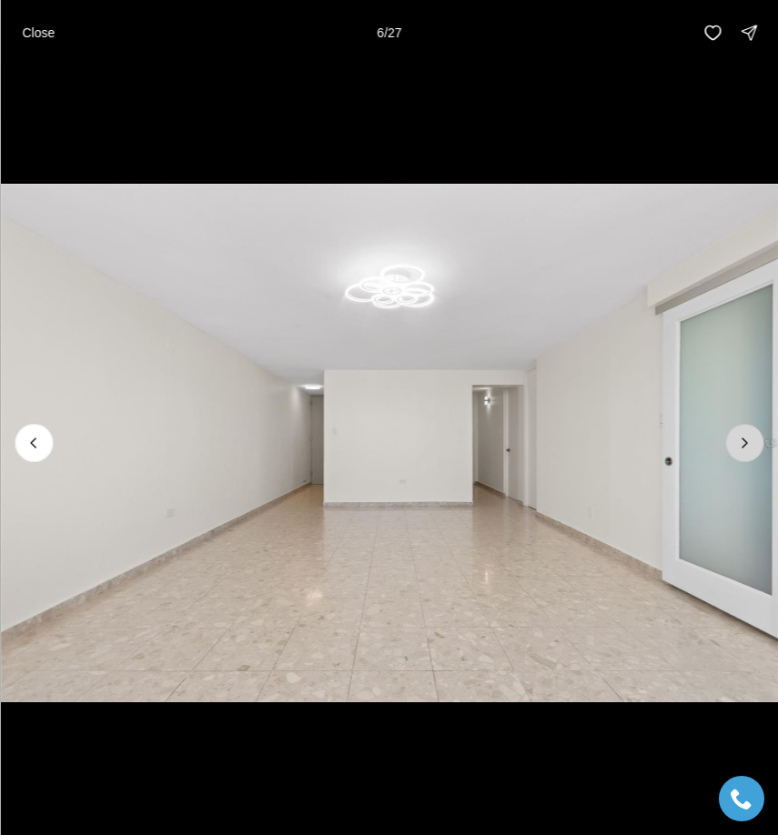
click at [744, 454] on button "Next slide" at bounding box center [744, 443] width 38 height 38
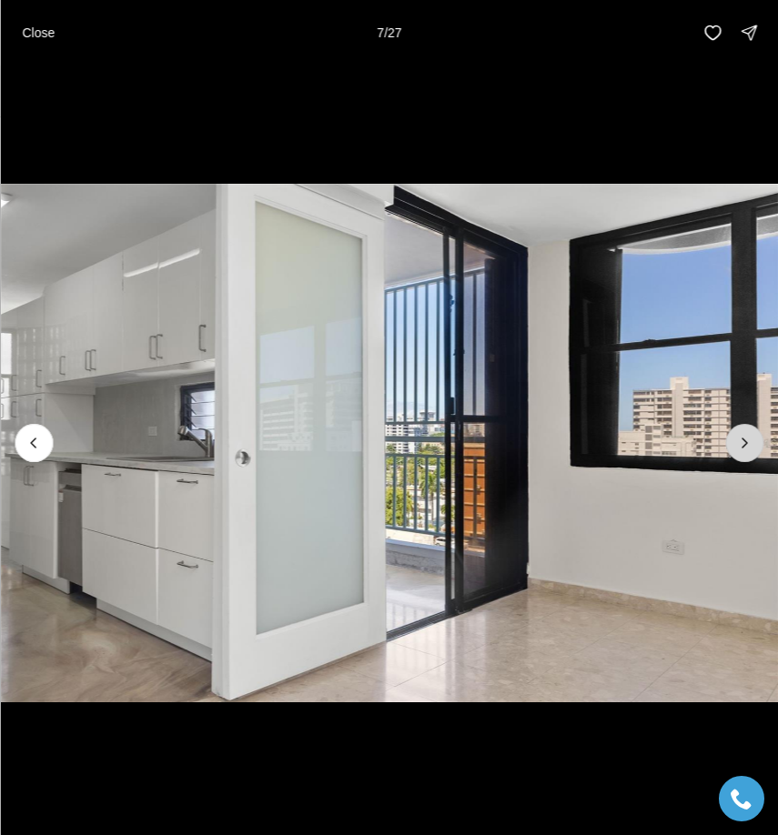
click at [744, 454] on button "Next slide" at bounding box center [744, 443] width 38 height 38
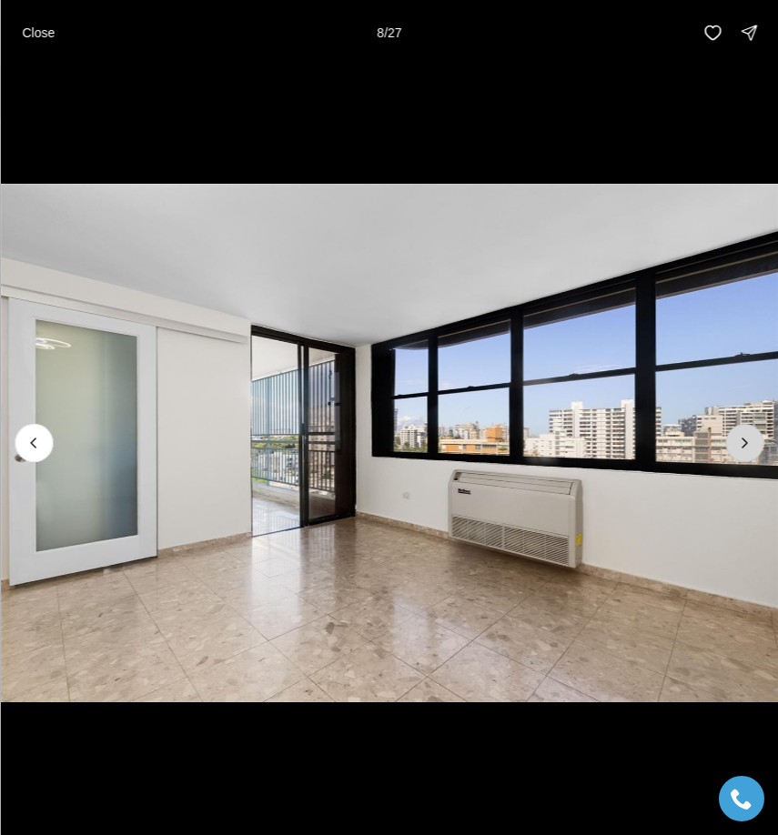
click at [744, 454] on button "Next slide" at bounding box center [744, 443] width 38 height 38
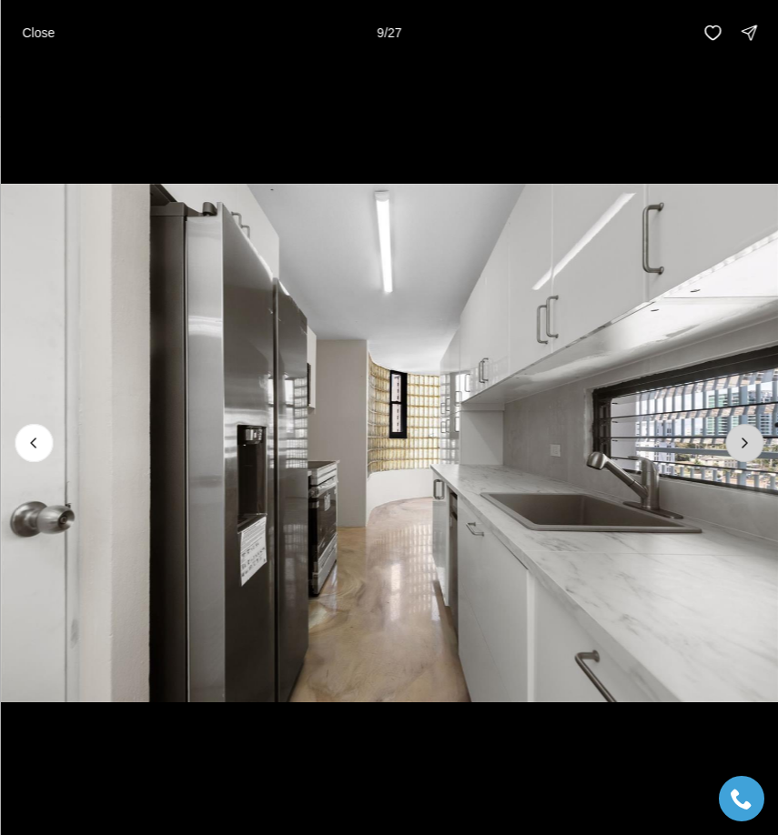
click at [744, 454] on button "Next slide" at bounding box center [744, 443] width 38 height 38
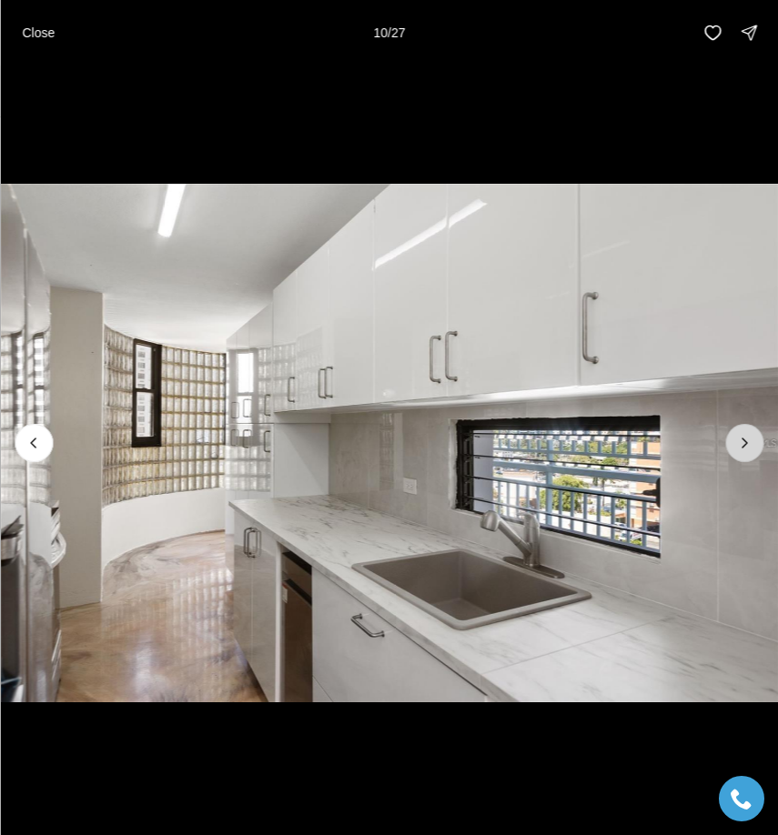
click at [744, 454] on button "Next slide" at bounding box center [744, 443] width 38 height 38
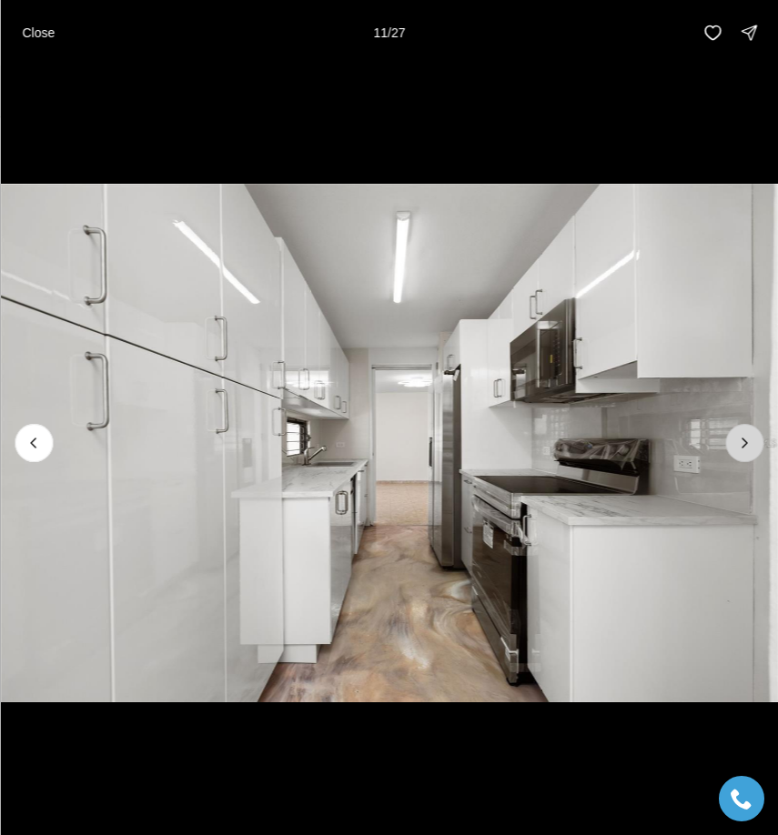
click at [744, 453] on button "Next slide" at bounding box center [744, 443] width 38 height 38
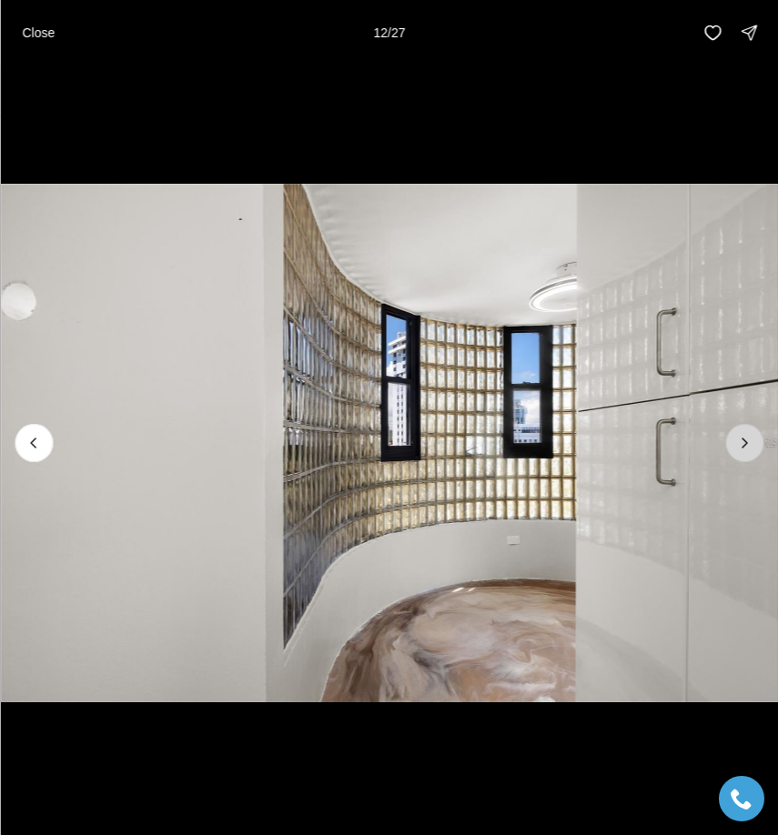
click at [744, 437] on icon "Next slide" at bounding box center [744, 443] width 18 height 18
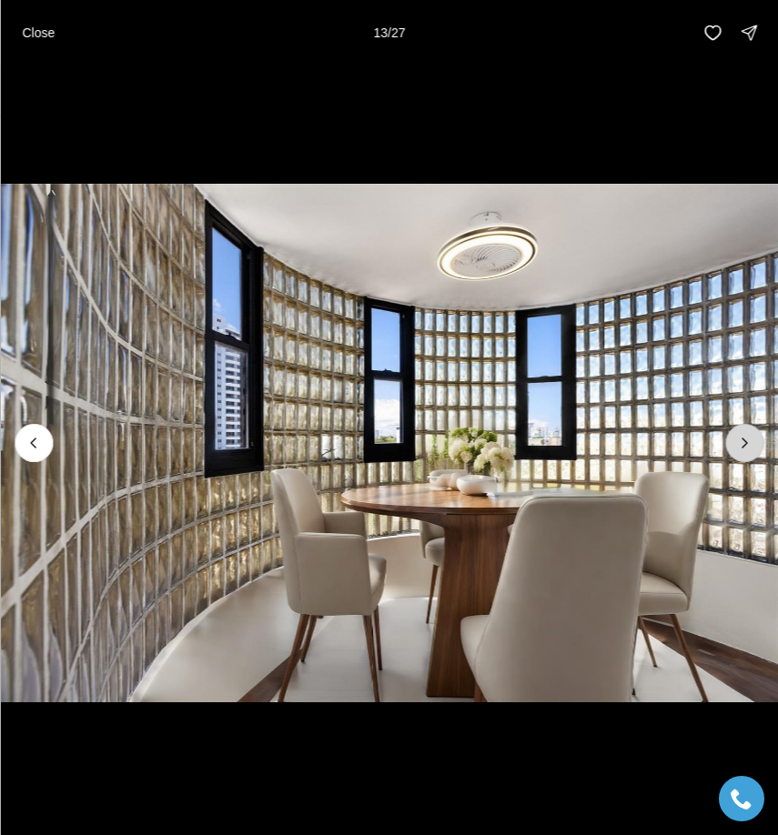
click at [744, 437] on icon "Next slide" at bounding box center [744, 443] width 18 height 18
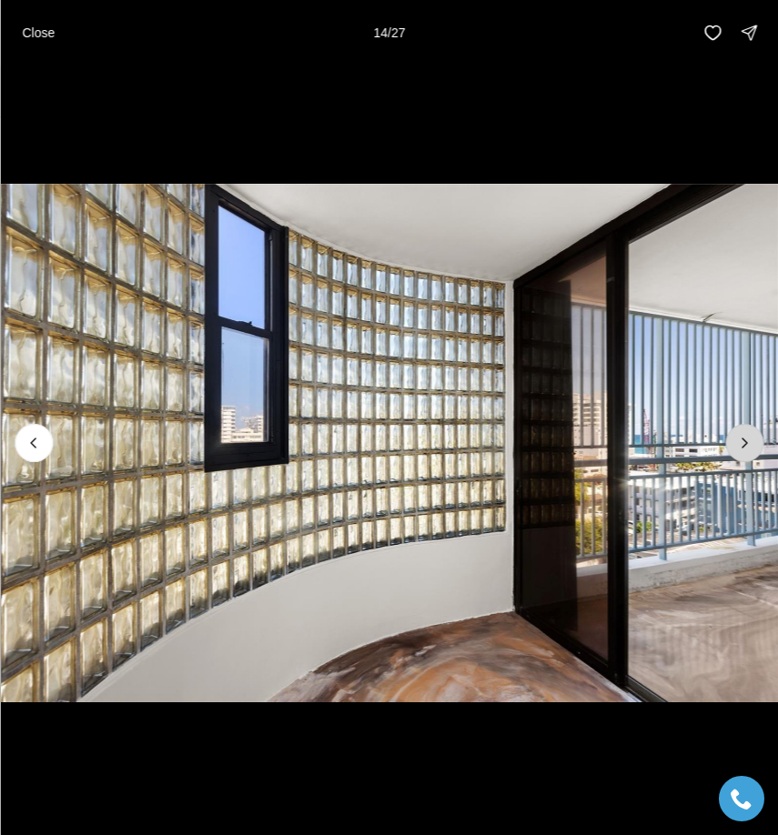
click at [744, 438] on icon "Next slide" at bounding box center [744, 443] width 18 height 18
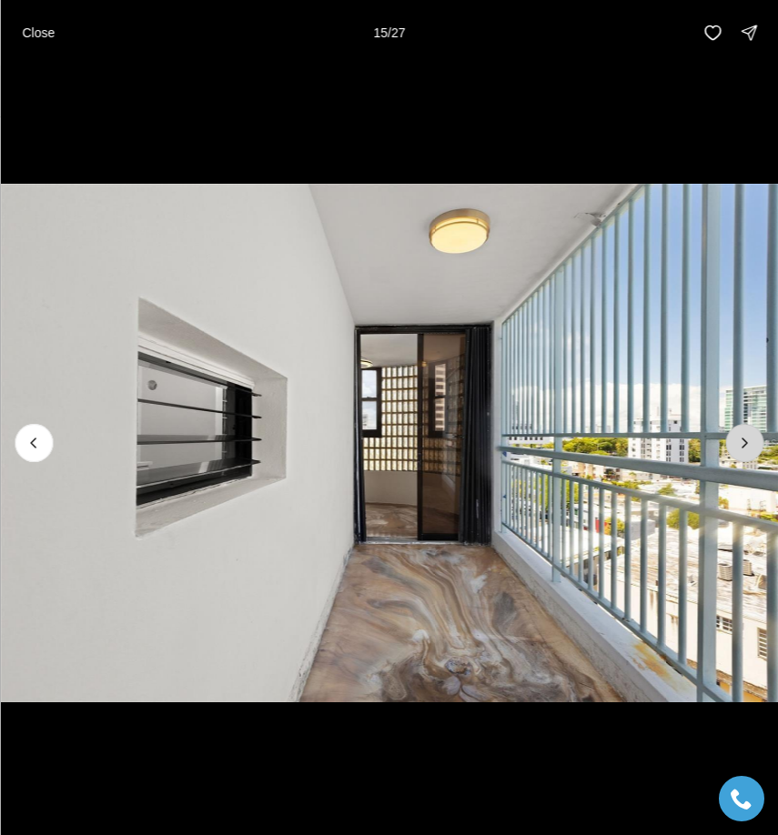
click at [744, 439] on icon "Next slide" at bounding box center [744, 443] width 18 height 18
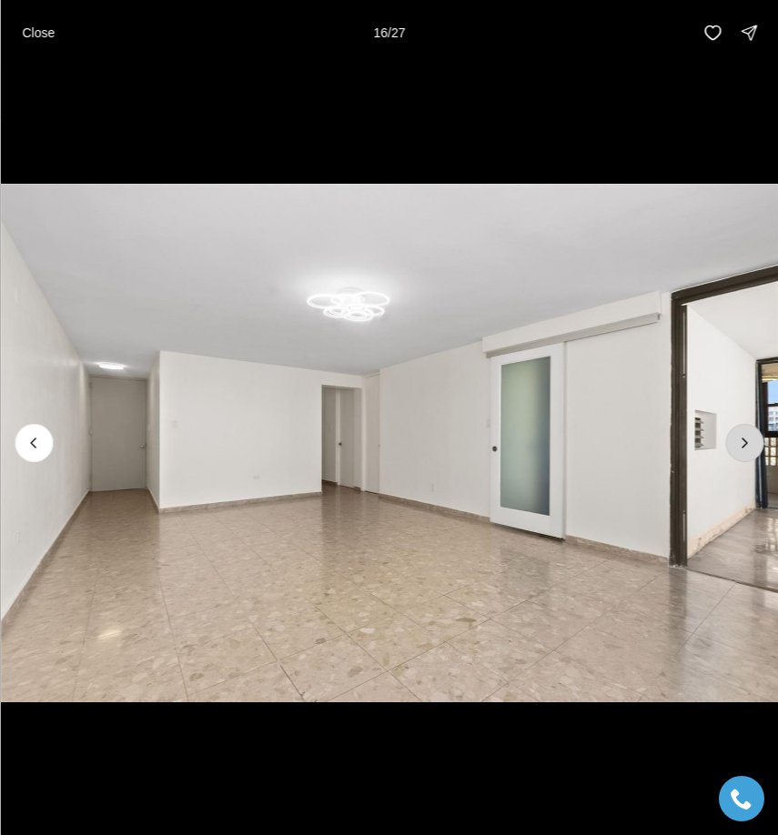
click at [744, 441] on icon "Next slide" at bounding box center [744, 442] width 5 height 9
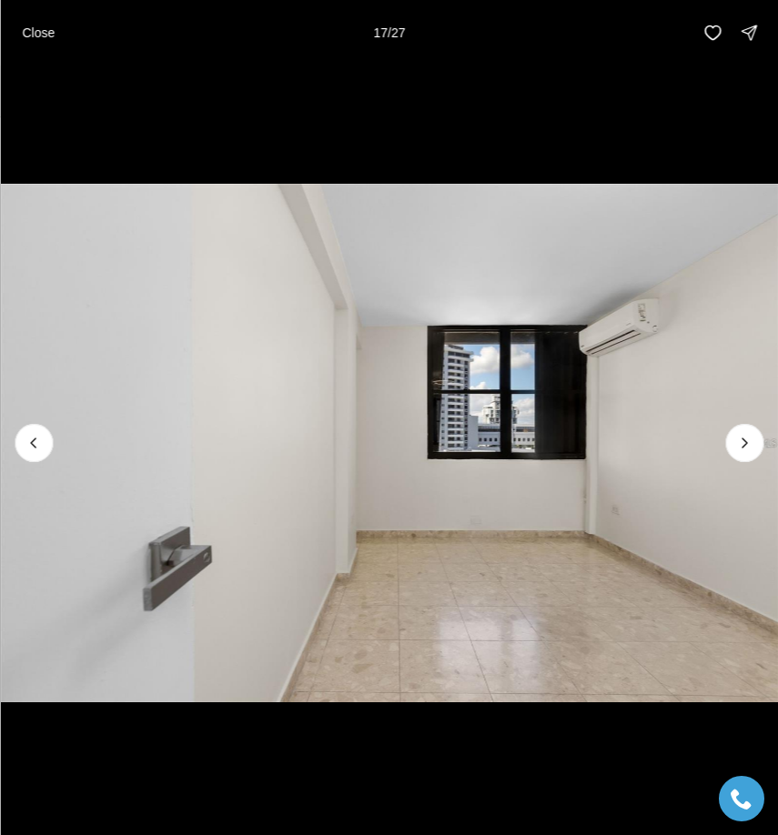
click at [29, 14] on div "Close 17 / 27" at bounding box center [389, 32] width 778 height 65
click at [30, 49] on button "Close" at bounding box center [38, 33] width 55 height 36
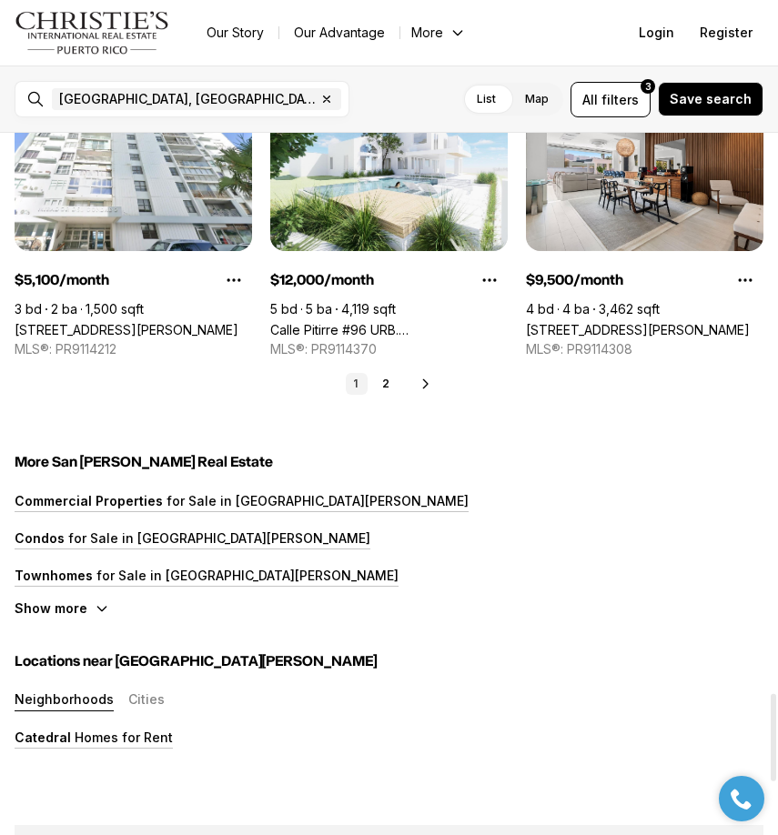
scroll to position [4487, 0]
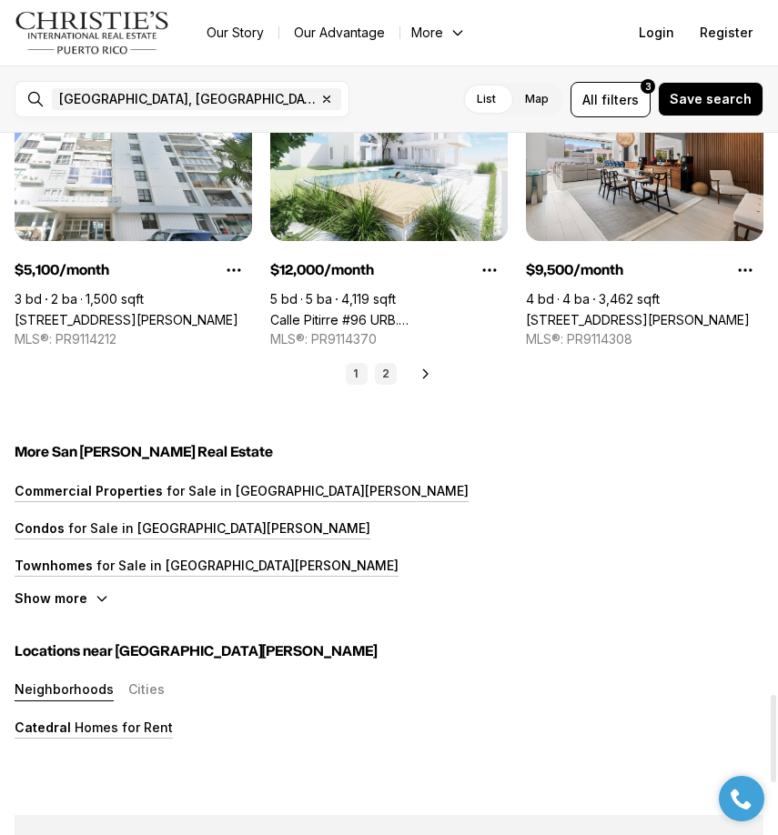
click at [387, 363] on link "2" at bounding box center [386, 374] width 22 height 22
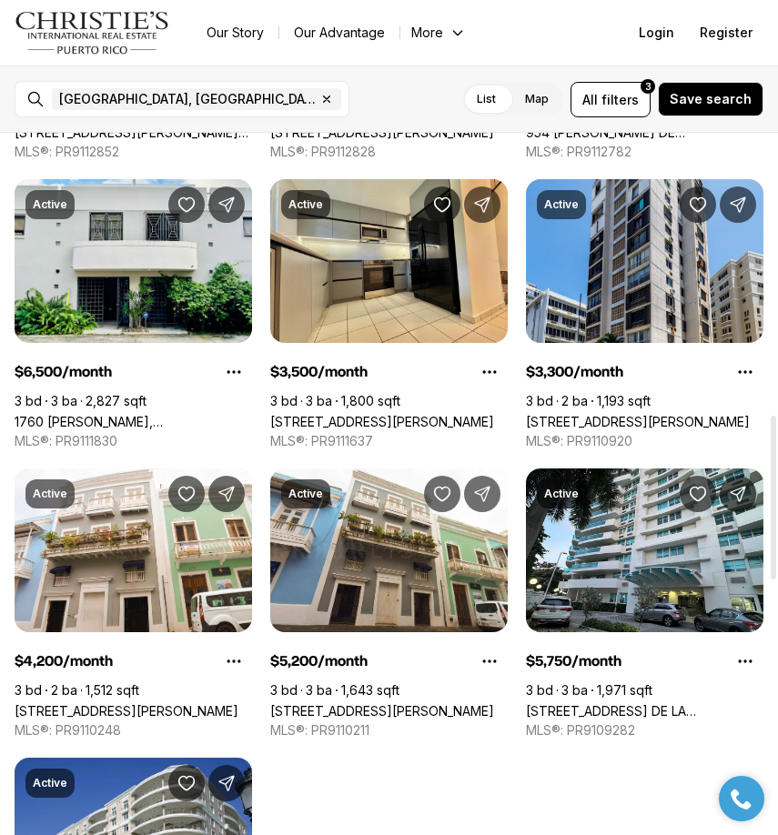
scroll to position [568, 0]
